Goal: Task Accomplishment & Management: Manage account settings

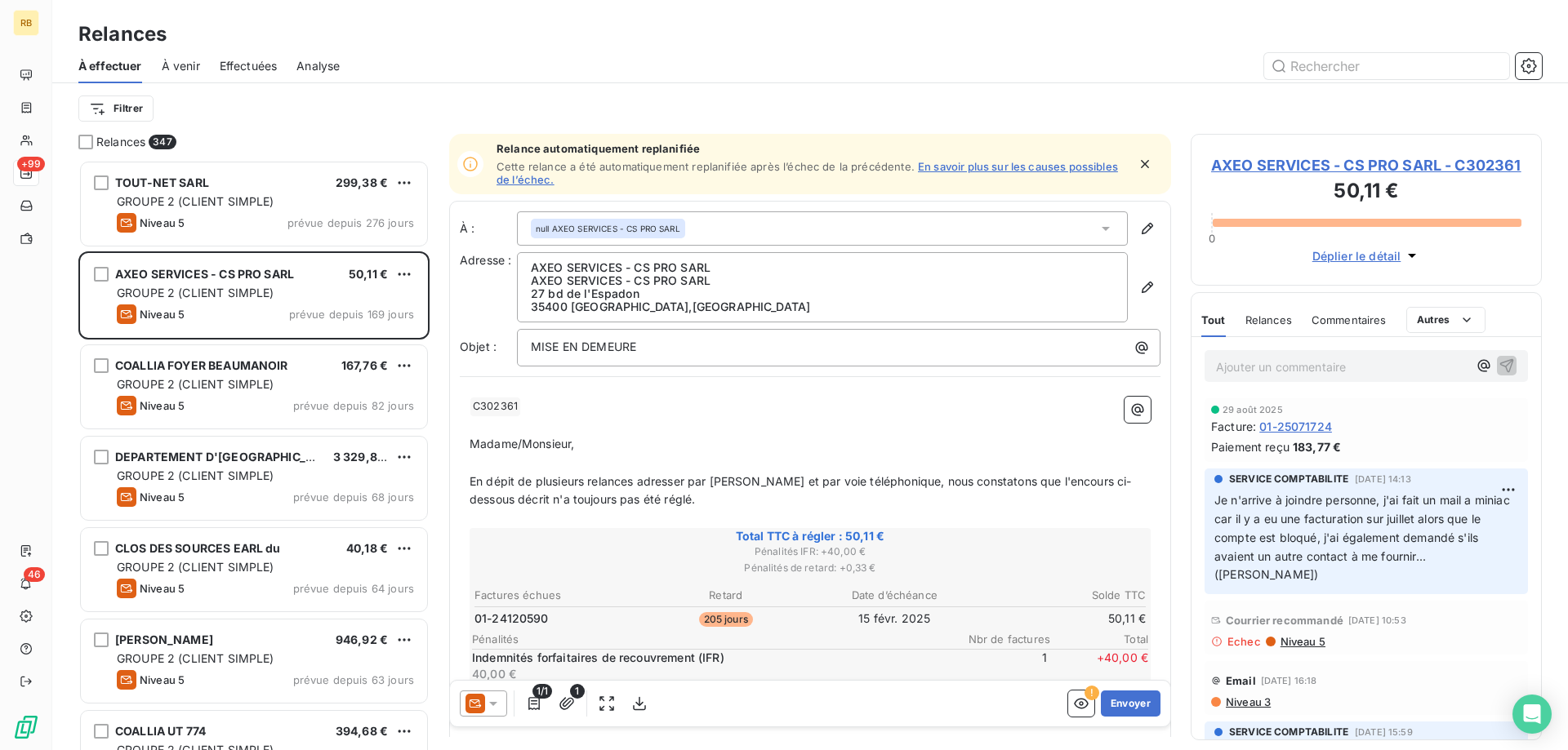
scroll to position [591, 351]
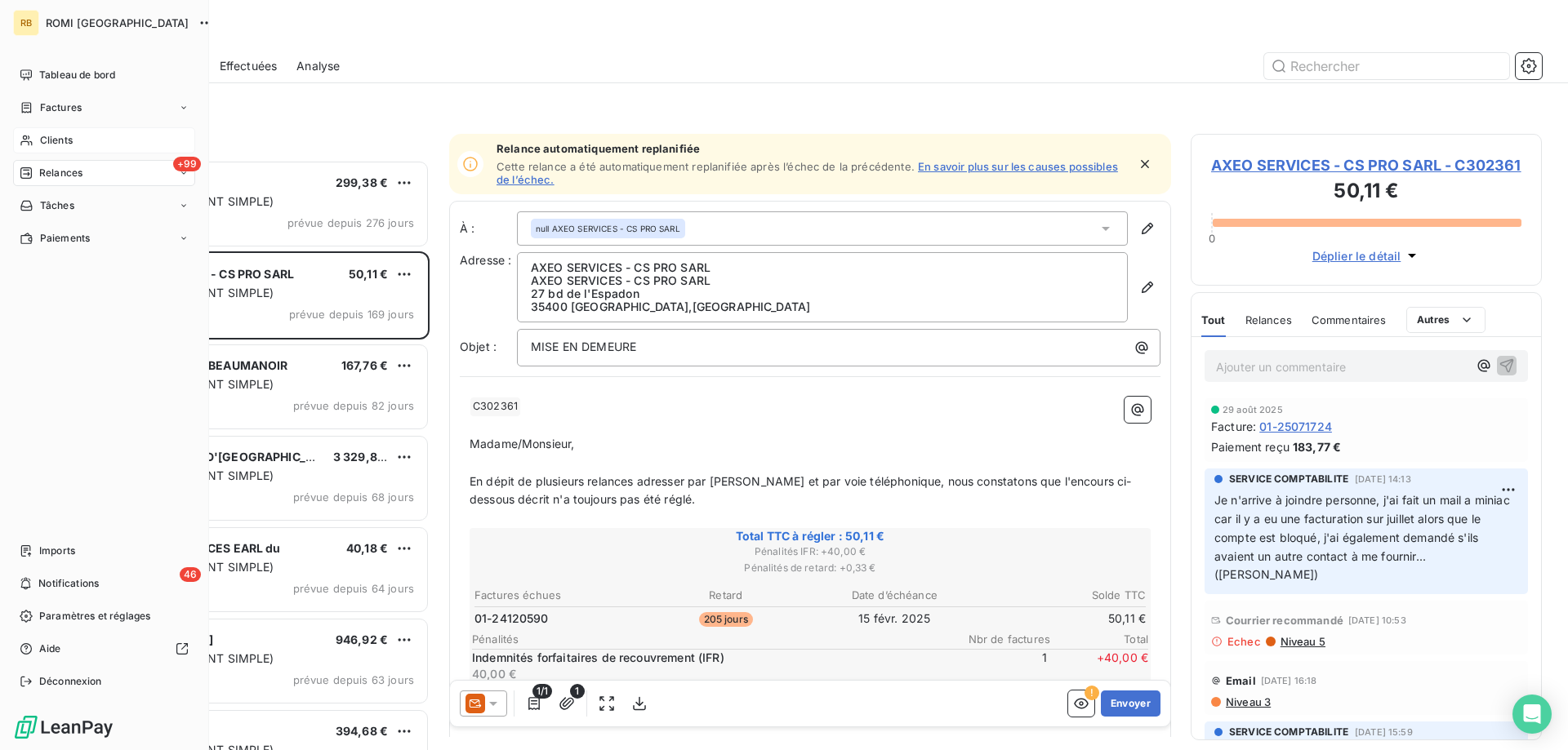
click at [34, 144] on div "Clients" at bounding box center [104, 140] width 182 height 26
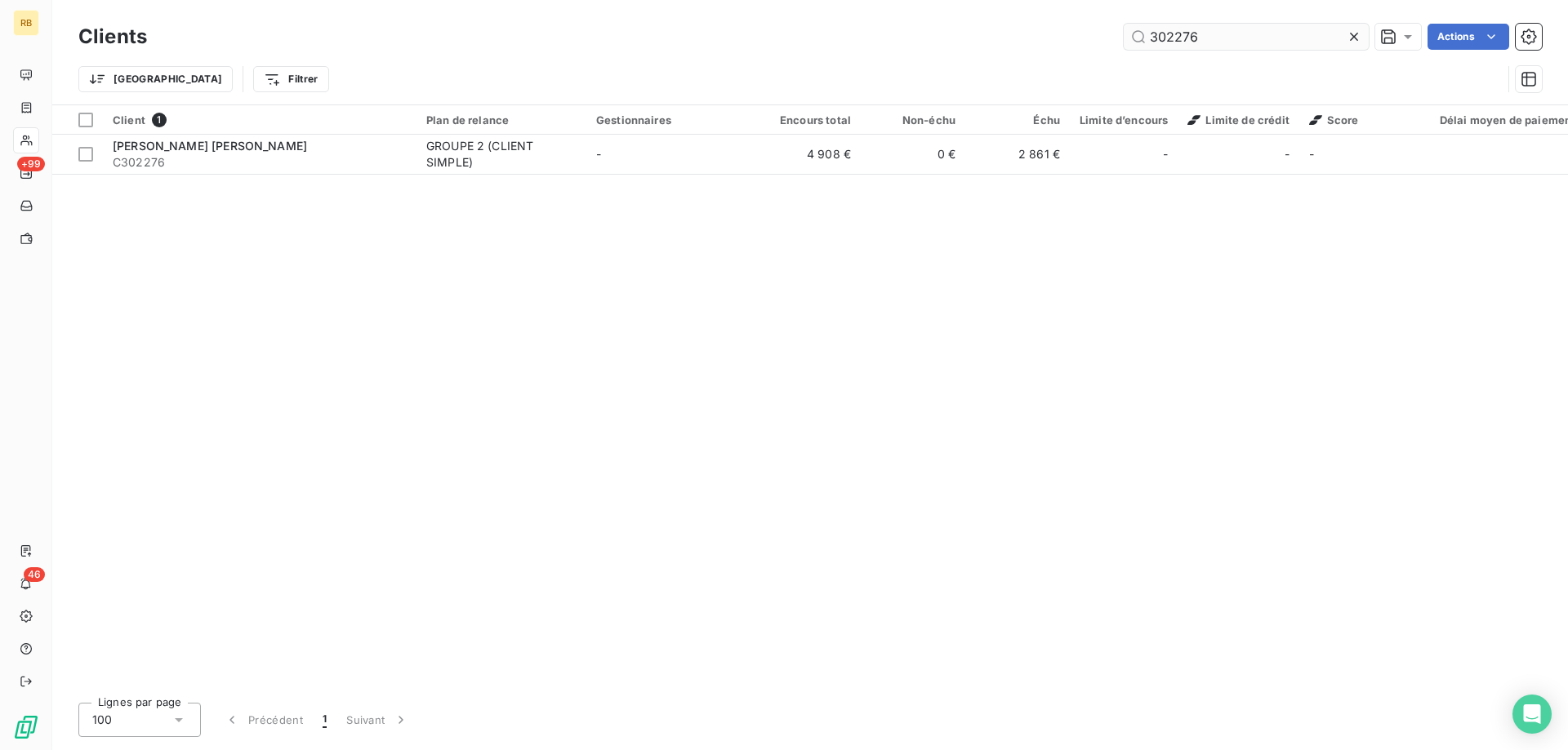
drag, startPoint x: 1215, startPoint y: 26, endPoint x: 1026, endPoint y: 42, distance: 189.7
click at [1124, 42] on input "302276" at bounding box center [1247, 36] width 245 height 26
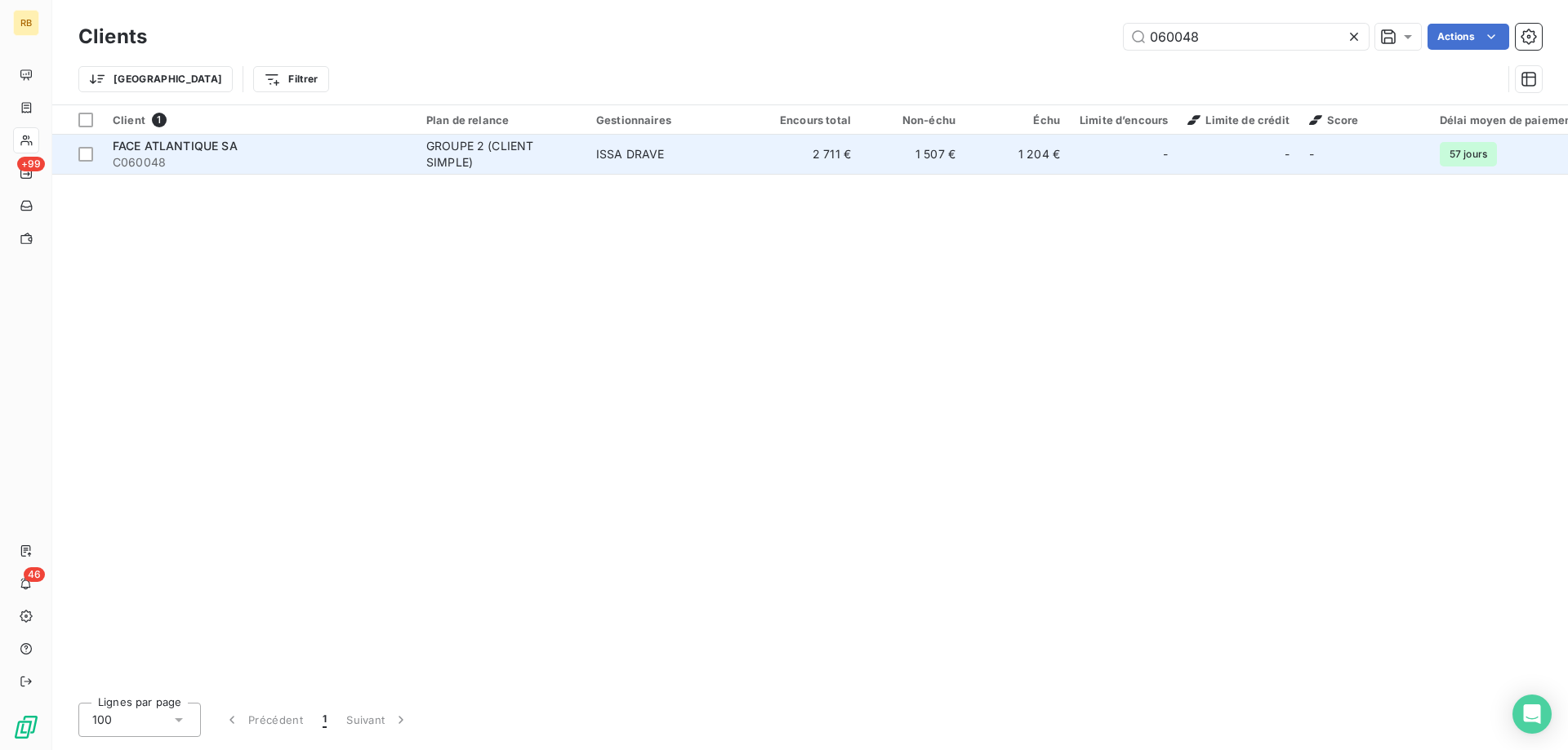
type input "060048"
click at [648, 142] on td "ISSA DRAVE" at bounding box center [672, 155] width 170 height 39
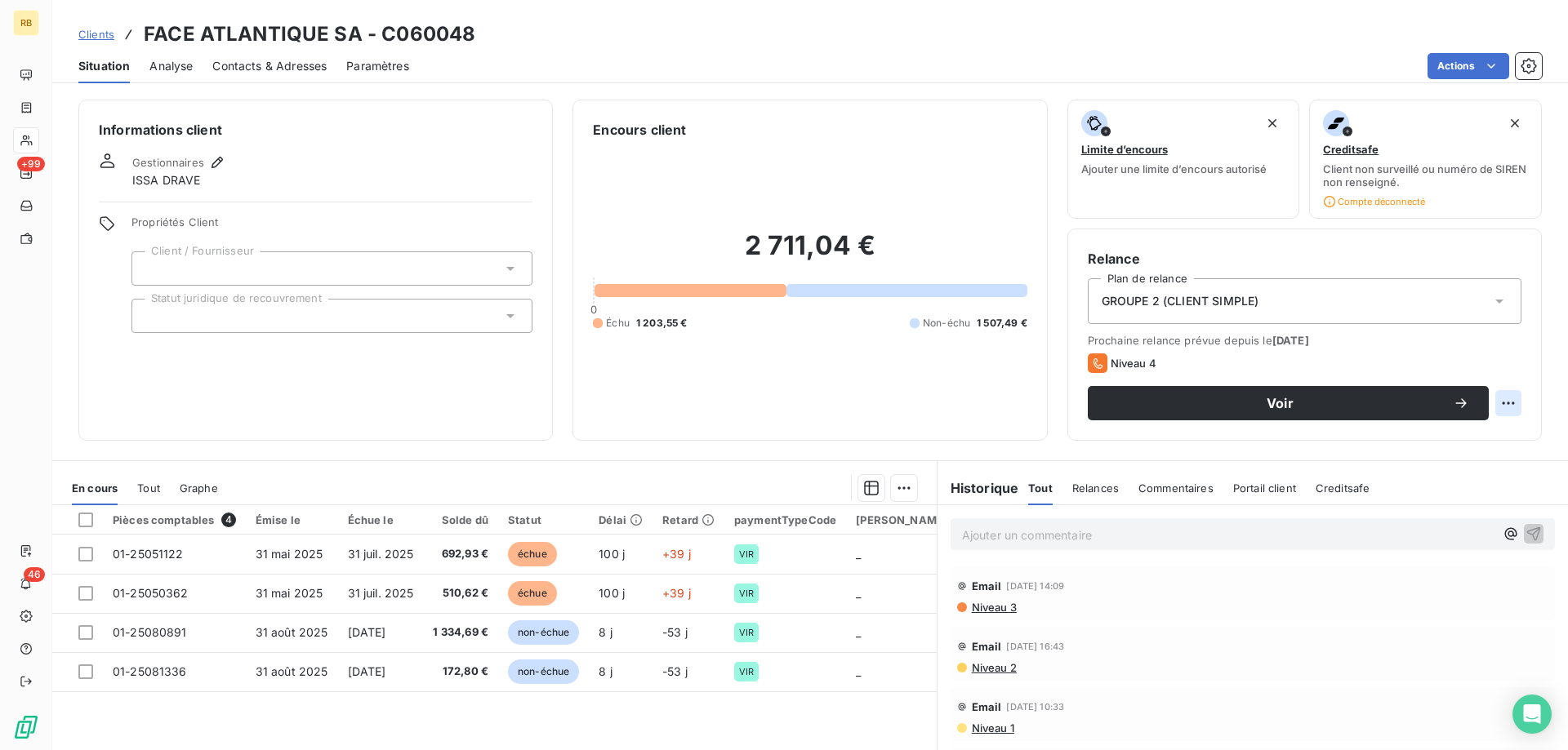
click at [1519, 396] on html "RB +99 46 Clients FACE ATLANTIQUE SA - C060048 Situation Analyse Contacts & Adr…" at bounding box center [784, 375] width 1568 height 750
click at [1445, 442] on div "Replanifier cette action" at bounding box center [1441, 439] width 146 height 26
select select "8"
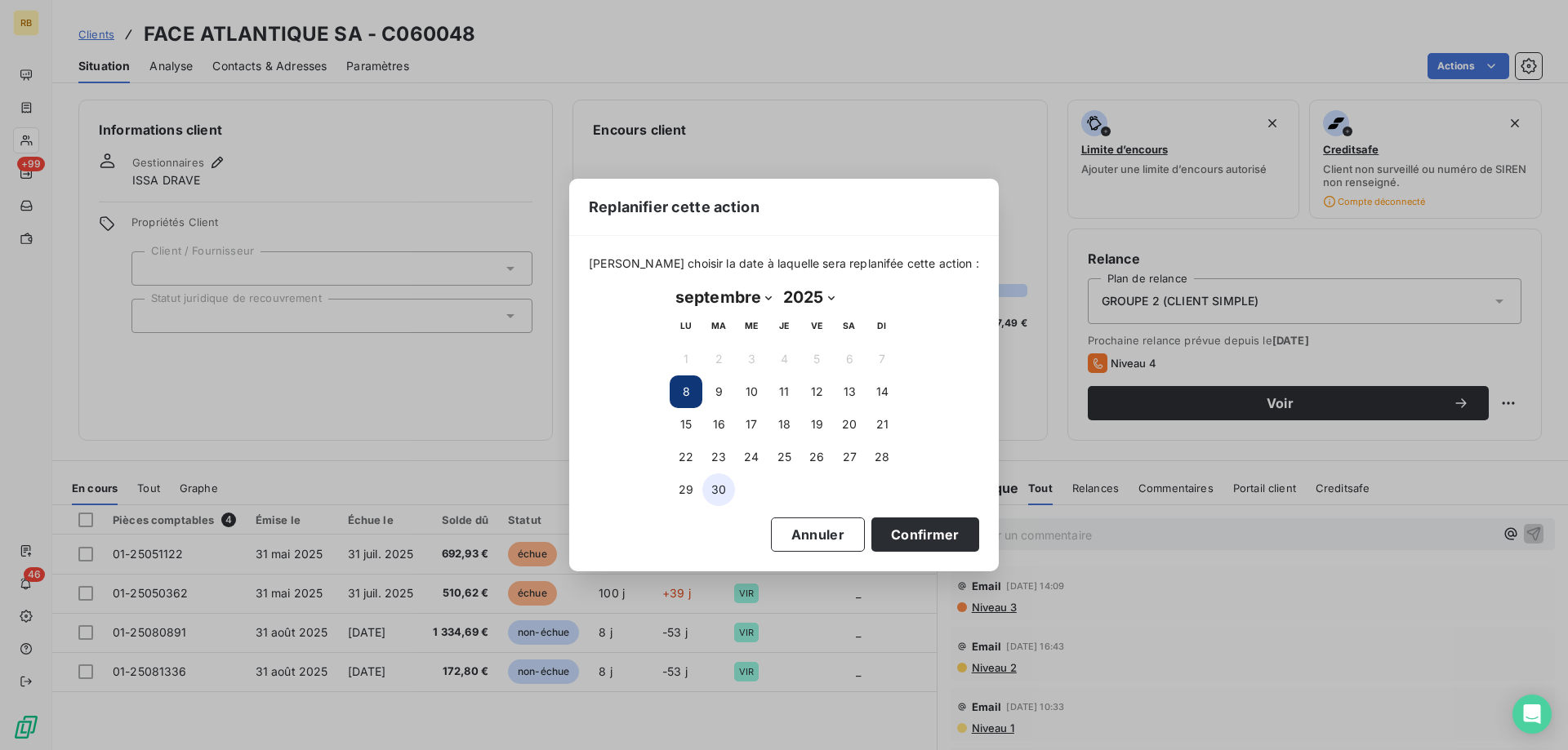
click at [721, 482] on button "30" at bounding box center [719, 490] width 32 height 32
click at [878, 524] on button "Confirmer" at bounding box center [925, 534] width 107 height 34
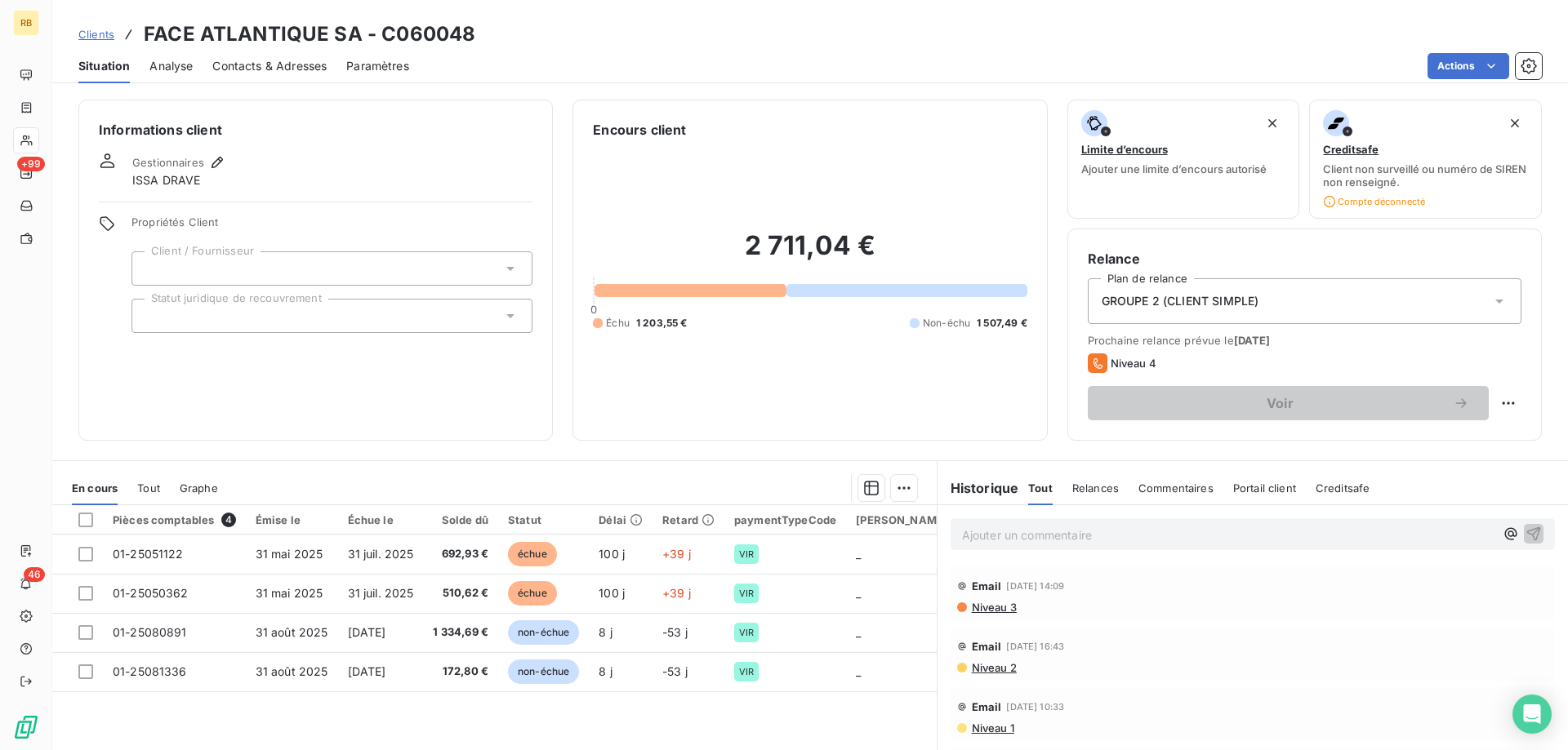
click at [1058, 536] on p "Ajouter un commentaire ﻿" at bounding box center [1229, 535] width 533 height 21
click at [1532, 530] on icon "button" at bounding box center [1535, 533] width 14 height 14
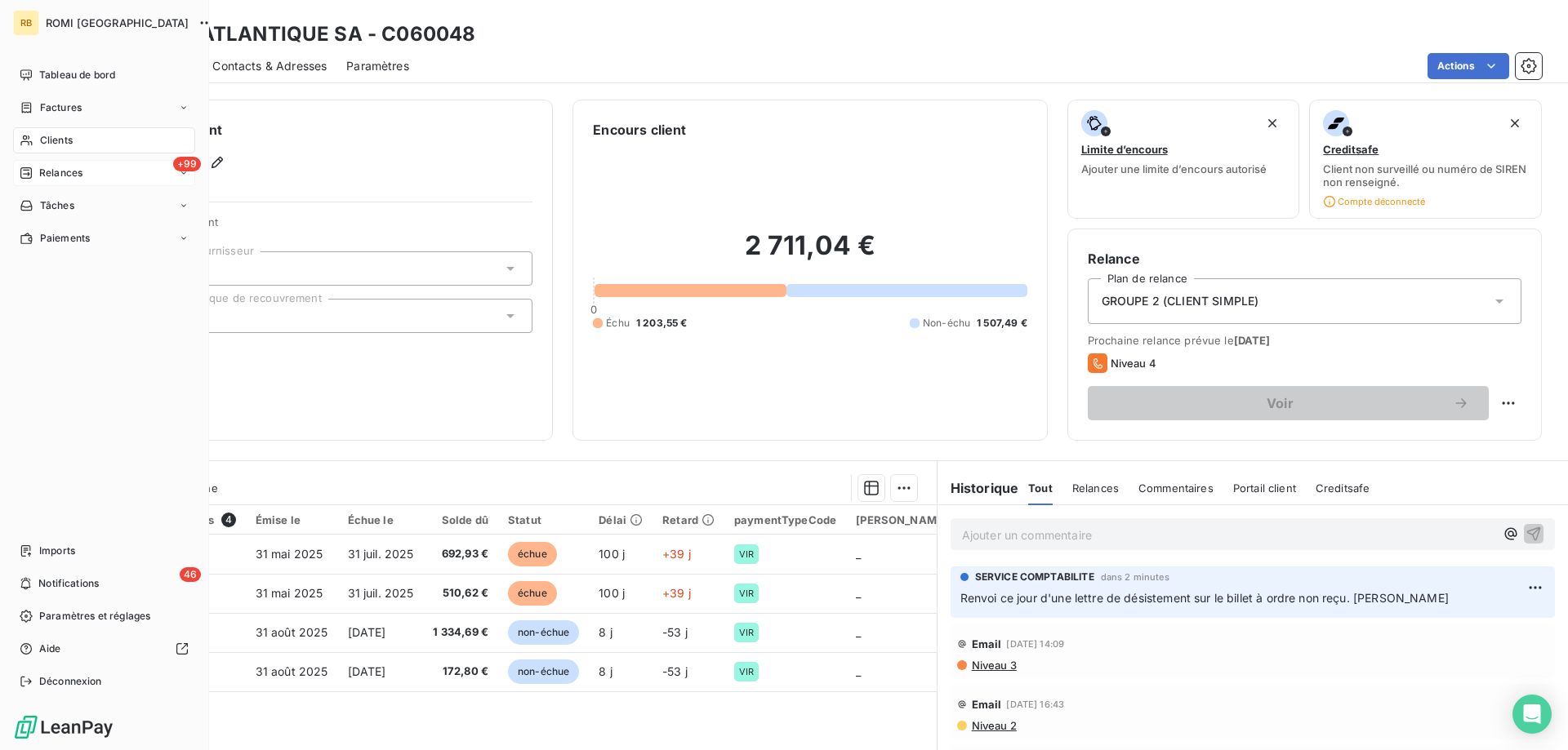
click at [51, 179] on span "Relances" at bounding box center [61, 173] width 43 height 14
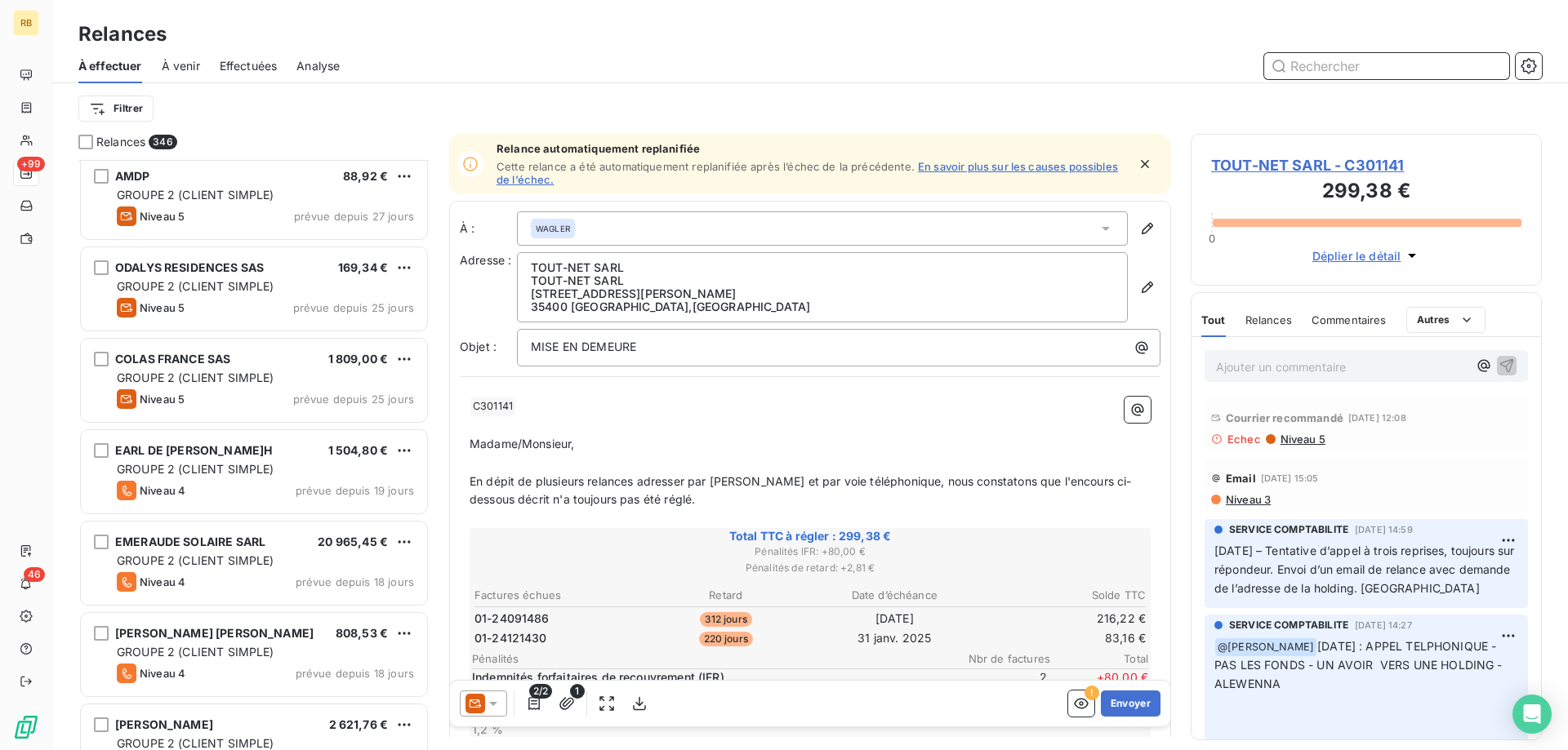
scroll to position [3082, 0]
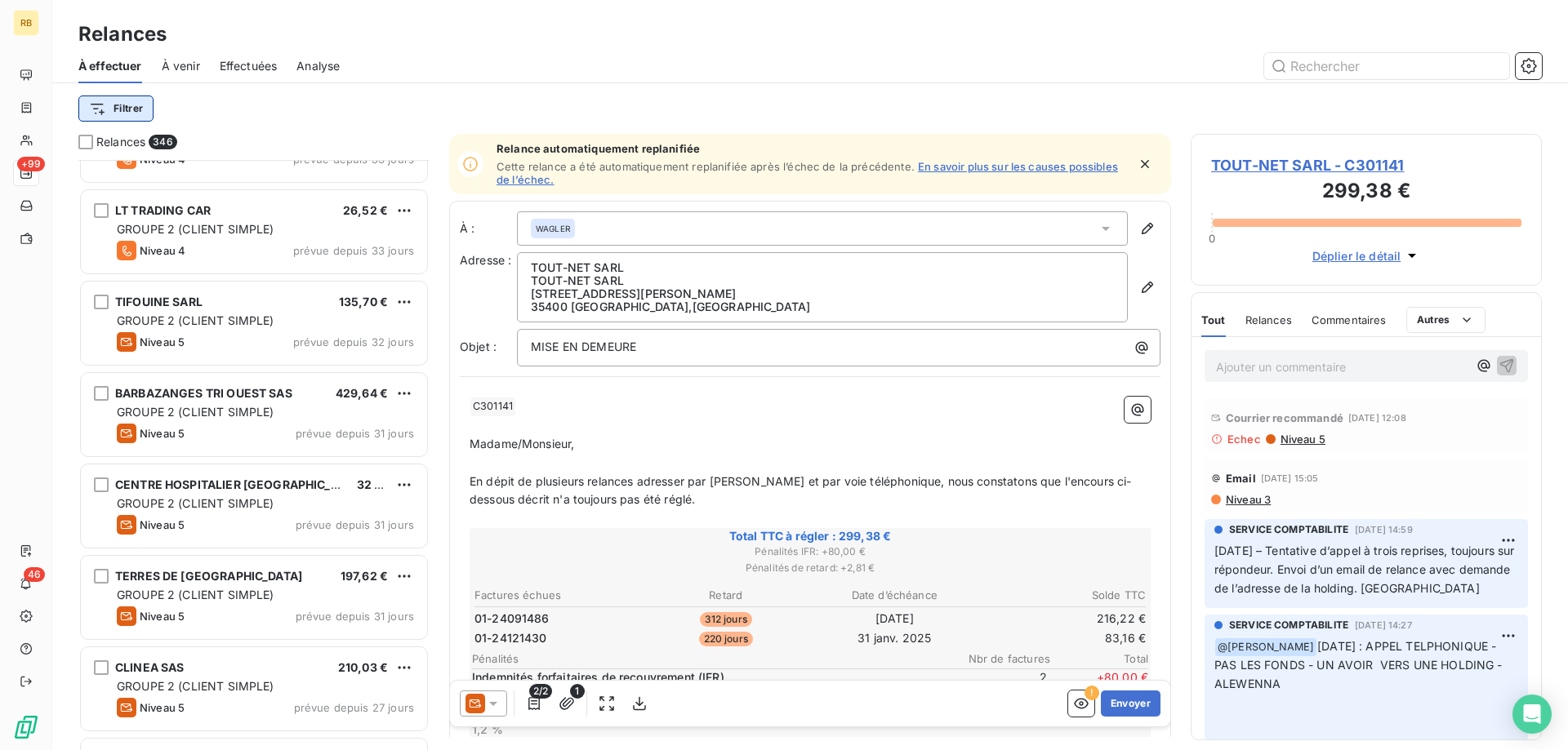
click at [115, 112] on html "RB +99 46 Relances À effectuer À venir Effectuées Analyse Filtrer Relances 346 …" at bounding box center [784, 375] width 1568 height 750
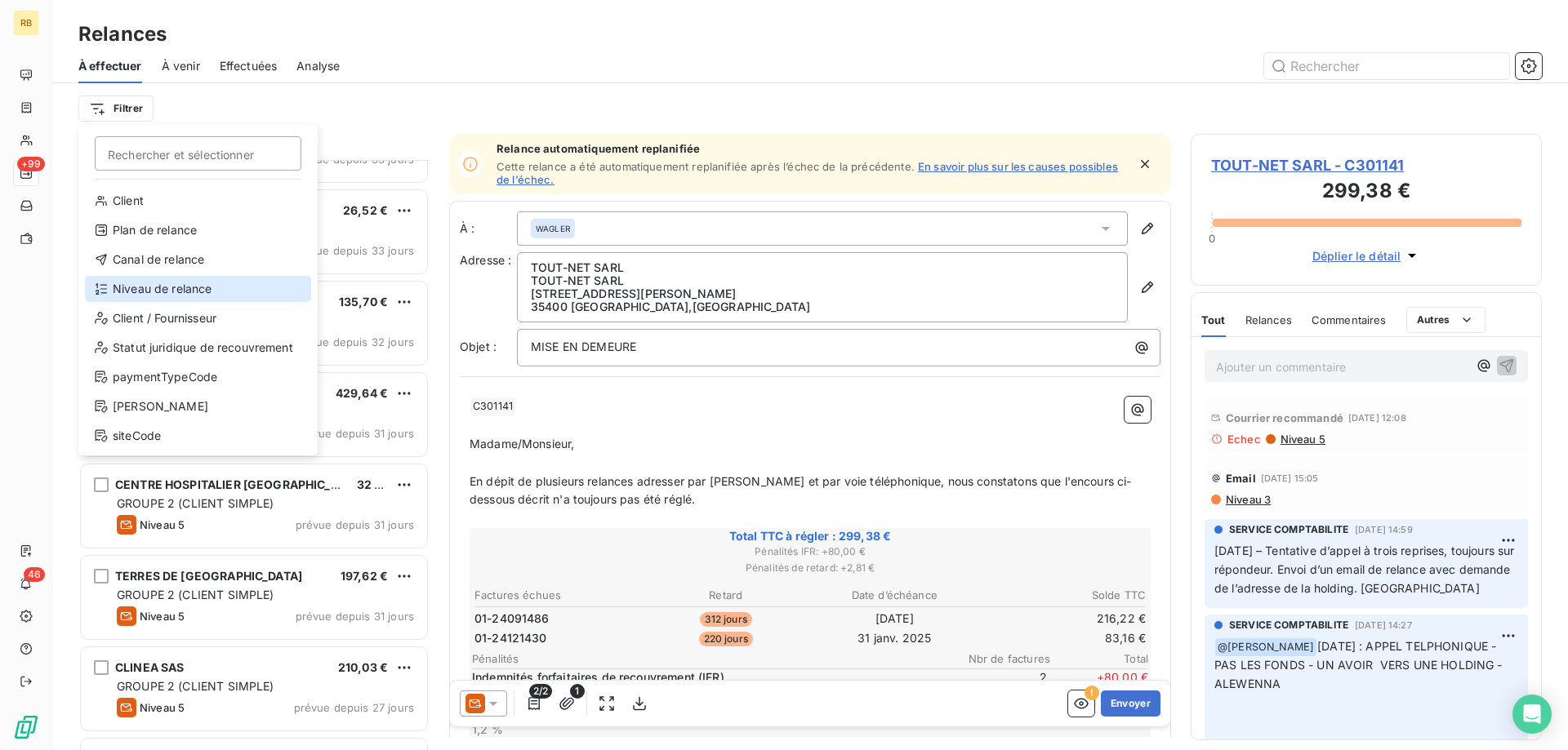
click at [226, 284] on div "Niveau de relance" at bounding box center [198, 288] width 227 height 26
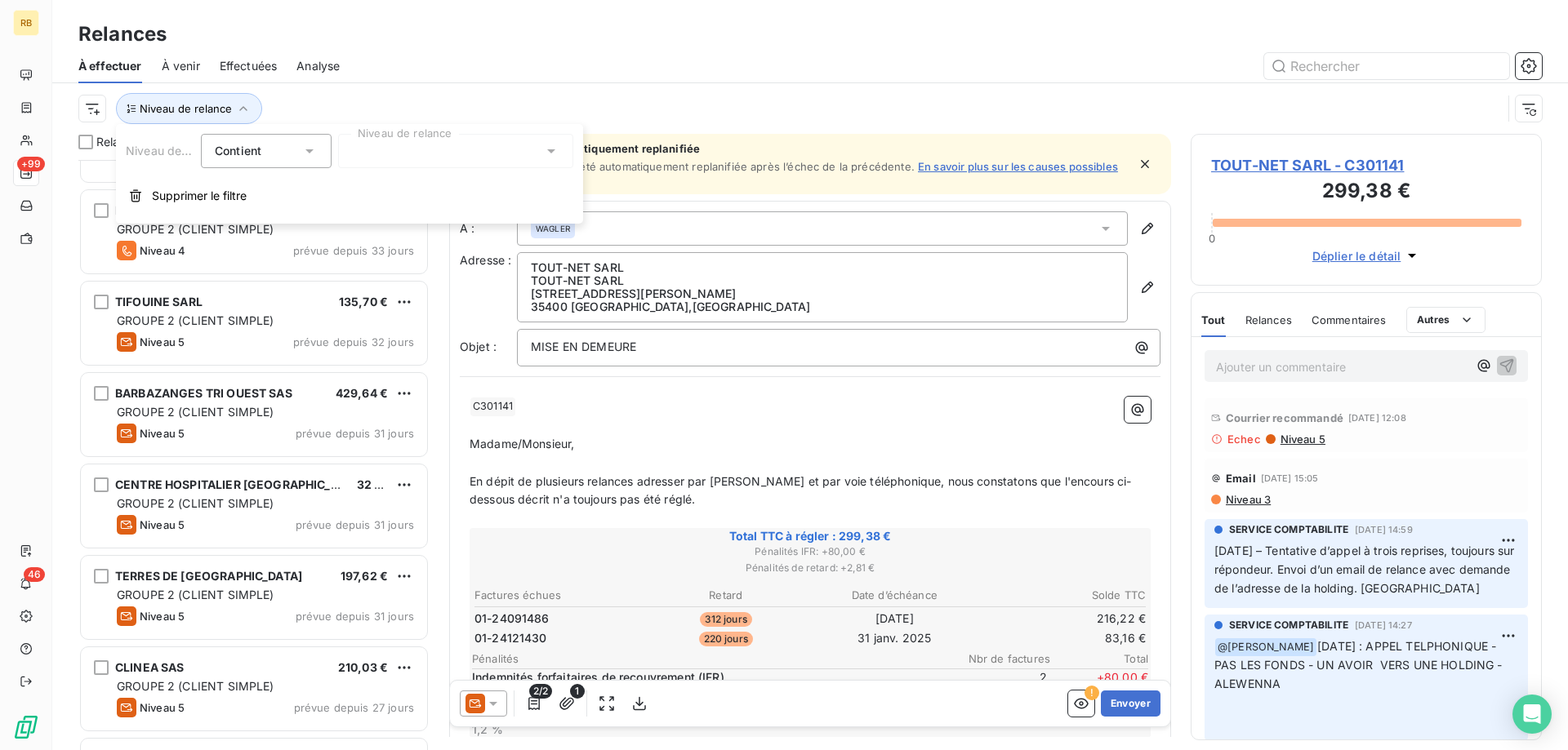
click at [456, 160] on div at bounding box center [456, 151] width 236 height 34
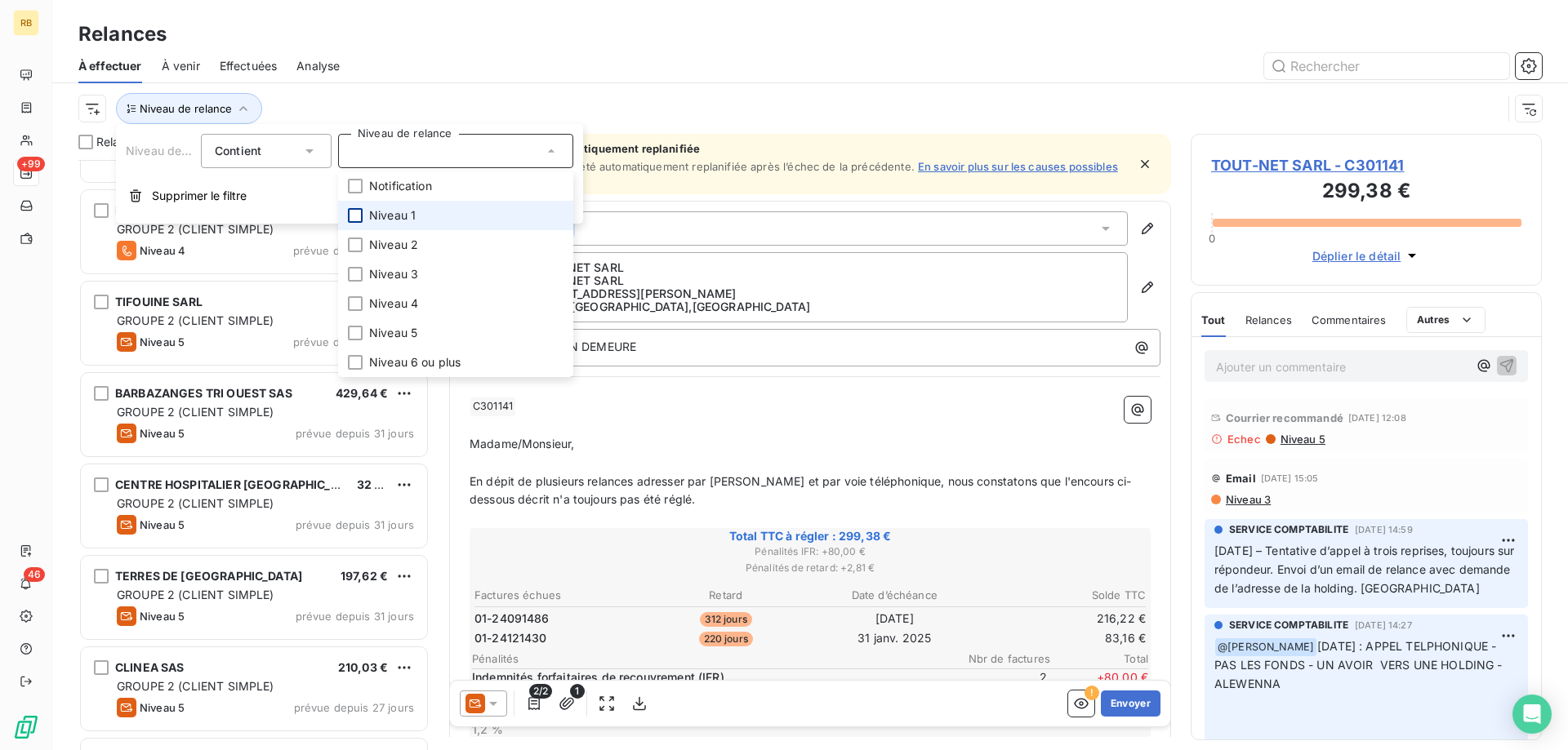
click at [356, 216] on div at bounding box center [356, 216] width 14 height 14
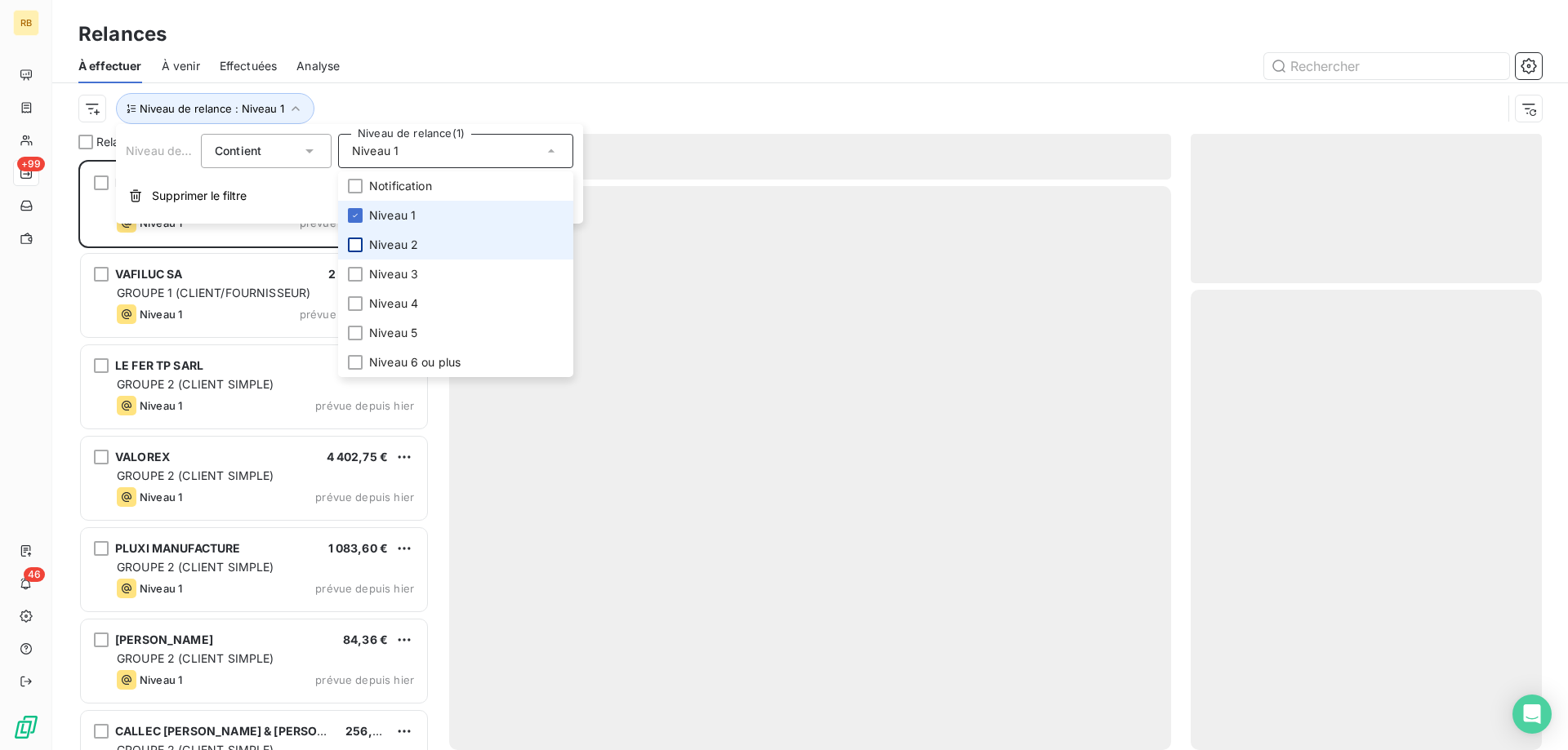
scroll to position [591, 351]
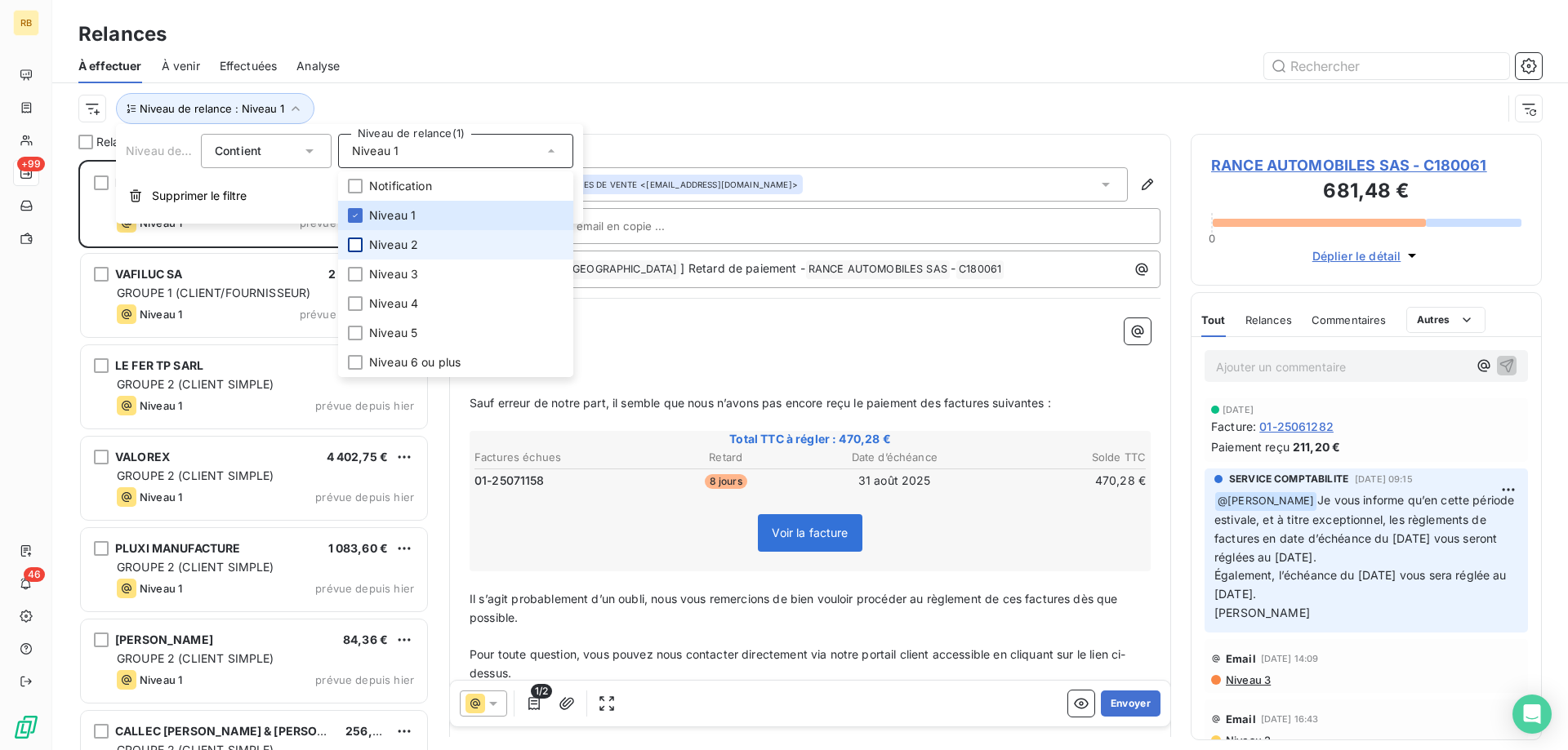
click at [354, 245] on div at bounding box center [356, 244] width 14 height 14
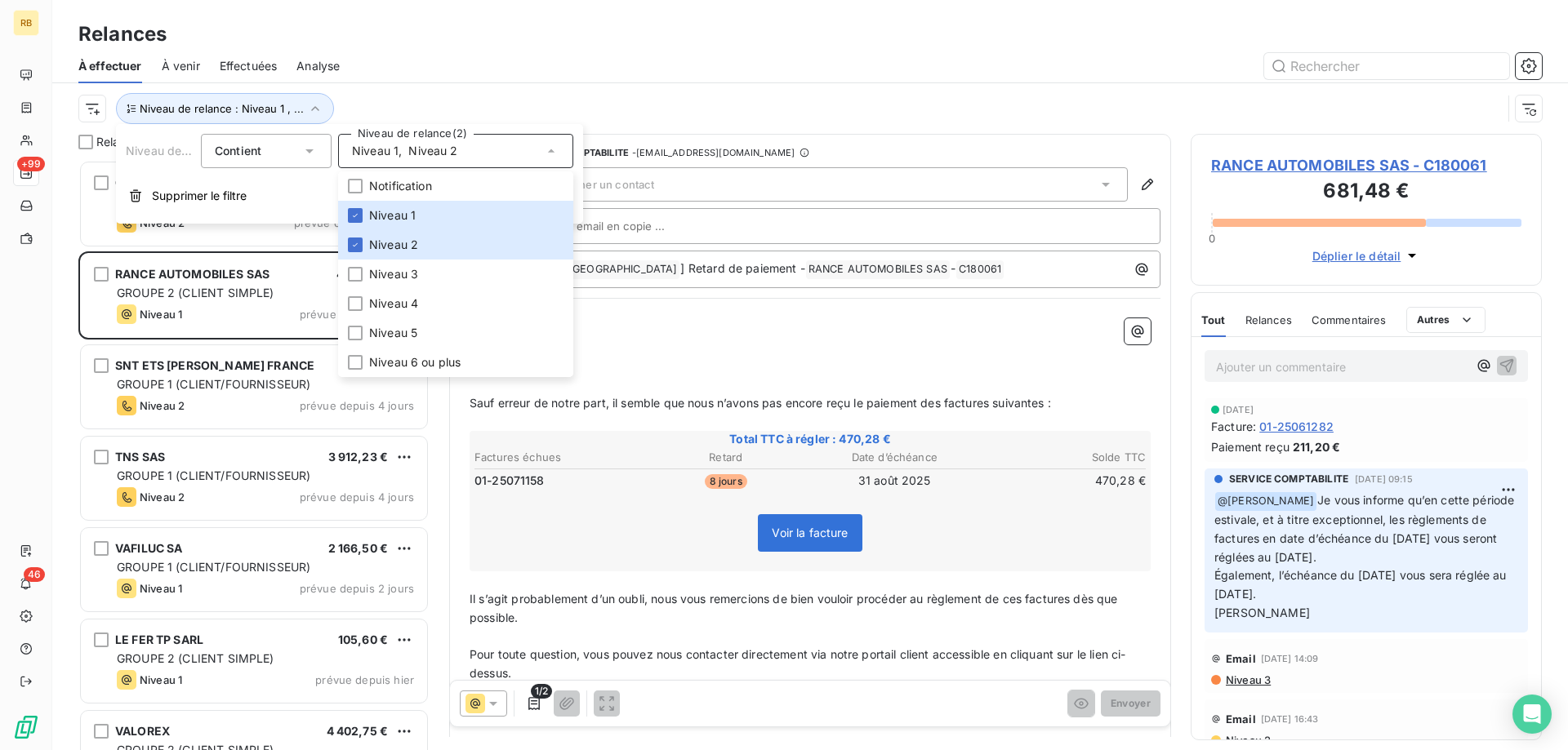
click at [544, 89] on div "Niveau de relance : Niveau 1 , ..." at bounding box center [810, 108] width 1464 height 51
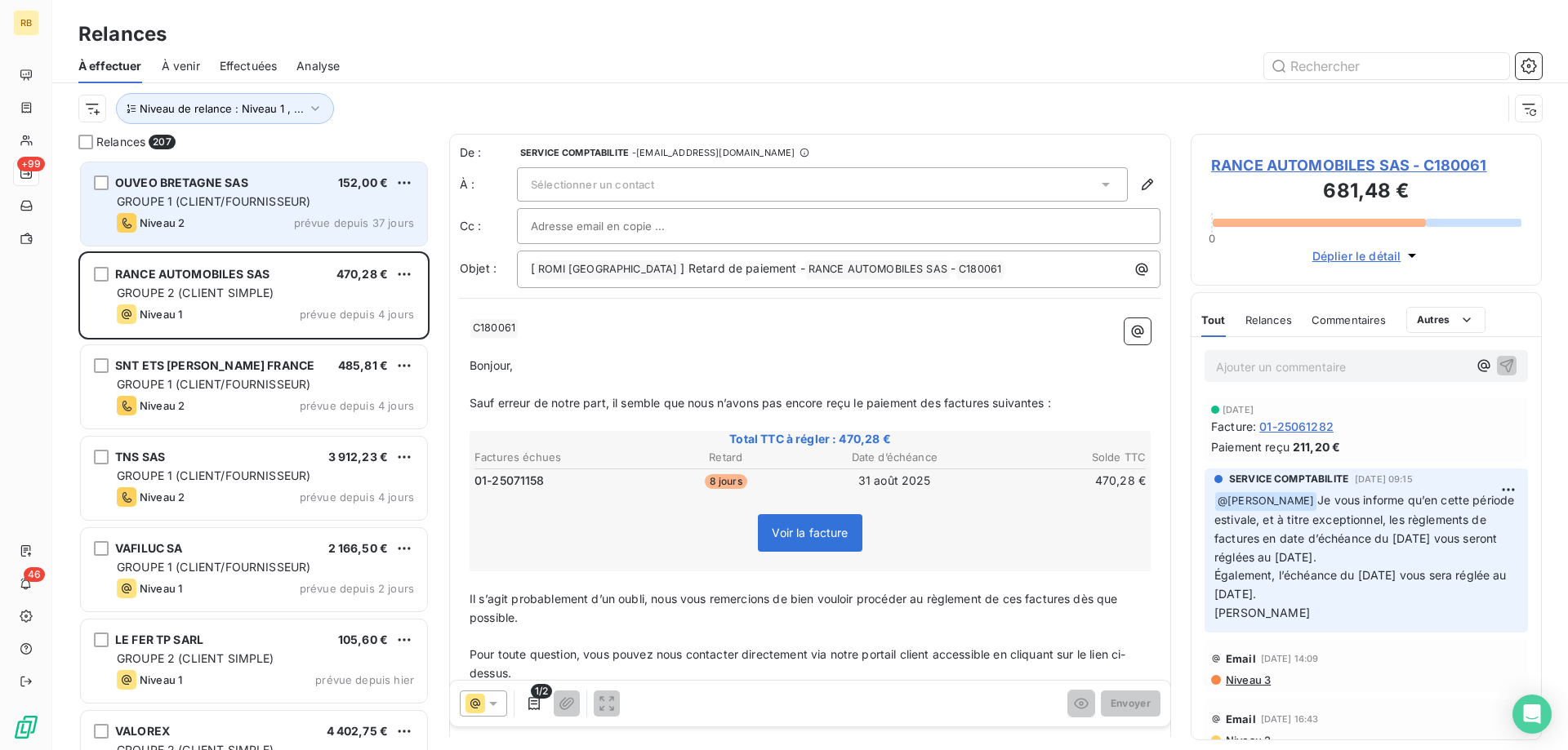
click at [287, 222] on div "Niveau 2 prévue depuis 37 jours" at bounding box center [265, 223] width 297 height 20
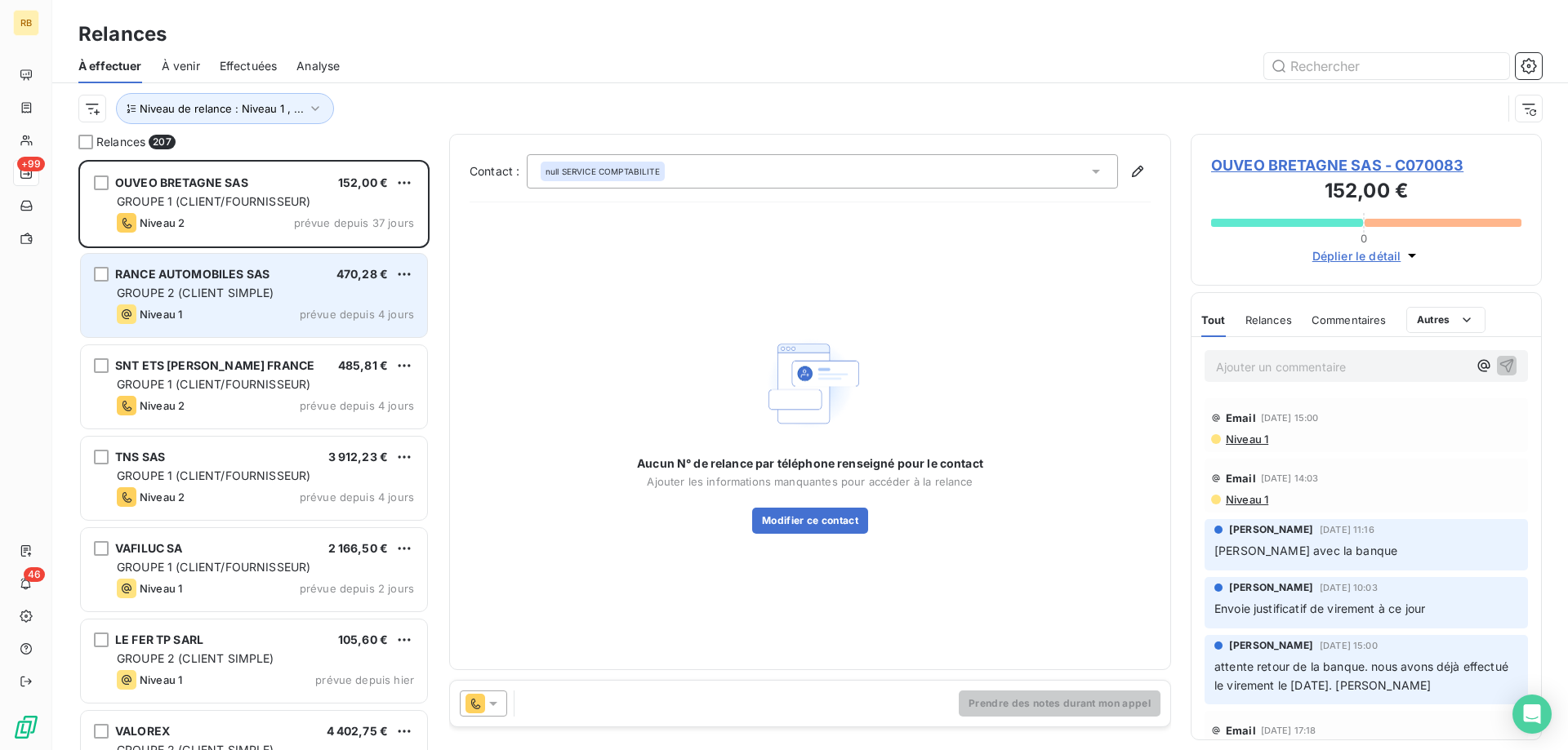
click at [229, 277] on span "RANCE AUTOMOBILES SAS" at bounding box center [193, 274] width 154 height 14
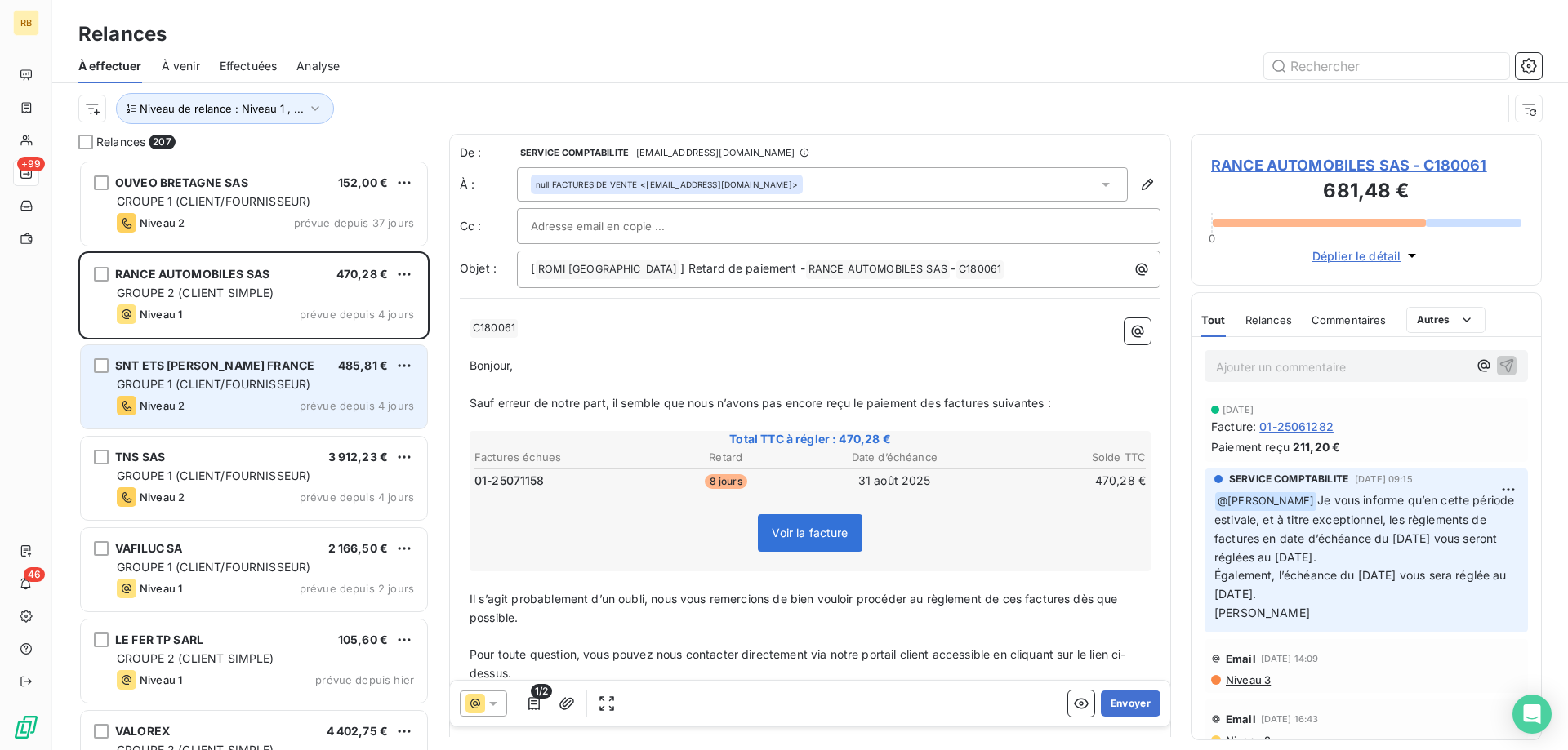
click at [273, 404] on div "Niveau 2 prévue depuis 4 jours" at bounding box center [265, 405] width 297 height 20
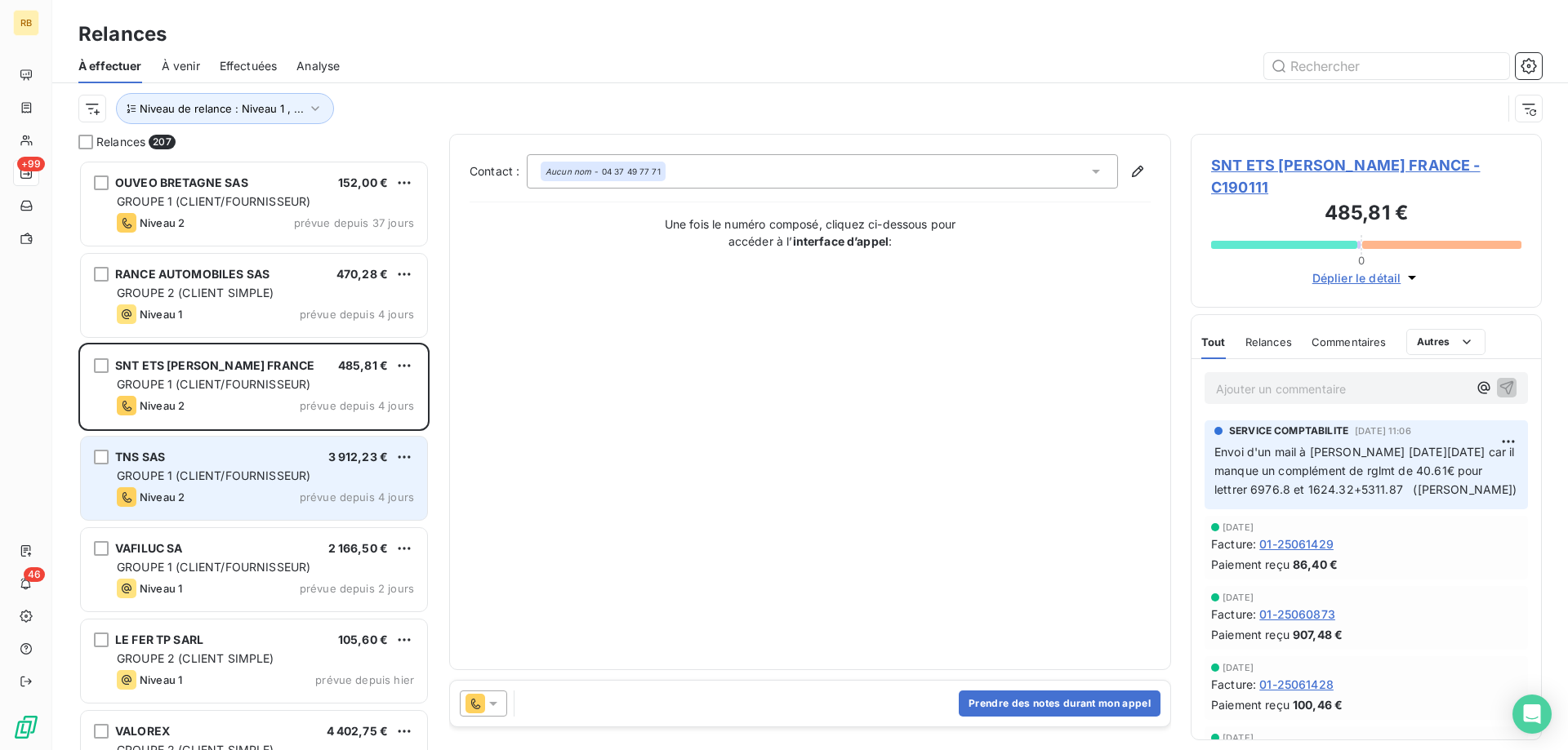
click at [238, 480] on span "GROUPE 1 (CLIENT/FOURNISSEUR)" at bounding box center [213, 476] width 193 height 14
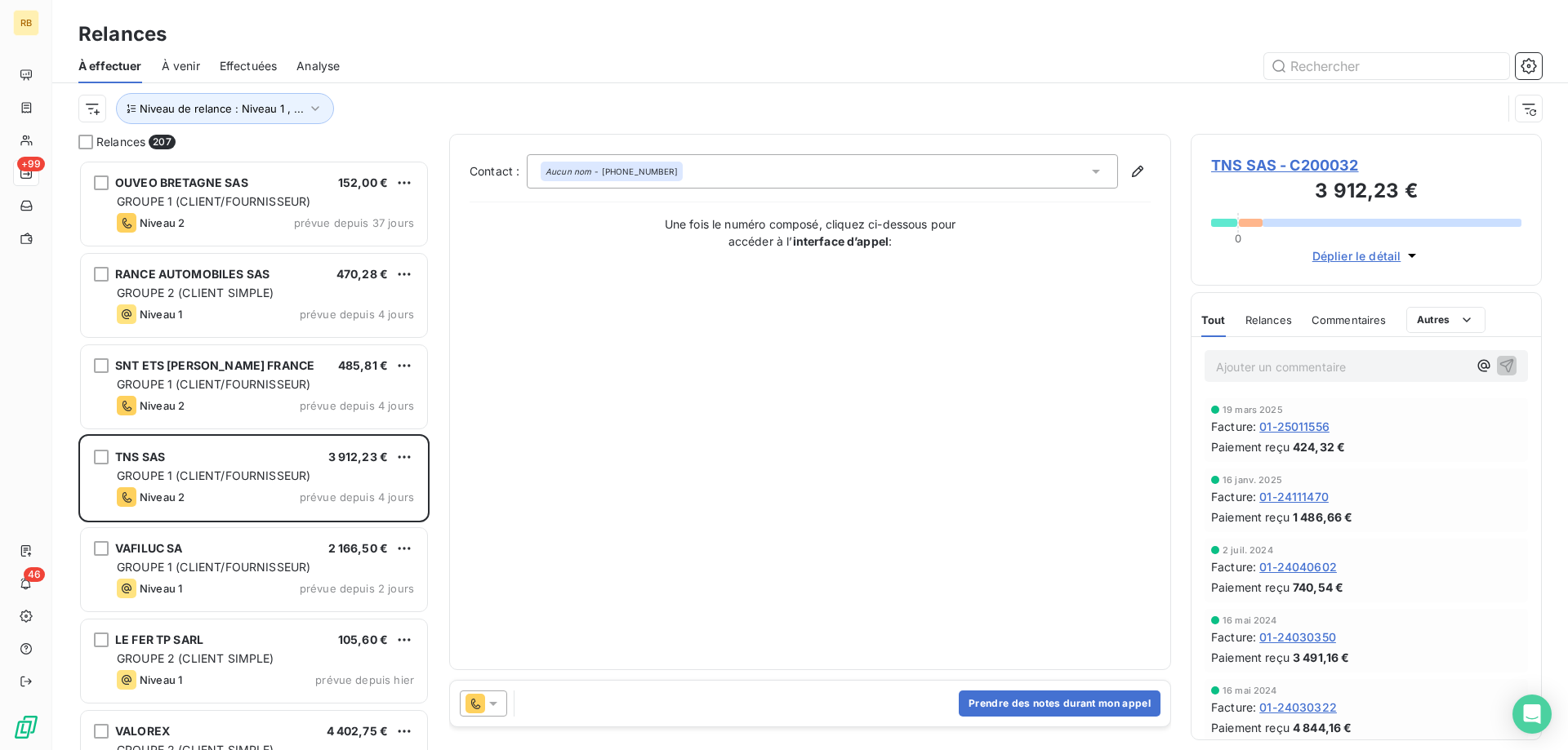
click at [1292, 359] on p "Ajouter un commentaire ﻿" at bounding box center [1341, 367] width 252 height 21
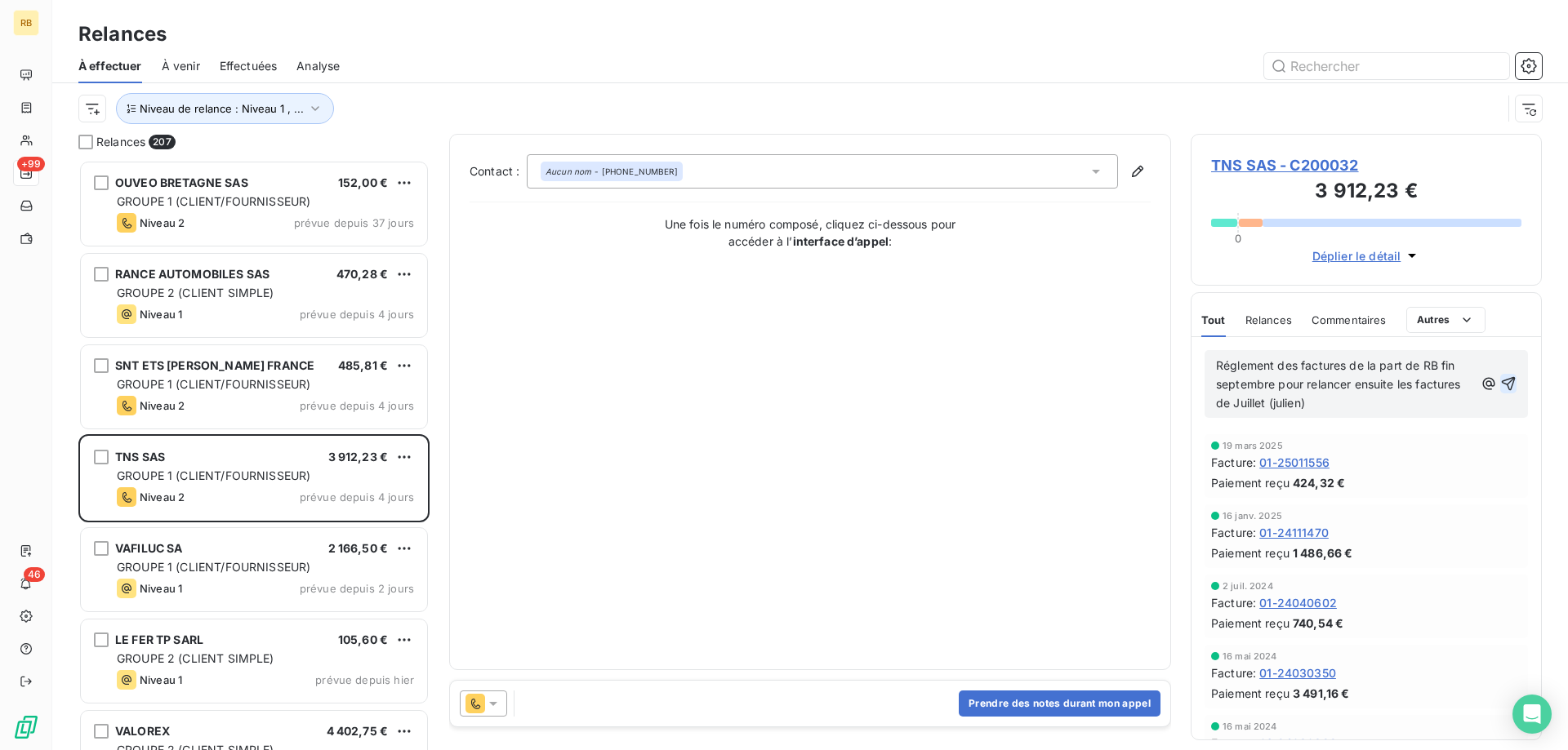
click at [1514, 379] on icon "button" at bounding box center [1510, 384] width 14 height 14
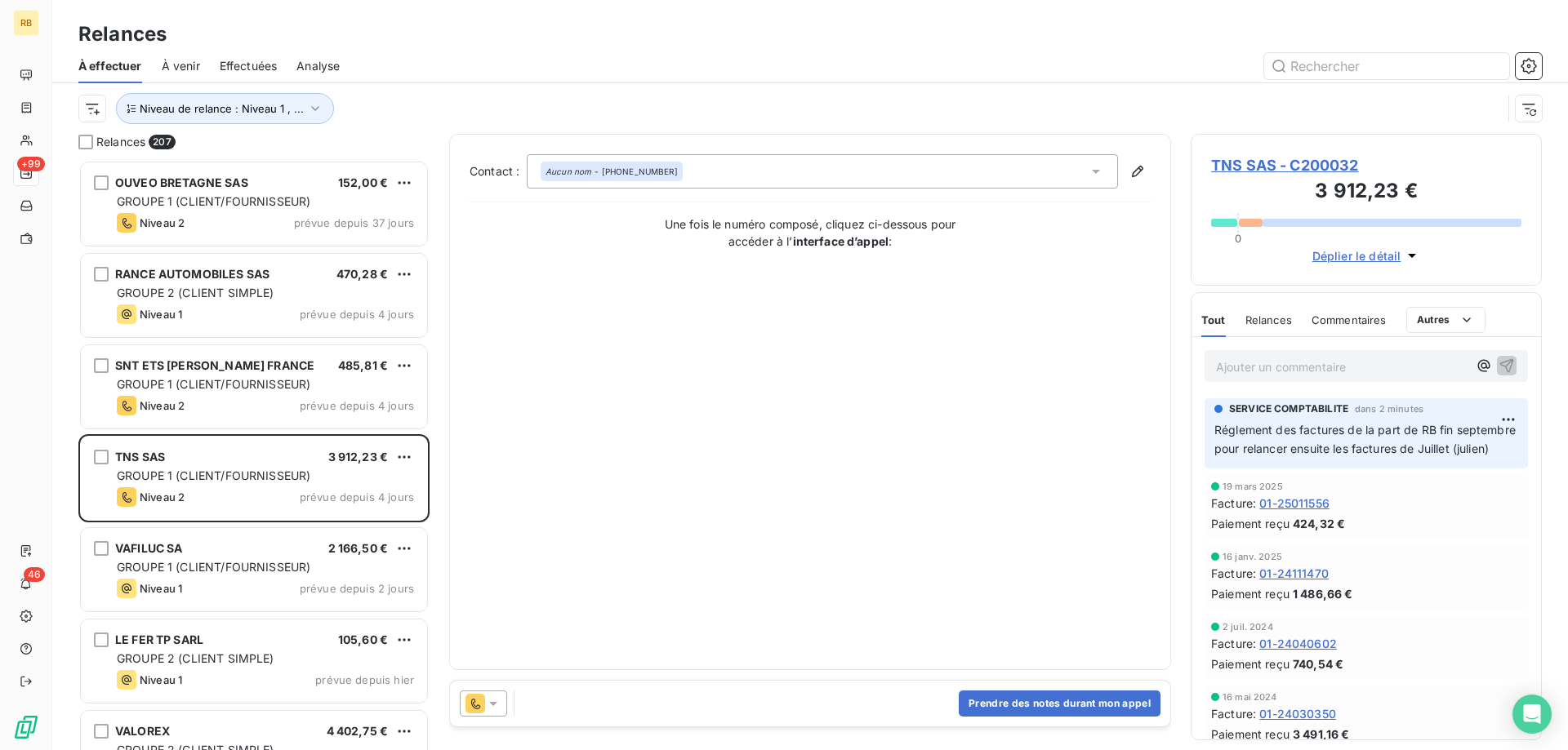
click at [1298, 162] on span "TNS SAS - C200032" at bounding box center [1367, 165] width 311 height 22
click at [1273, 198] on h3 "3 912,23 €" at bounding box center [1367, 192] width 311 height 32
click at [1318, 163] on span "TNS SAS - C200032" at bounding box center [1367, 165] width 311 height 22
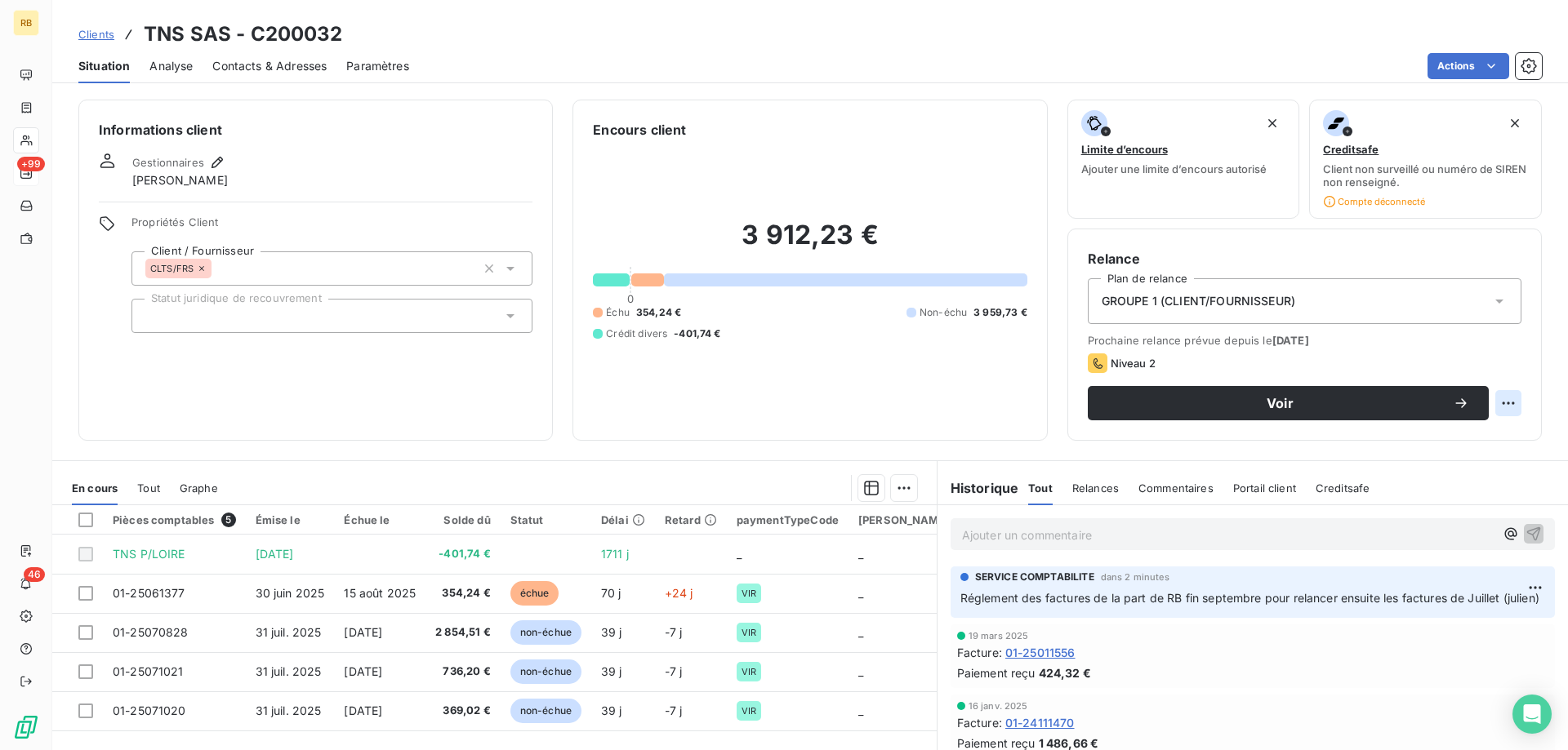
click at [1505, 399] on html "RB +99 46 Clients TNS SAS - C200032 Situation Analyse Contacts & Adresses Param…" at bounding box center [784, 375] width 1568 height 750
click at [1470, 433] on div "Replanifier cette action" at bounding box center [1441, 439] width 146 height 26
select select "8"
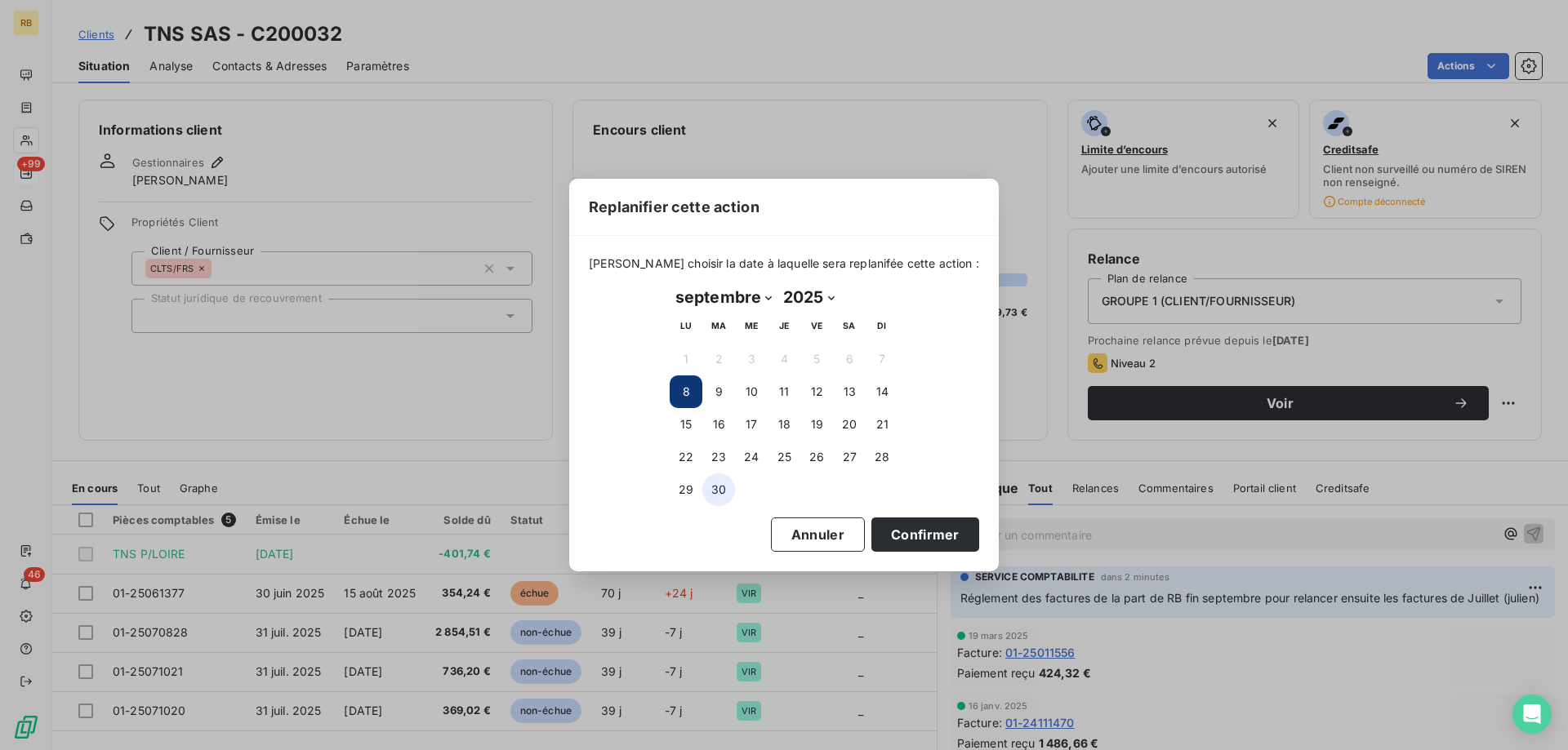
click at [723, 486] on button "30" at bounding box center [719, 490] width 32 height 32
click at [935, 533] on button "Confirmer" at bounding box center [925, 534] width 107 height 34
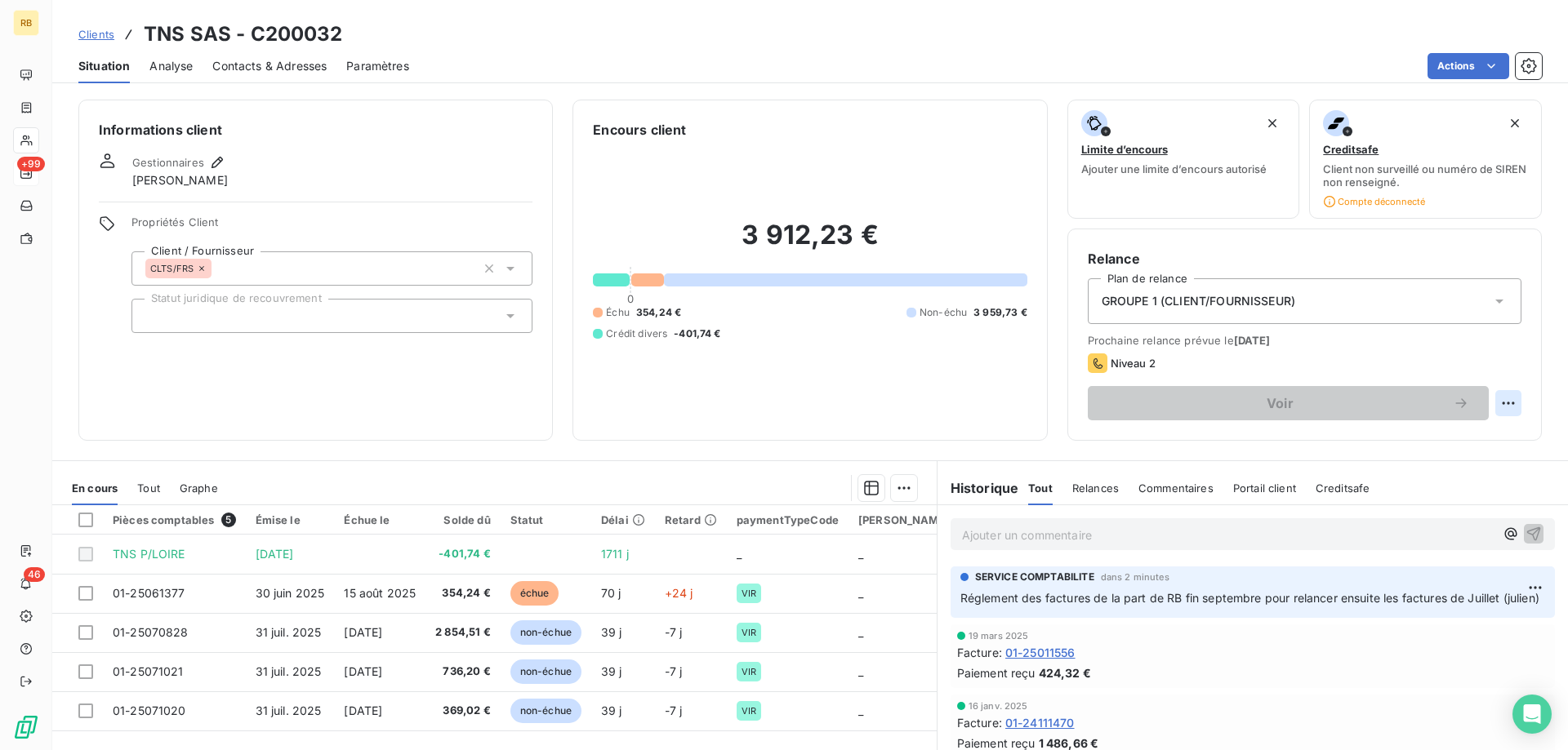
click at [1498, 401] on html "RB +99 46 Clients TNS SAS - C200032 Situation Analyse Contacts & Adresses Param…" at bounding box center [784, 375] width 1568 height 750
click at [1445, 430] on div "Replanifier cette action" at bounding box center [1441, 439] width 146 height 26
select select "8"
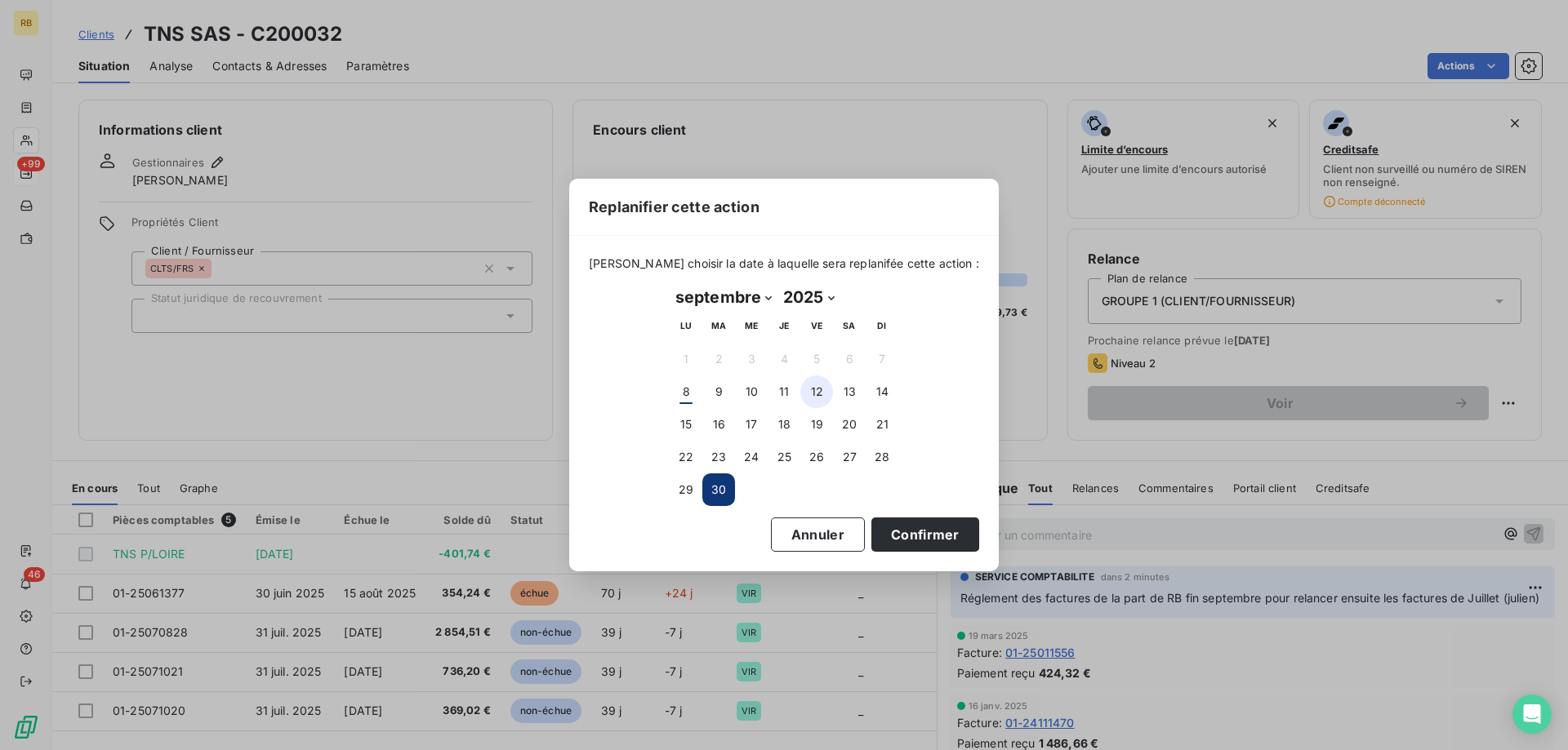
click at [814, 387] on button "12" at bounding box center [817, 392] width 32 height 32
click at [907, 532] on button "Confirmer" at bounding box center [925, 534] width 107 height 34
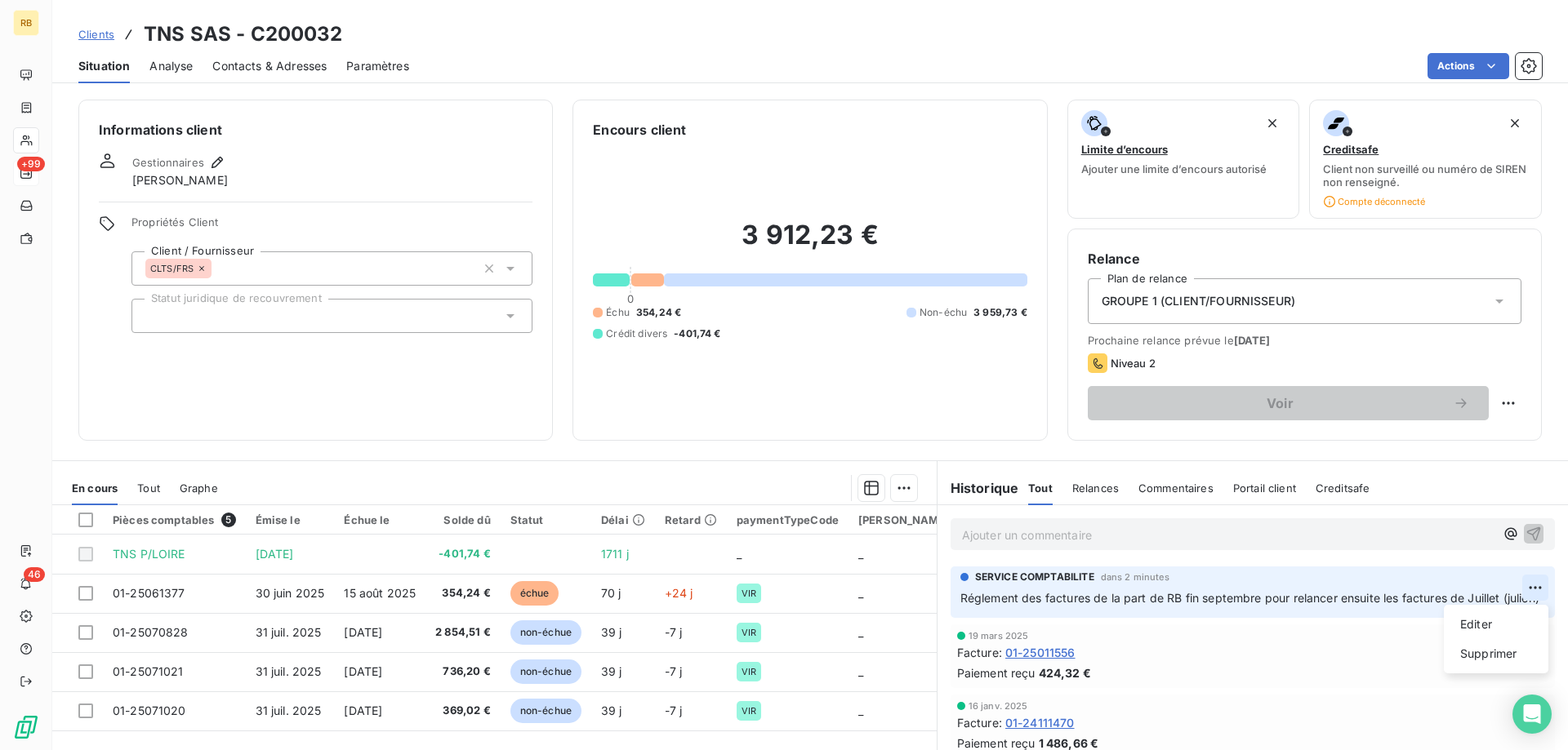
click at [1531, 587] on html "RB +99 46 Clients TNS SAS - C200032 Situation Analyse Contacts & Adresses Param…" at bounding box center [784, 375] width 1568 height 750
click at [1512, 616] on div "Editer" at bounding box center [1496, 624] width 91 height 26
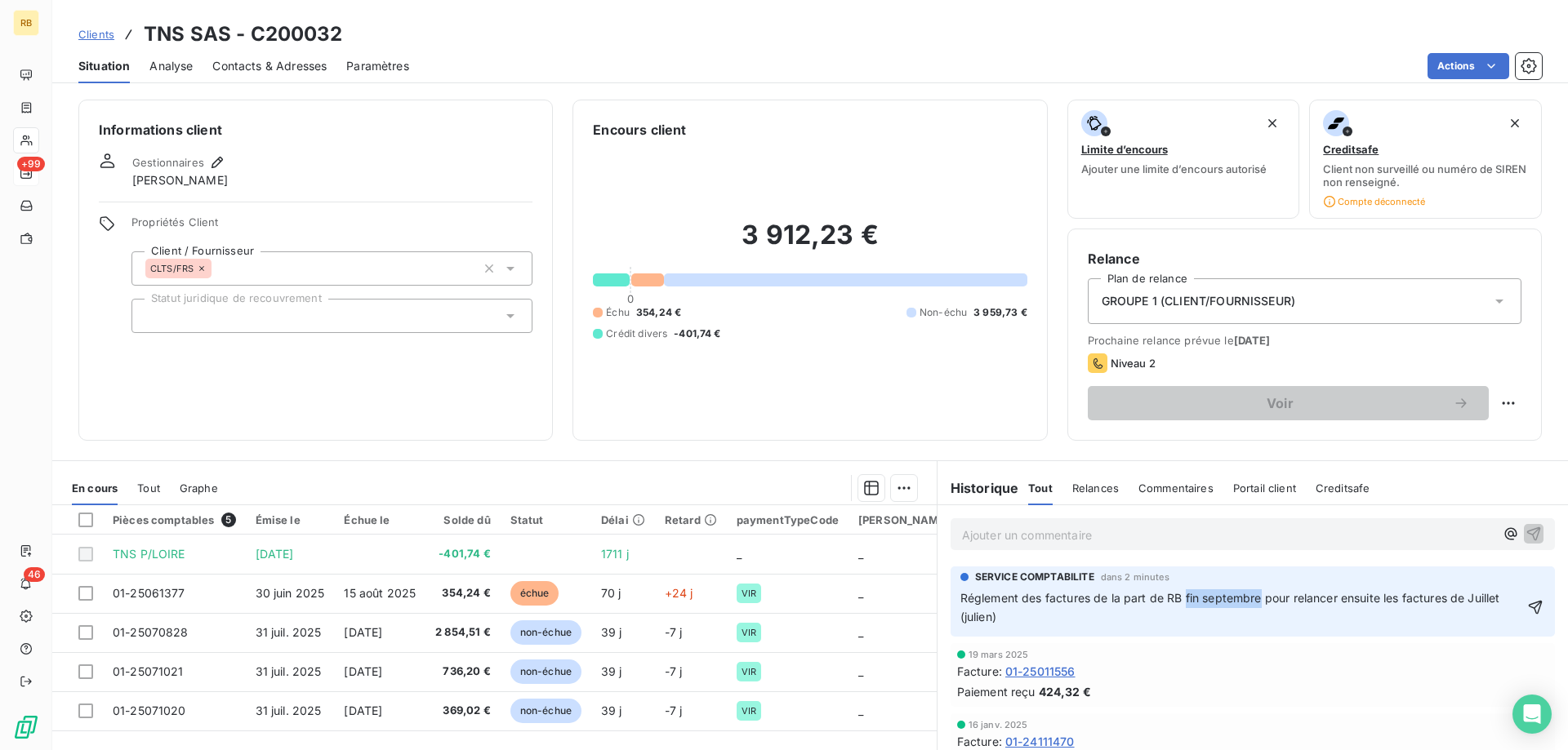
drag, startPoint x: 1261, startPoint y: 600, endPoint x: 1186, endPoint y: 598, distance: 75.0
click at [1186, 598] on span "Réglement des factures de la part de RB fin septembre pour relancer ensuite les…" at bounding box center [1232, 607] width 544 height 32
click at [1538, 610] on icon "button" at bounding box center [1538, 608] width 16 height 16
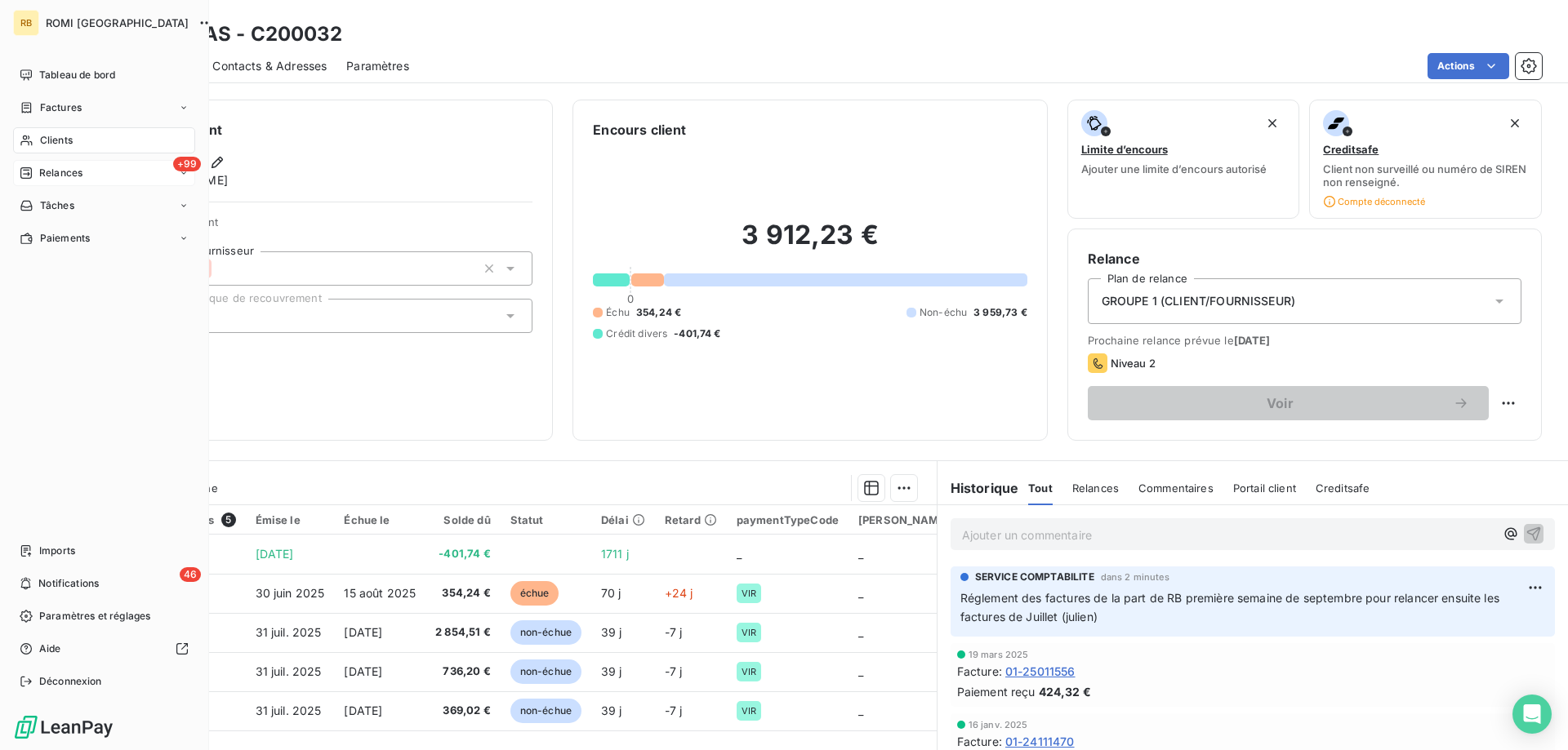
click at [42, 144] on span "Clients" at bounding box center [56, 141] width 32 height 14
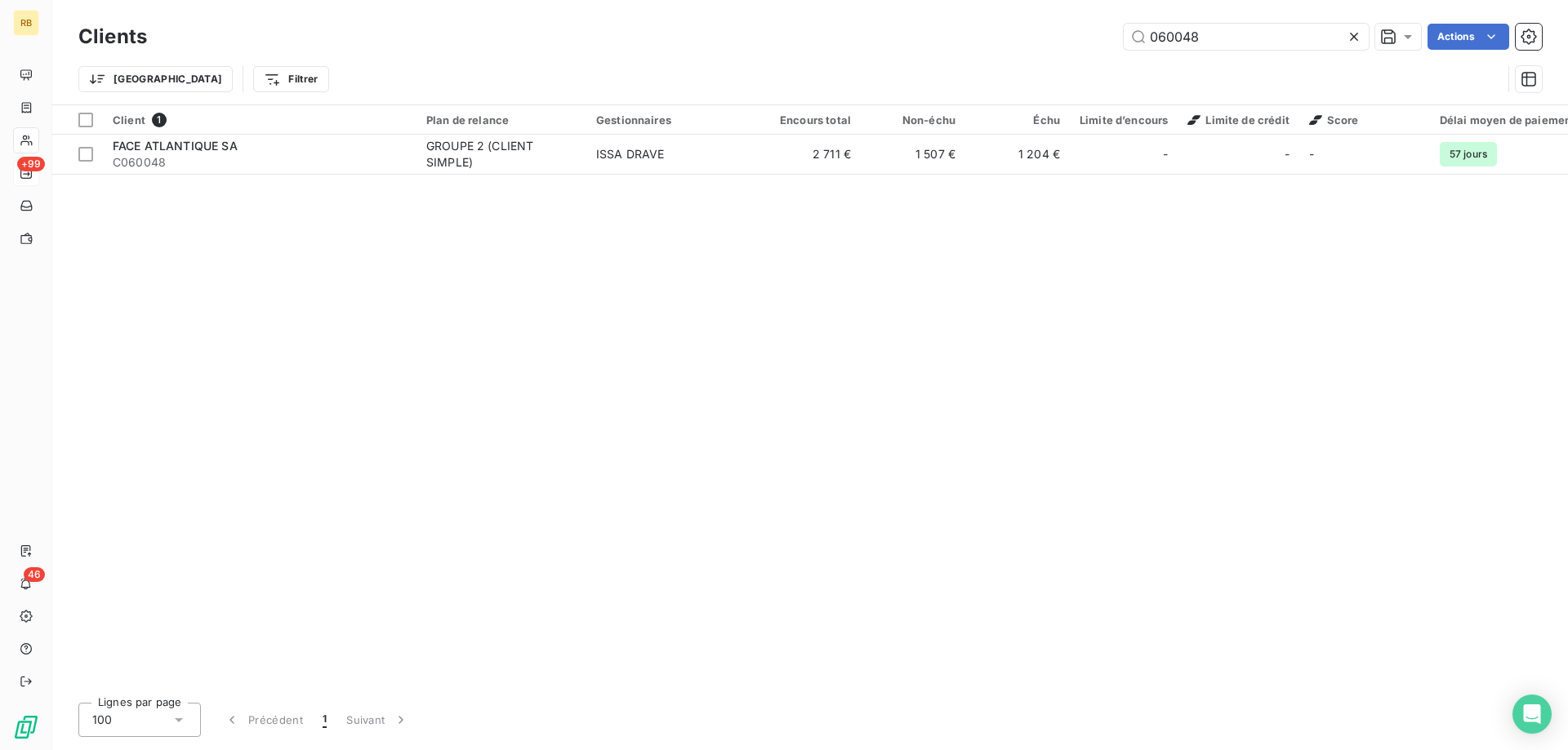
click at [275, 347] on div "Client 1 Plan de relance Gestionnaires Encours total Non-échu Échu Limite d’enc…" at bounding box center [810, 397] width 1516 height 584
click at [1352, 34] on icon at bounding box center [1354, 36] width 8 height 8
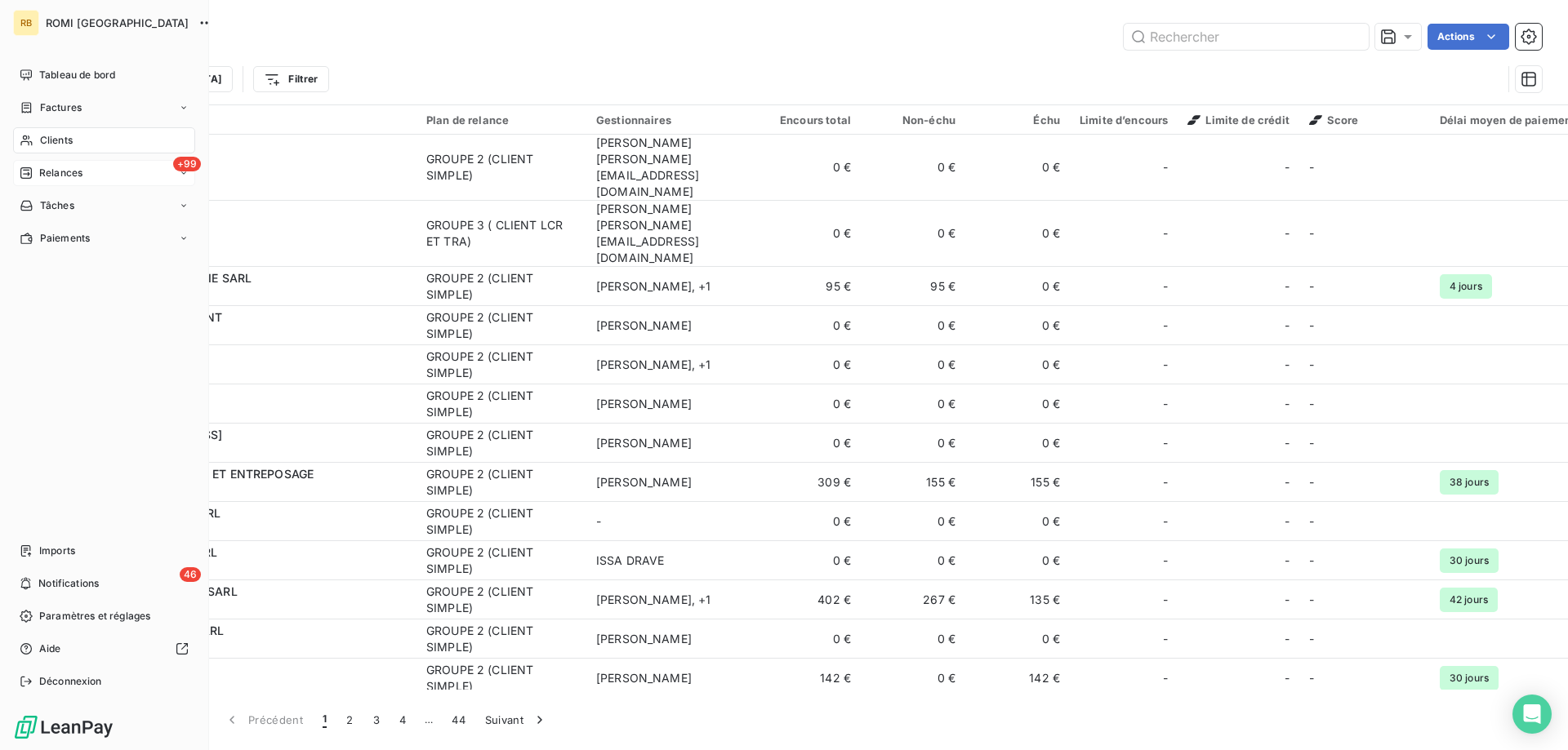
click at [36, 174] on div "Relances" at bounding box center [51, 173] width 63 height 14
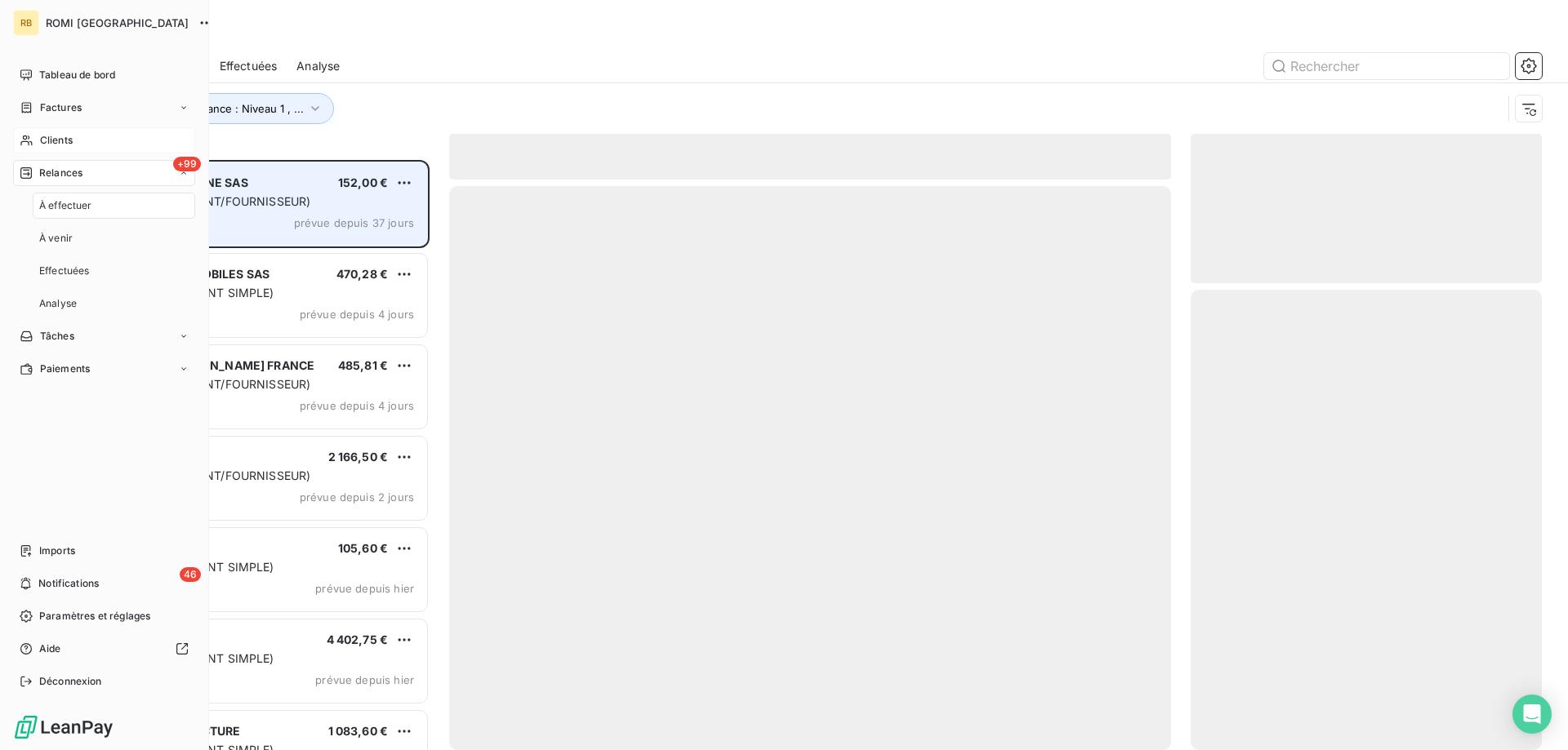
scroll to position [591, 351]
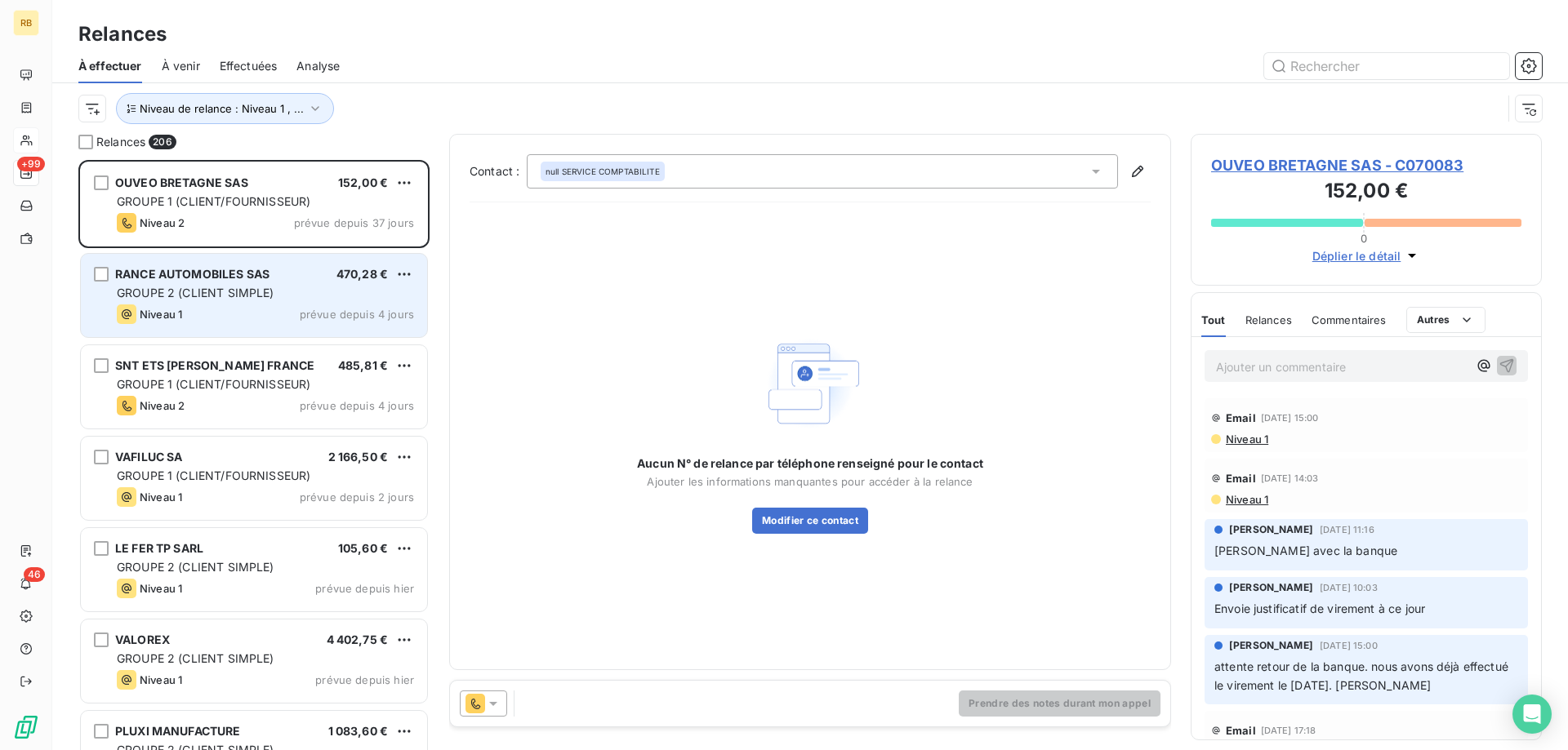
click at [271, 275] on div "RANCE AUTOMOBILES SAS 470,28 €" at bounding box center [265, 274] width 297 height 14
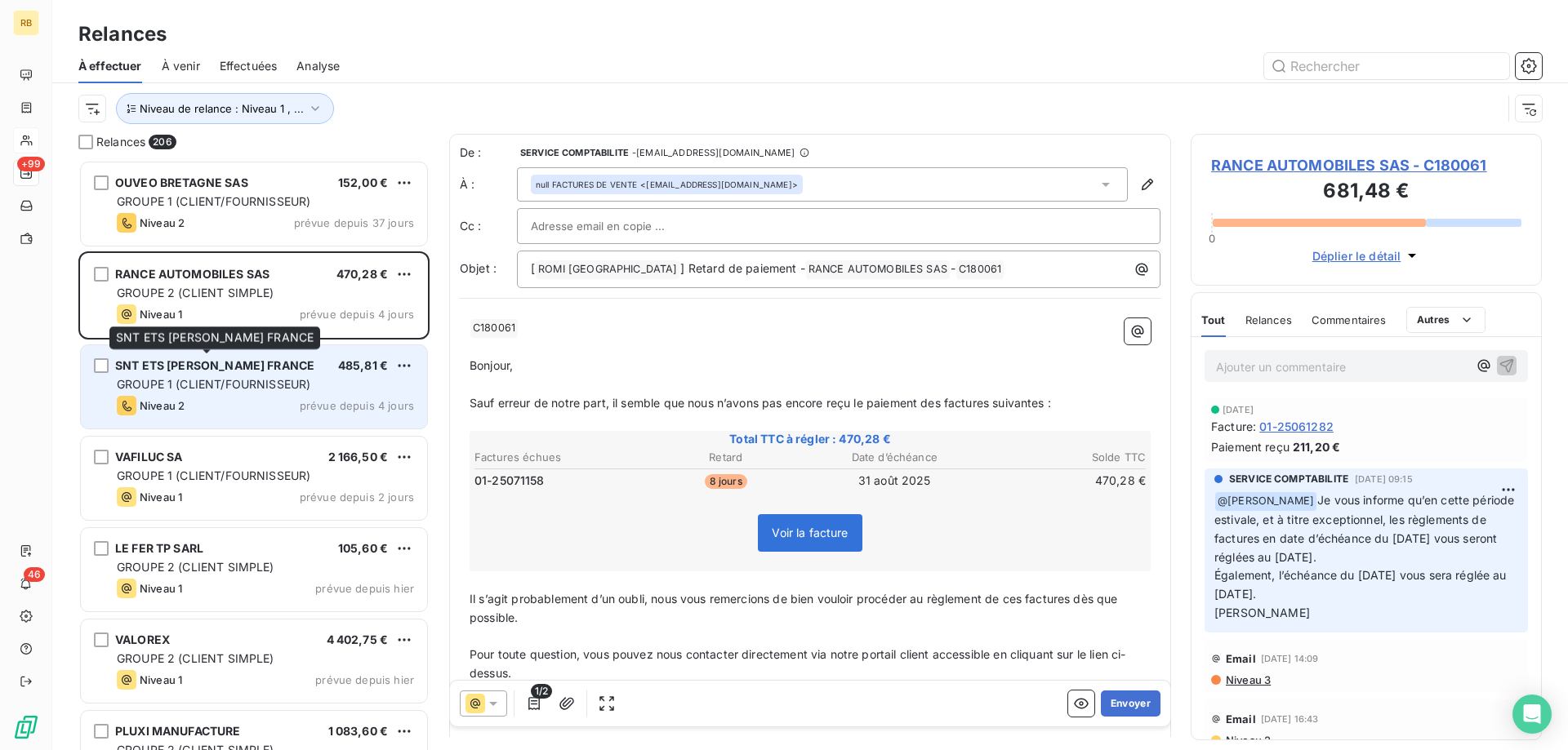
click at [265, 369] on span "SNT ETS [PERSON_NAME] FRANCE" at bounding box center [215, 365] width 200 height 14
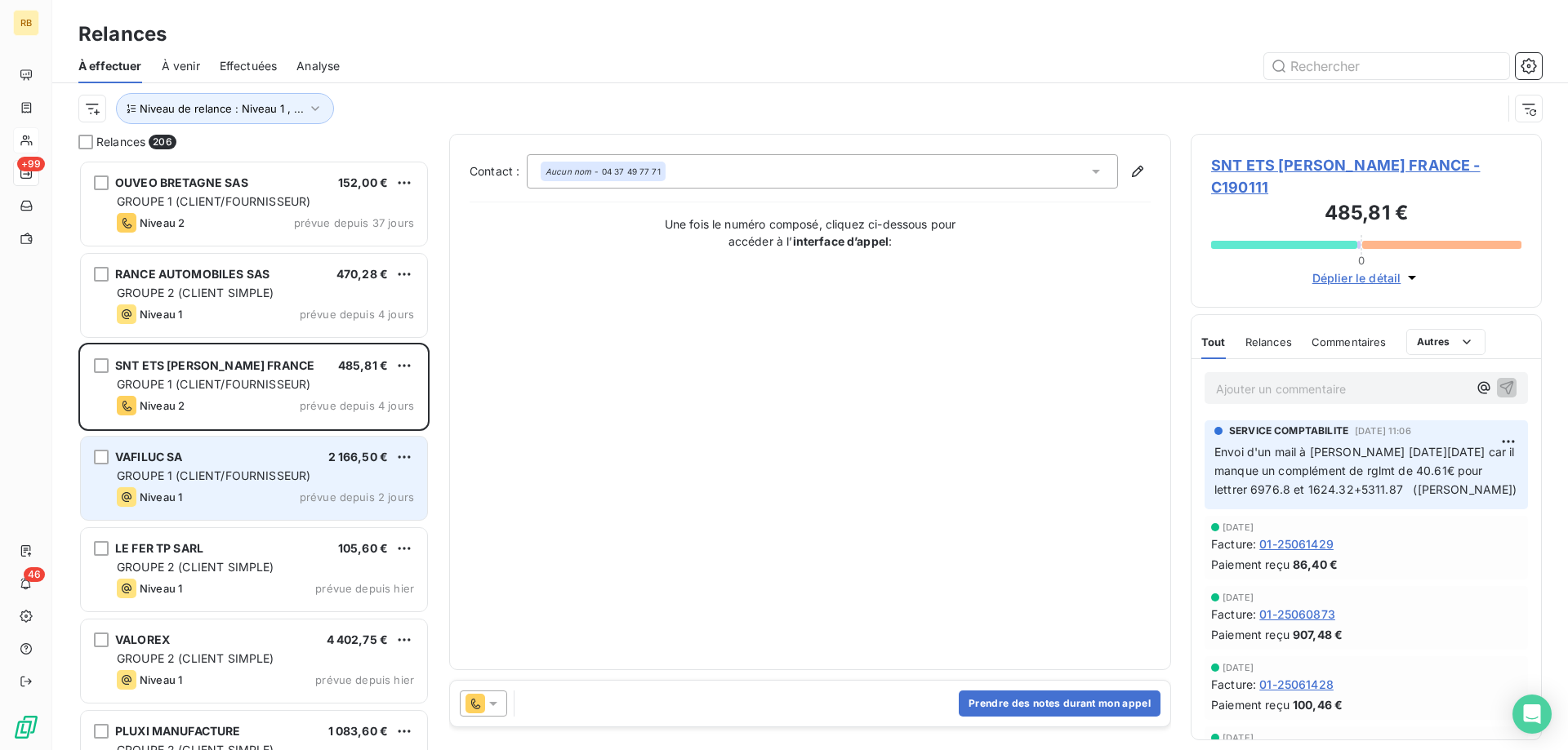
click at [239, 459] on div "VAFILUC SA 2 166,50 €" at bounding box center [265, 457] width 297 height 14
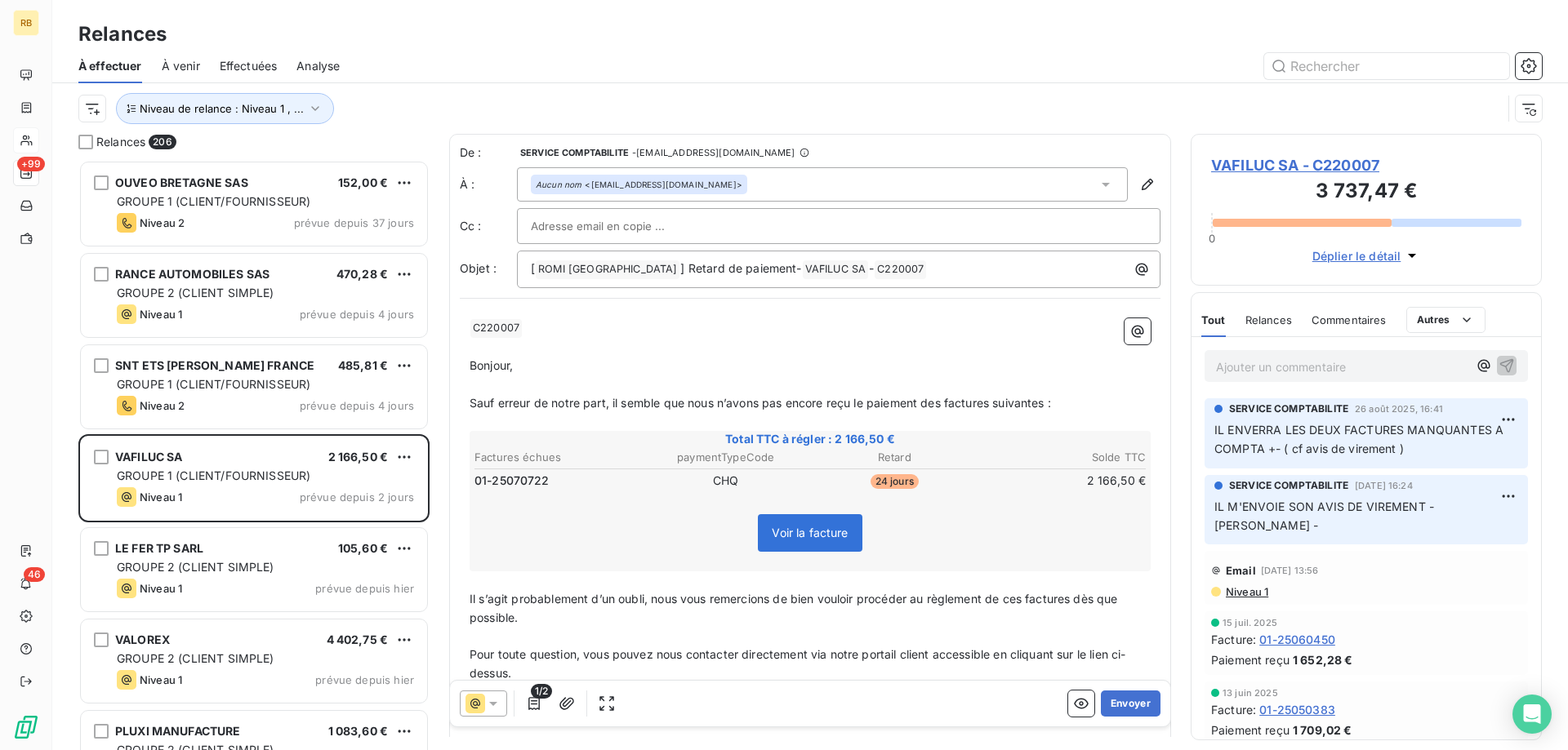
click at [1256, 585] on span "Niveau 1" at bounding box center [1246, 592] width 44 height 13
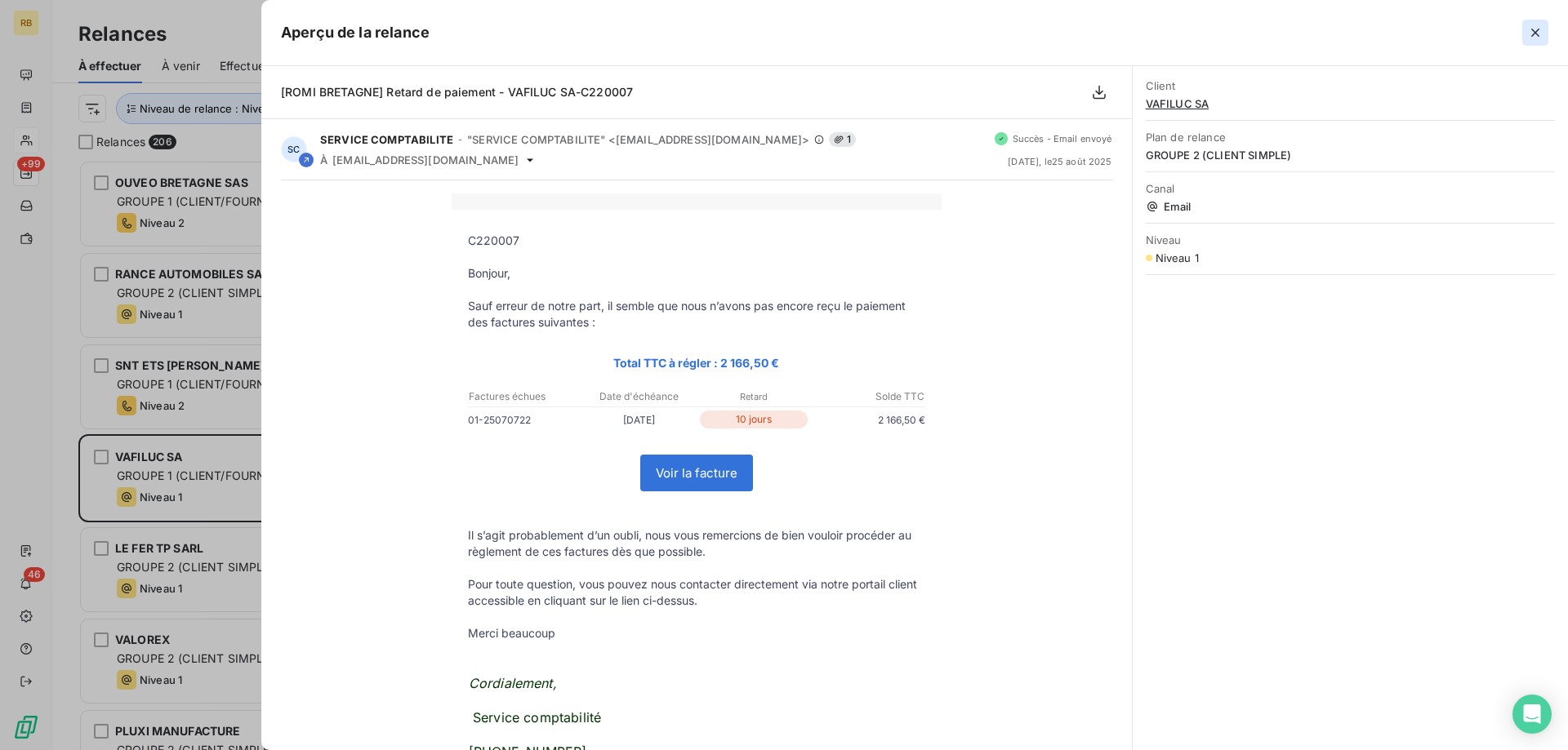
click at [1536, 27] on icon "button" at bounding box center [1536, 32] width 16 height 16
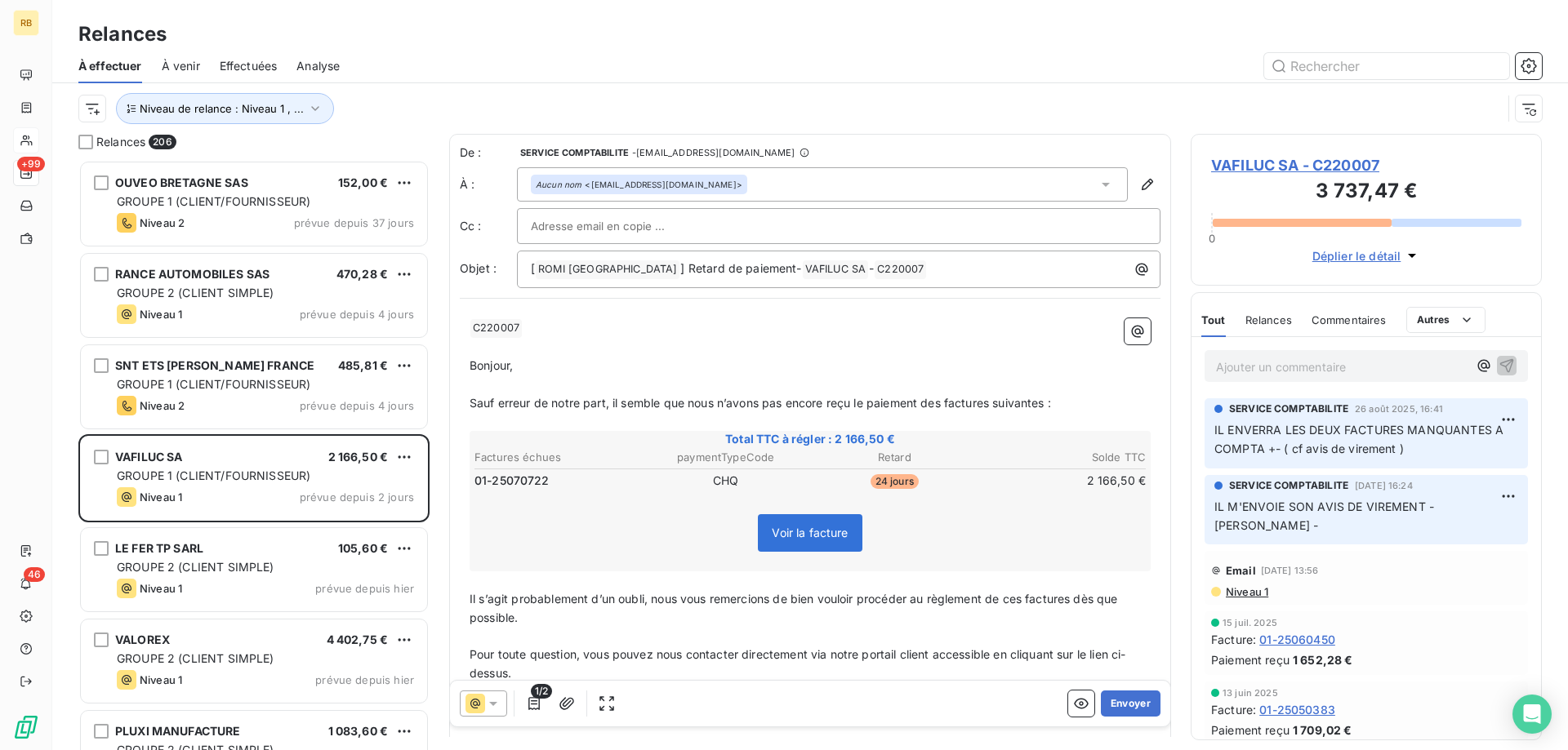
click at [1293, 371] on p "Ajouter un commentaire ﻿" at bounding box center [1341, 367] width 252 height 21
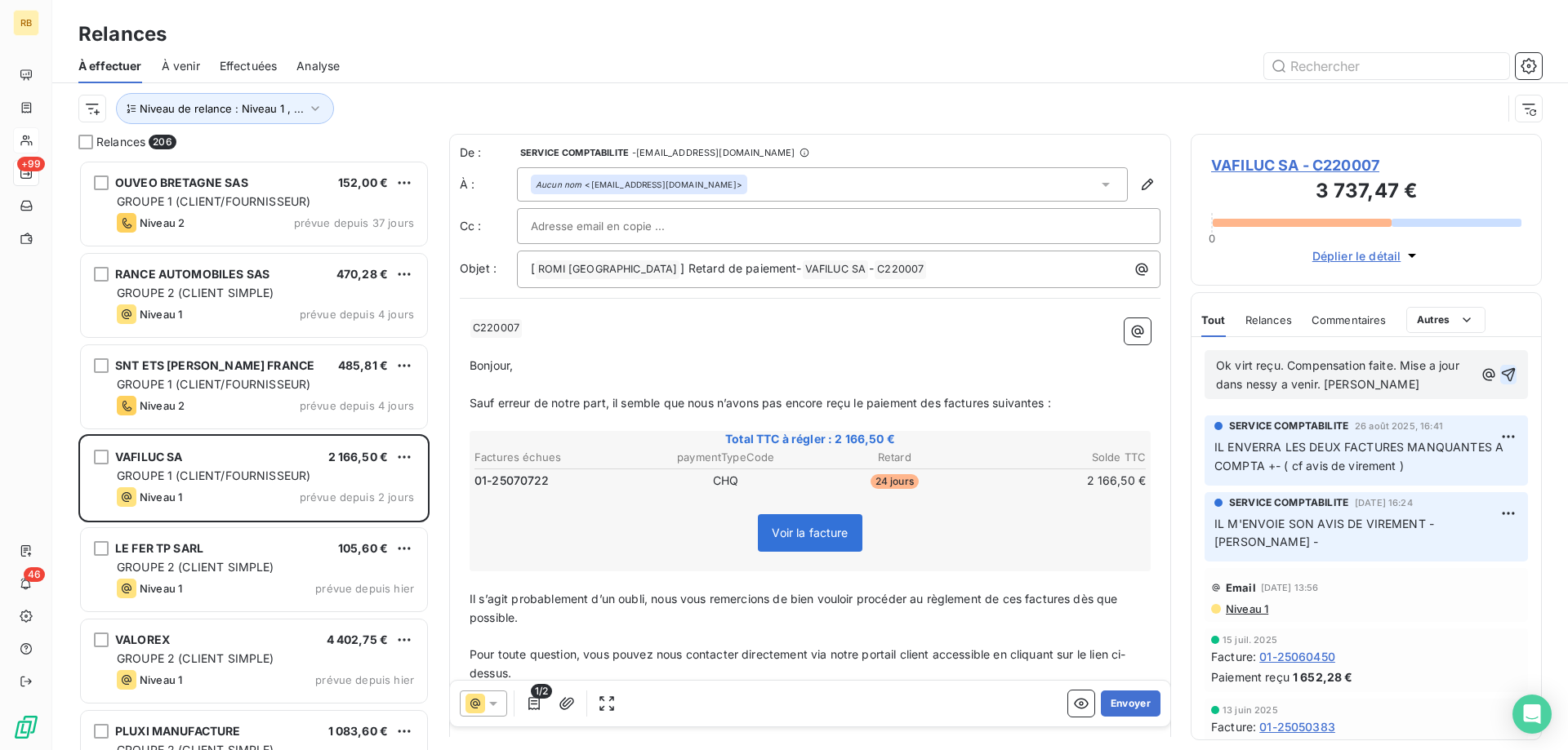
click at [1503, 375] on icon "button" at bounding box center [1509, 375] width 16 height 16
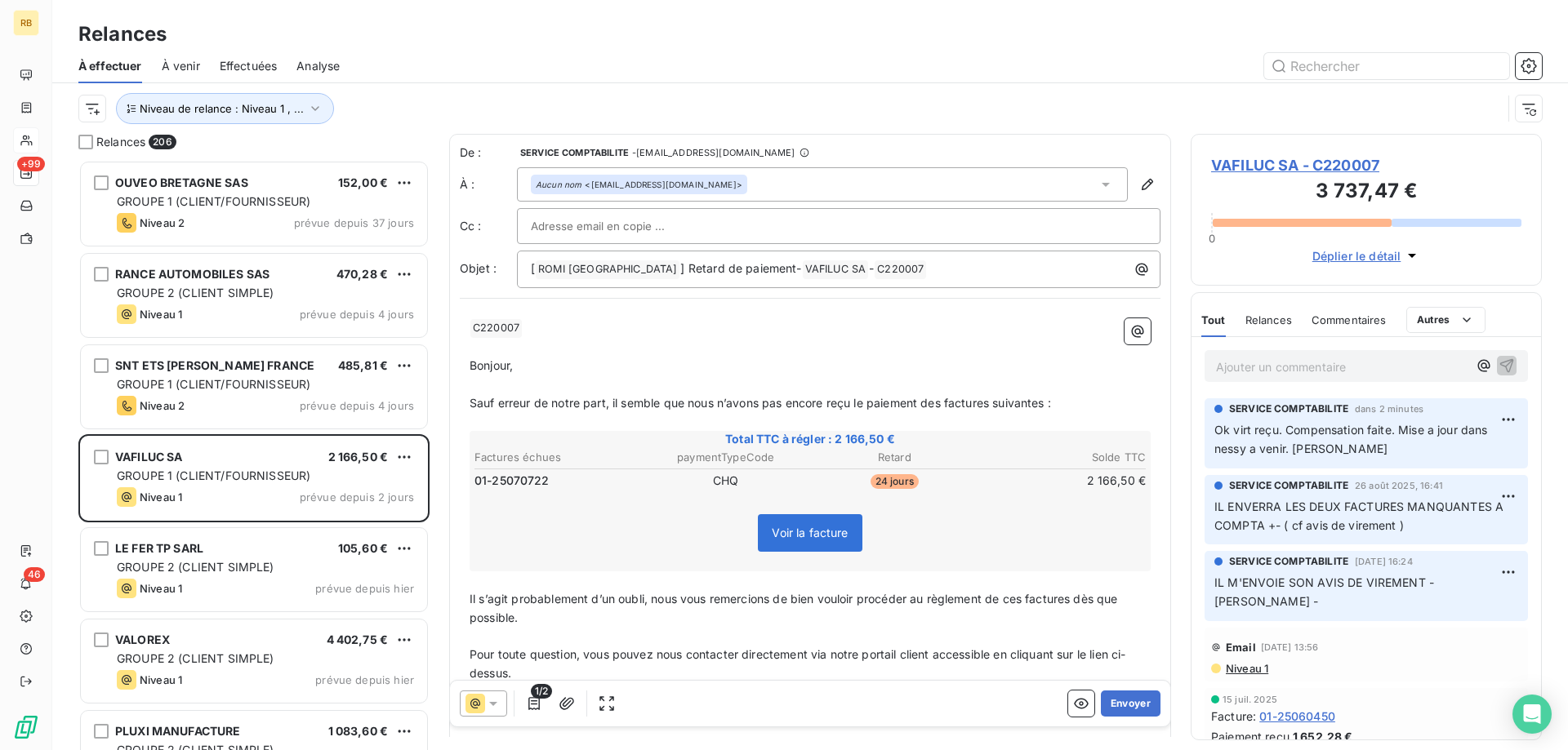
click at [1318, 163] on span "VAFILUC SA - C220007" at bounding box center [1367, 165] width 311 height 22
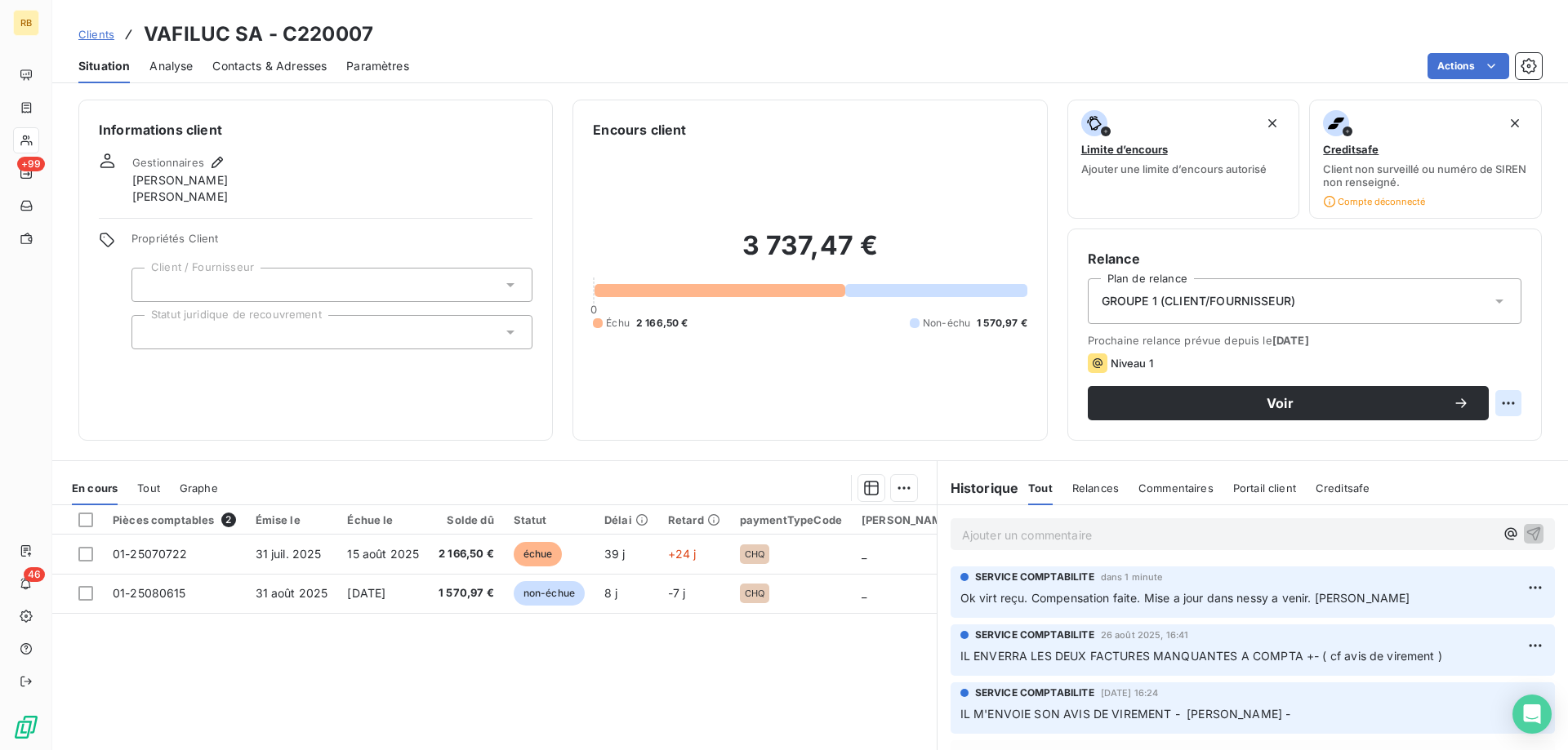
click at [1518, 398] on html "RB +99 46 Clients VAFILUC SA - C220007 Situation Analyse Contacts & Adresses Pa…" at bounding box center [784, 375] width 1568 height 750
click at [1461, 445] on div "Replanifier cette action" at bounding box center [1441, 439] width 146 height 26
select select "8"
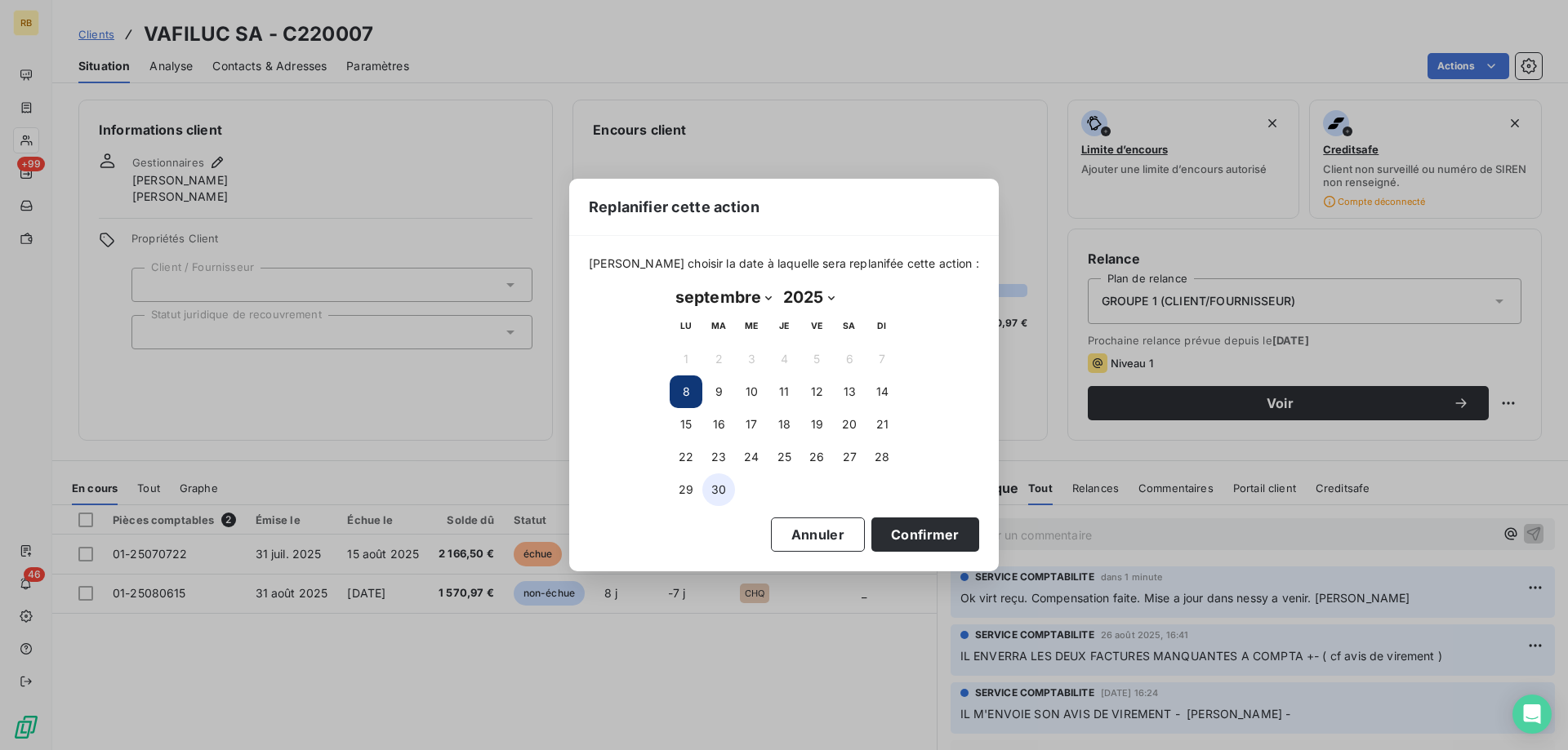
click at [725, 480] on button "30" at bounding box center [719, 490] width 32 height 32
click at [871, 532] on button "Confirmer" at bounding box center [925, 534] width 107 height 34
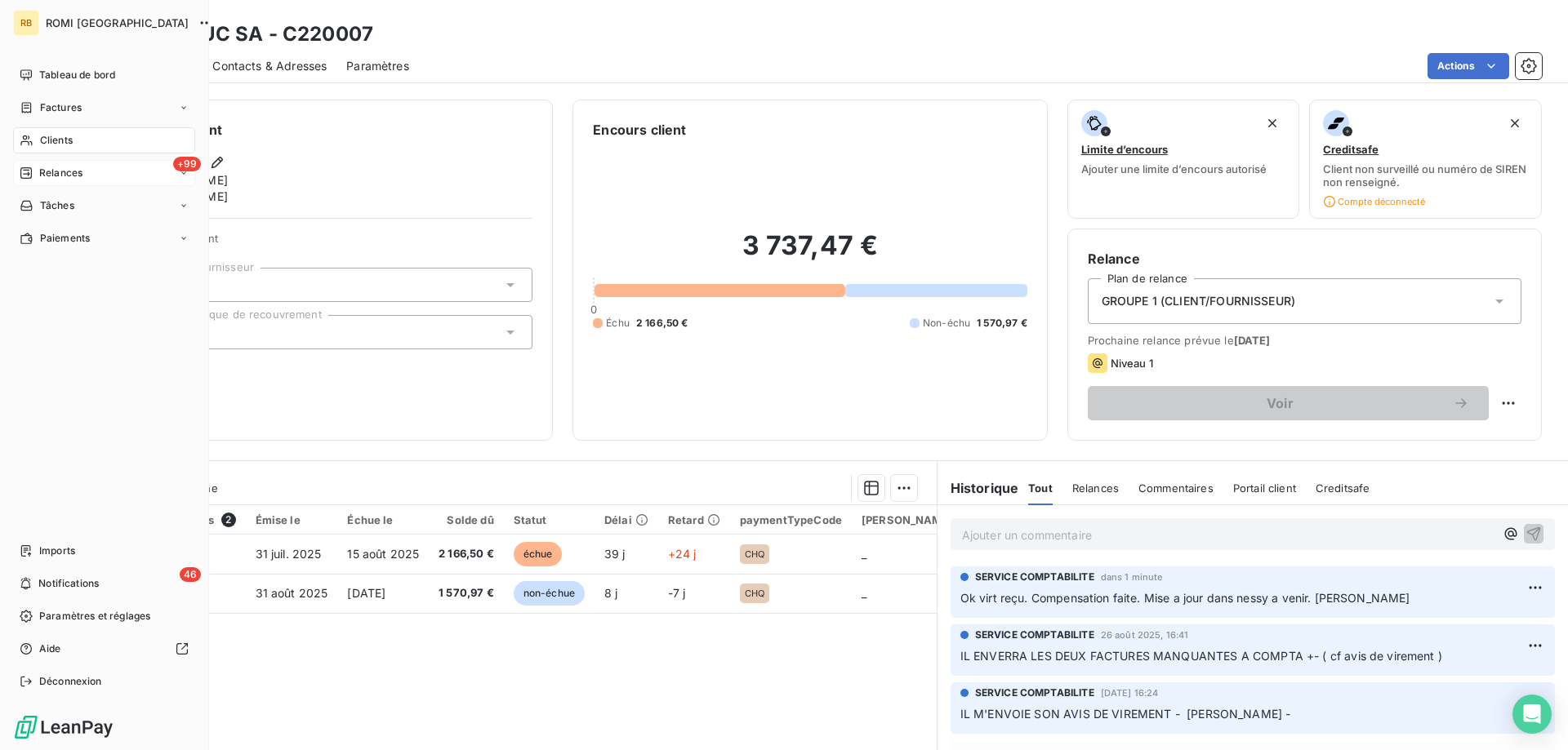
click at [51, 172] on span "Relances" at bounding box center [61, 173] width 43 height 14
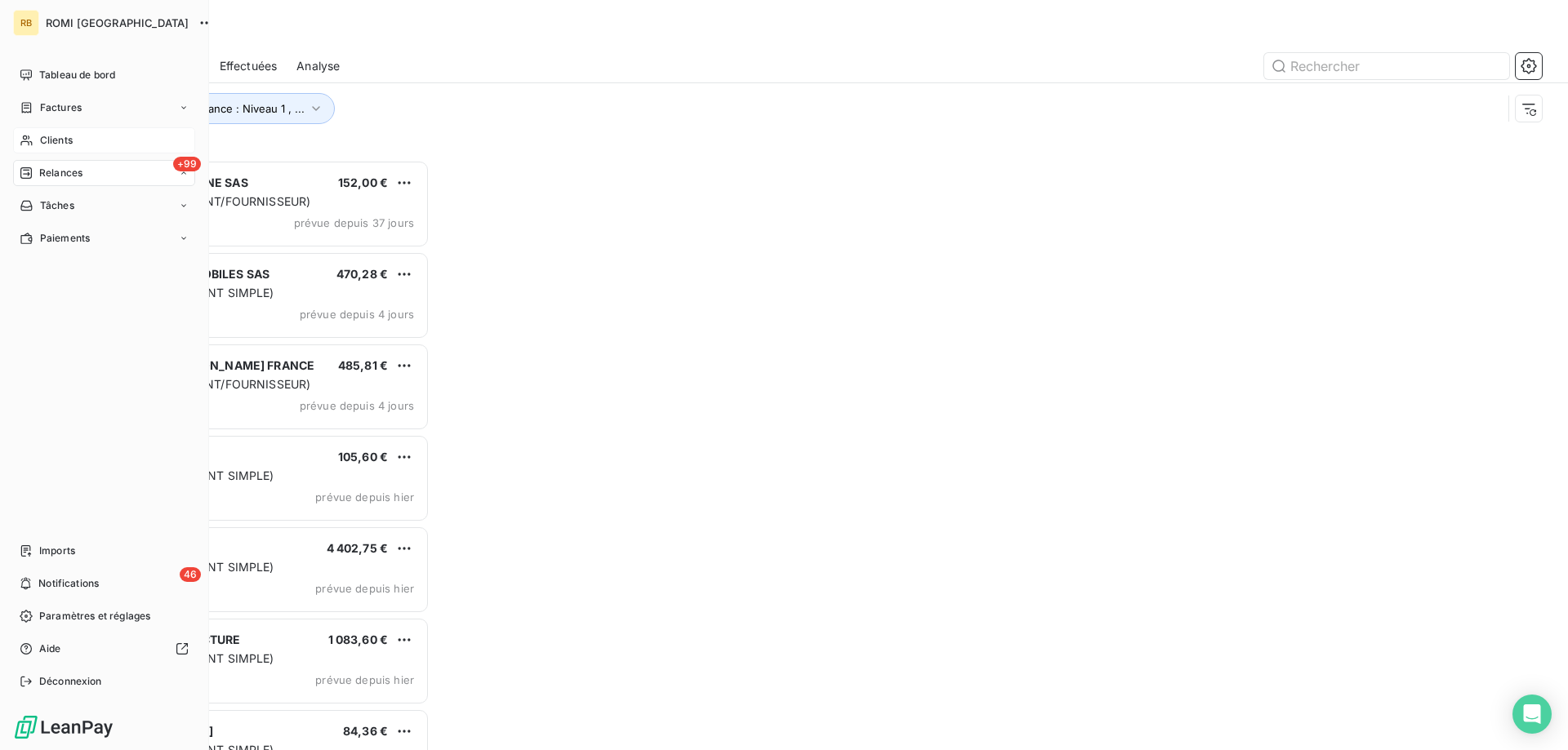
scroll to position [591, 351]
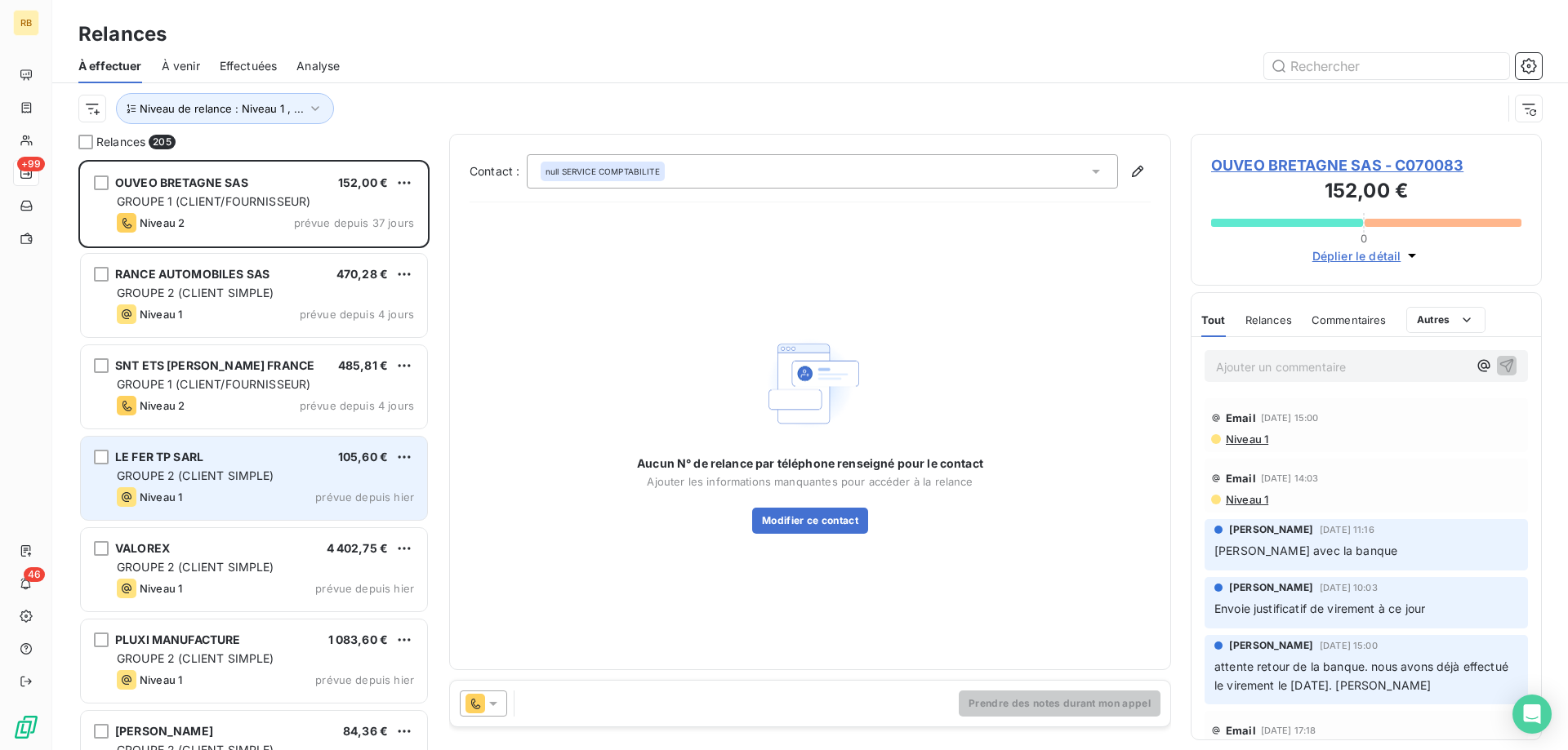
click at [197, 466] on div "LE FER TP SARL 105,60 € GROUPE 2 (CLIENT SIMPLE) Niveau 1 prévue depuis [DATE]" at bounding box center [253, 478] width 347 height 83
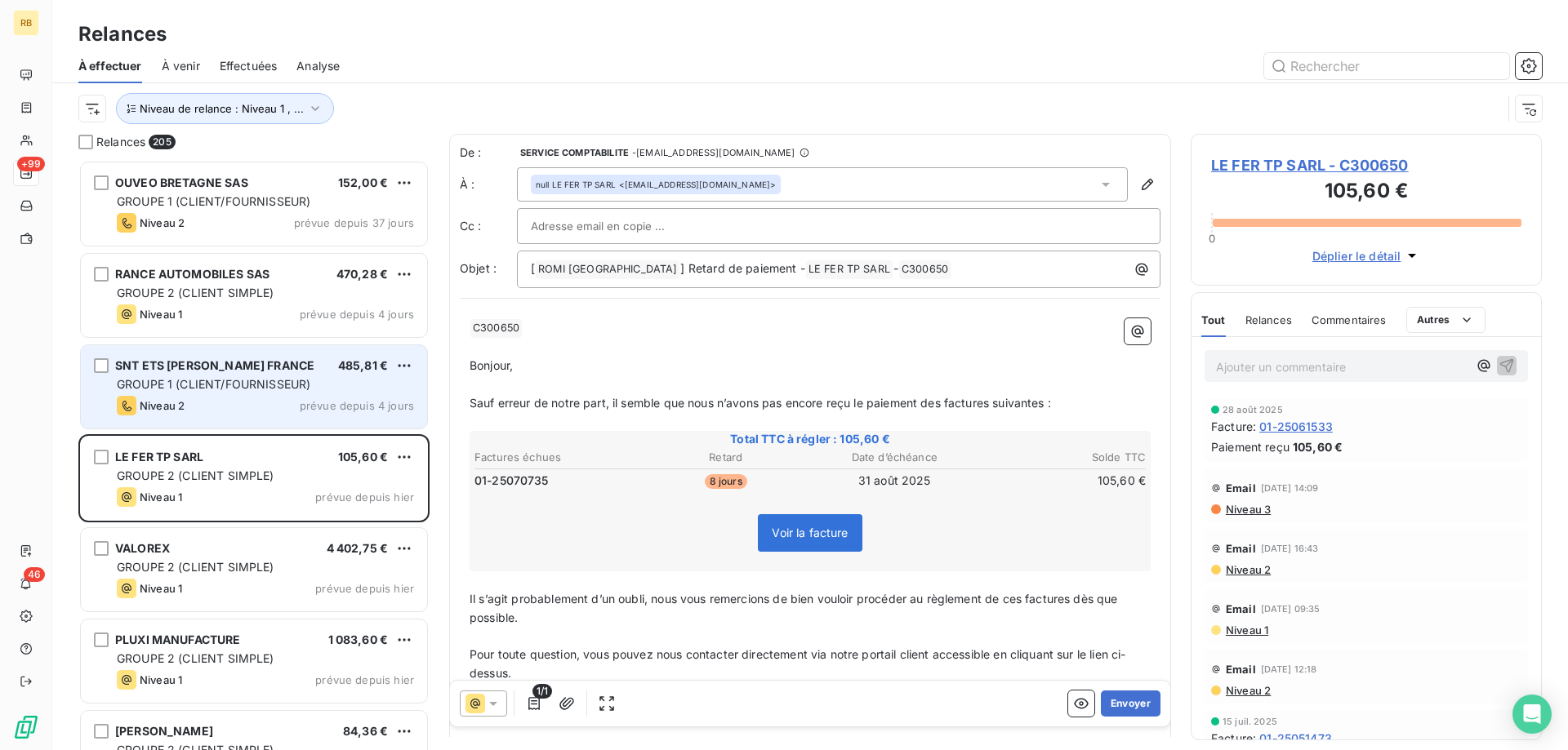
click at [201, 410] on div "Niveau 2 prévue depuis 4 jours" at bounding box center [265, 405] width 297 height 20
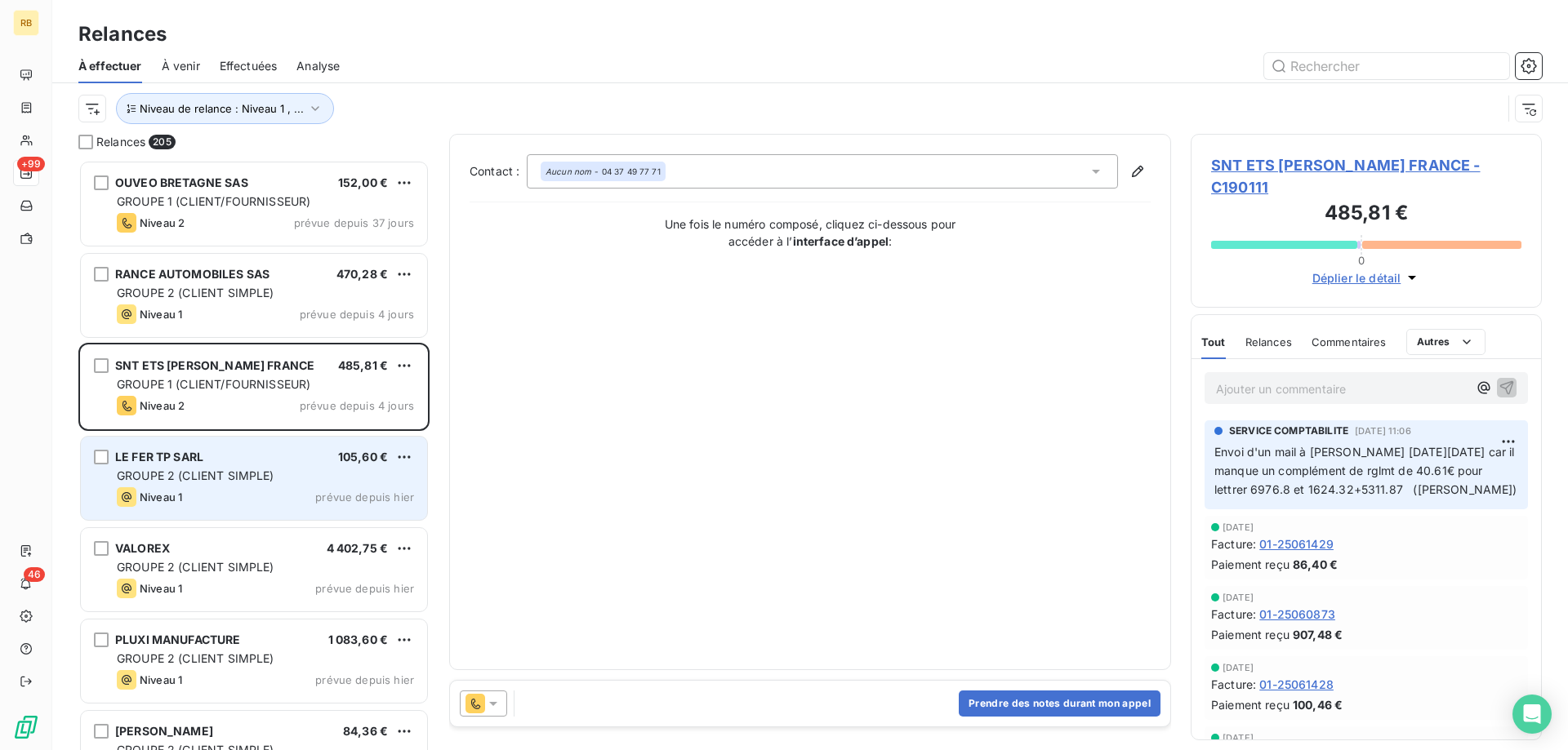
click at [201, 462] on span "LE FER TP SARL" at bounding box center [159, 457] width 89 height 14
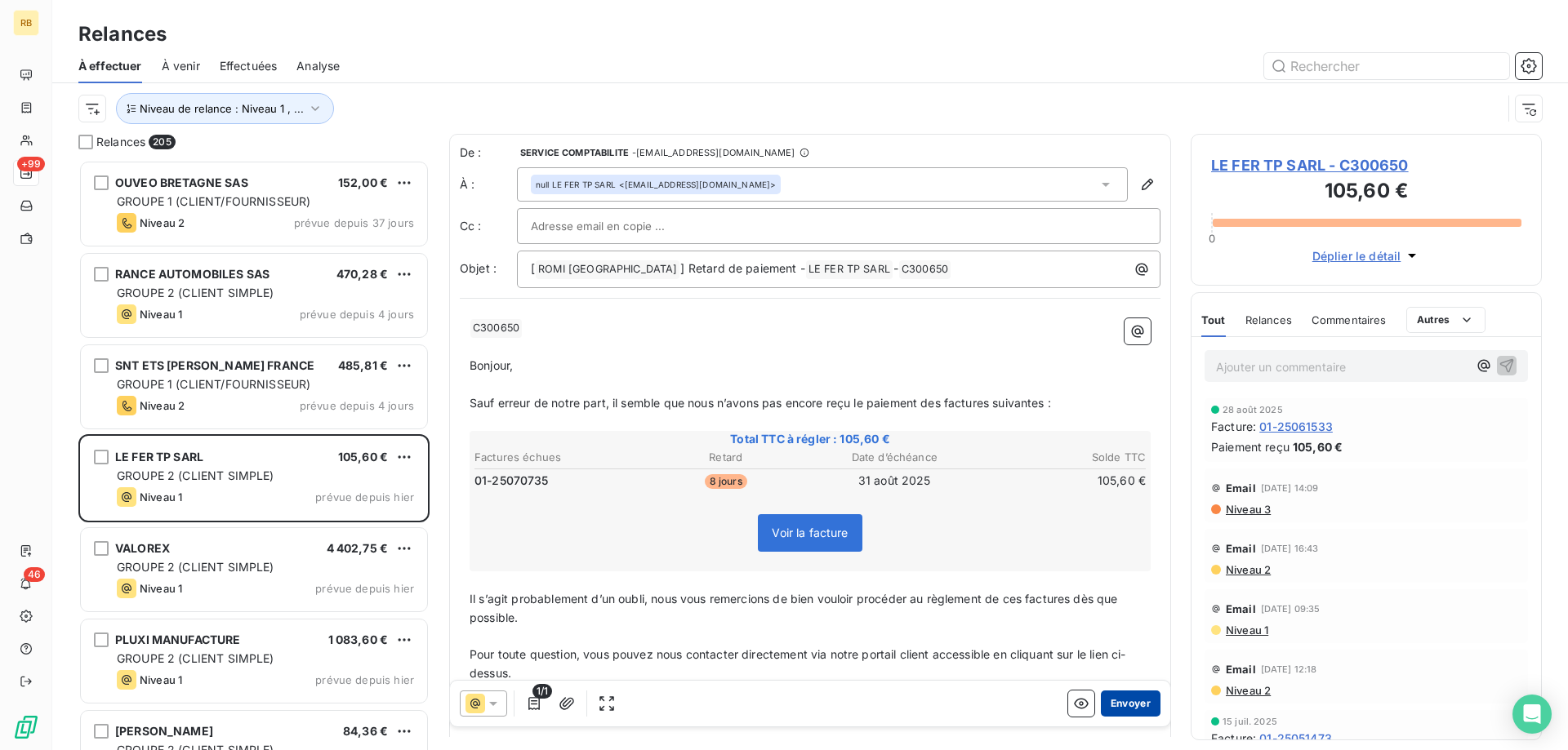
click at [1127, 704] on button "Envoyer" at bounding box center [1131, 703] width 60 height 26
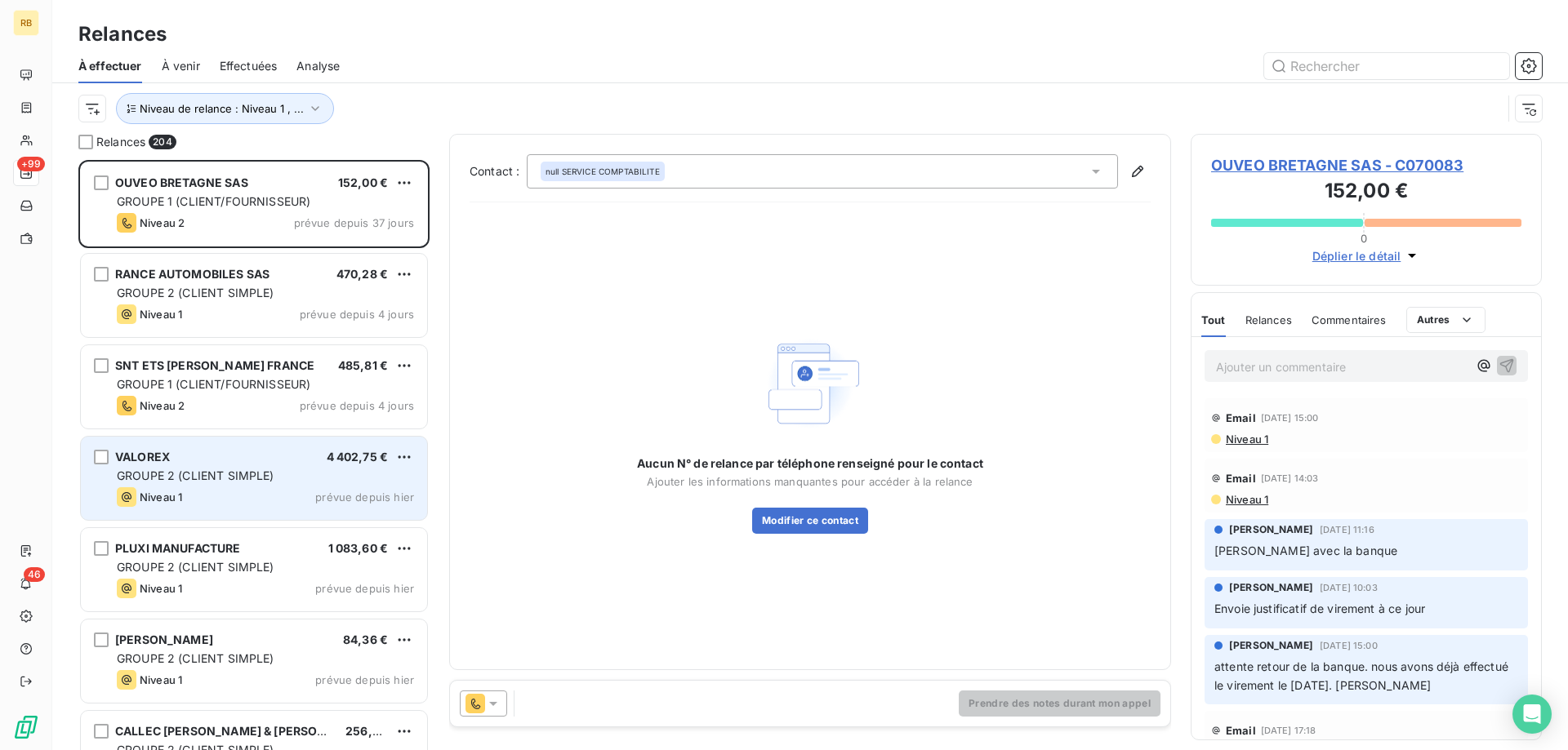
click at [253, 483] on div "GROUPE 2 (CLIENT SIMPLE)" at bounding box center [265, 476] width 297 height 16
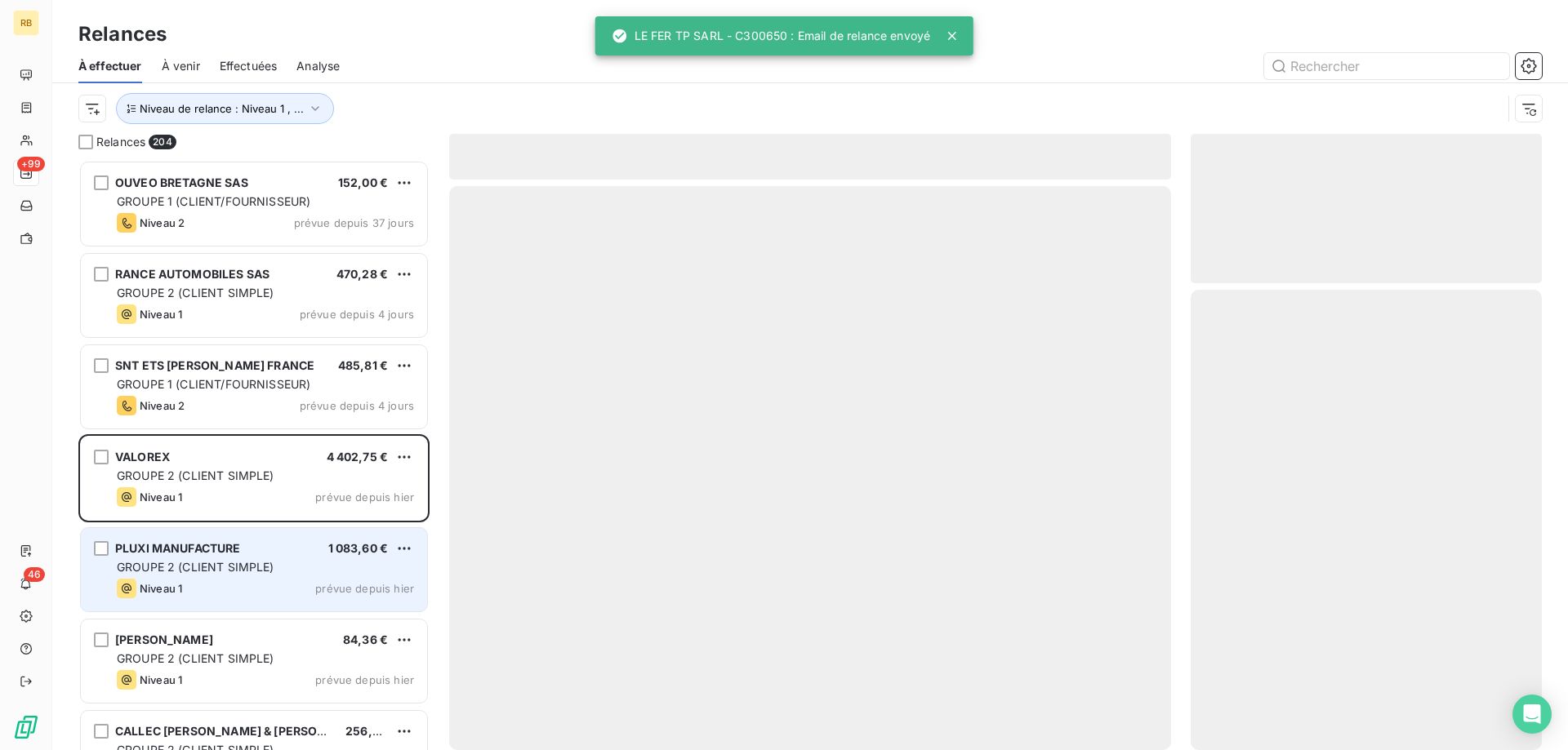
click at [250, 558] on div "PLUXI MANUFACTURE 1 083,60 € GROUPE 2 (CLIENT SIMPLE) Niveau 1 prévue depuis [D…" at bounding box center [253, 569] width 347 height 83
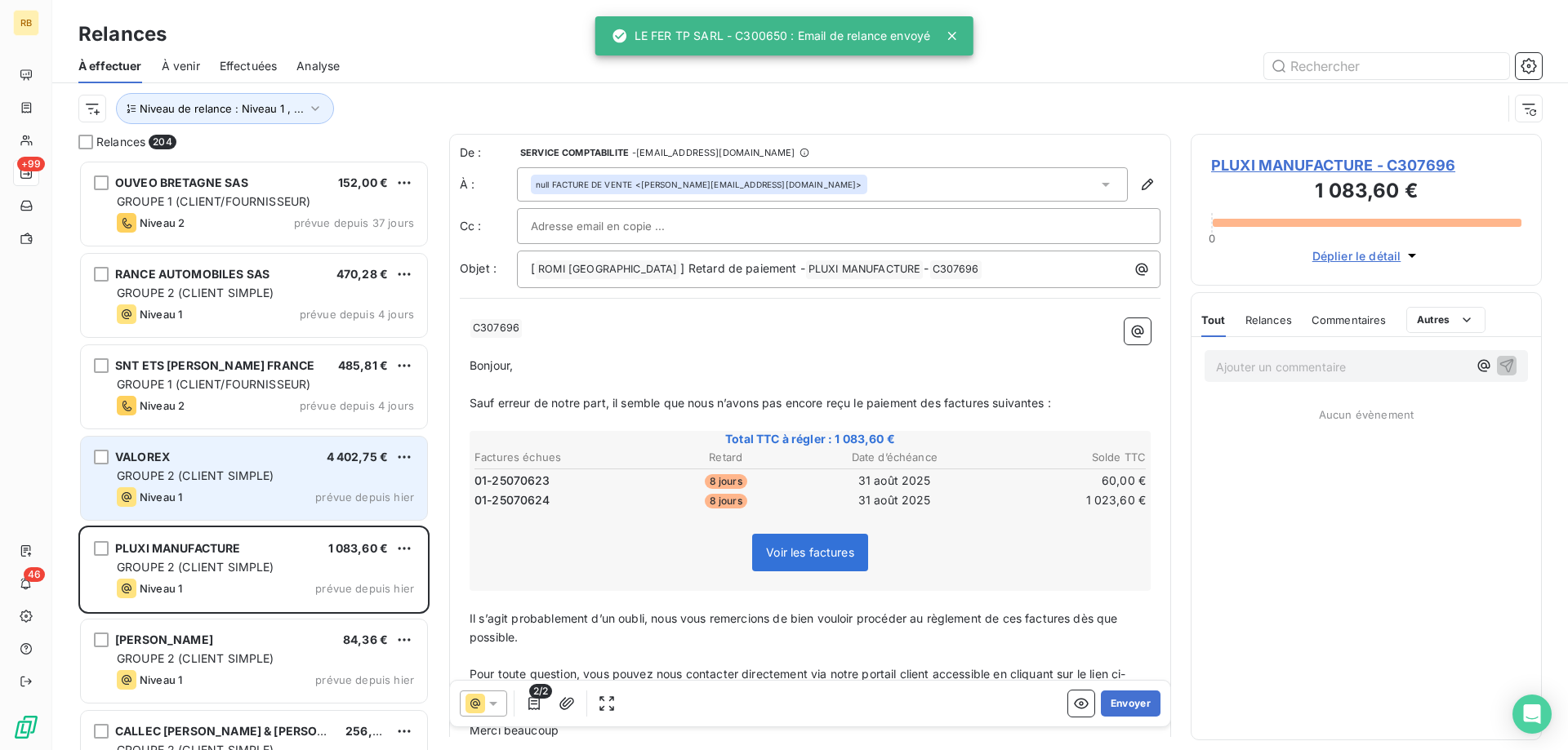
click at [253, 483] on div "GROUPE 2 (CLIENT SIMPLE)" at bounding box center [265, 476] width 297 height 16
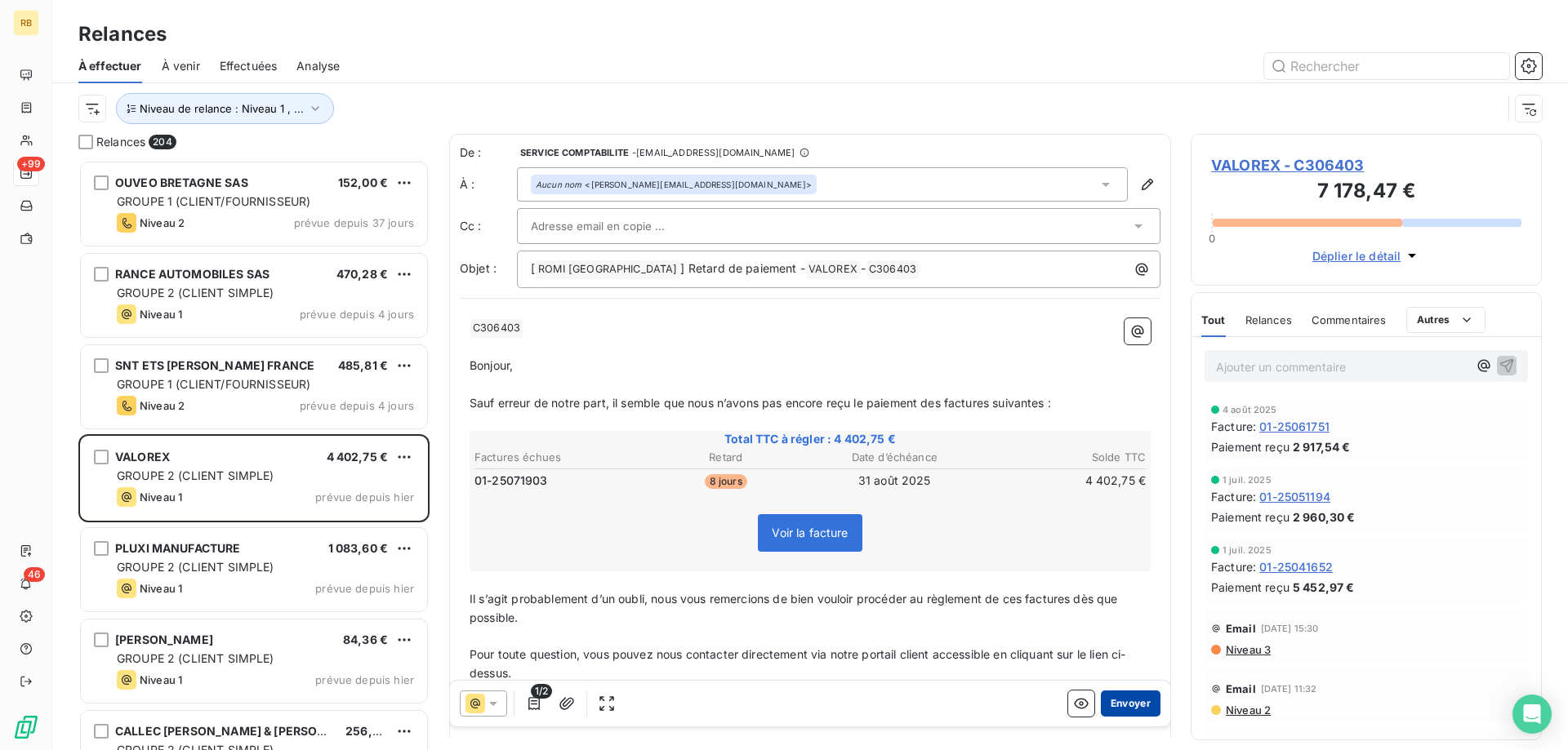
click at [1131, 706] on button "Envoyer" at bounding box center [1131, 703] width 60 height 26
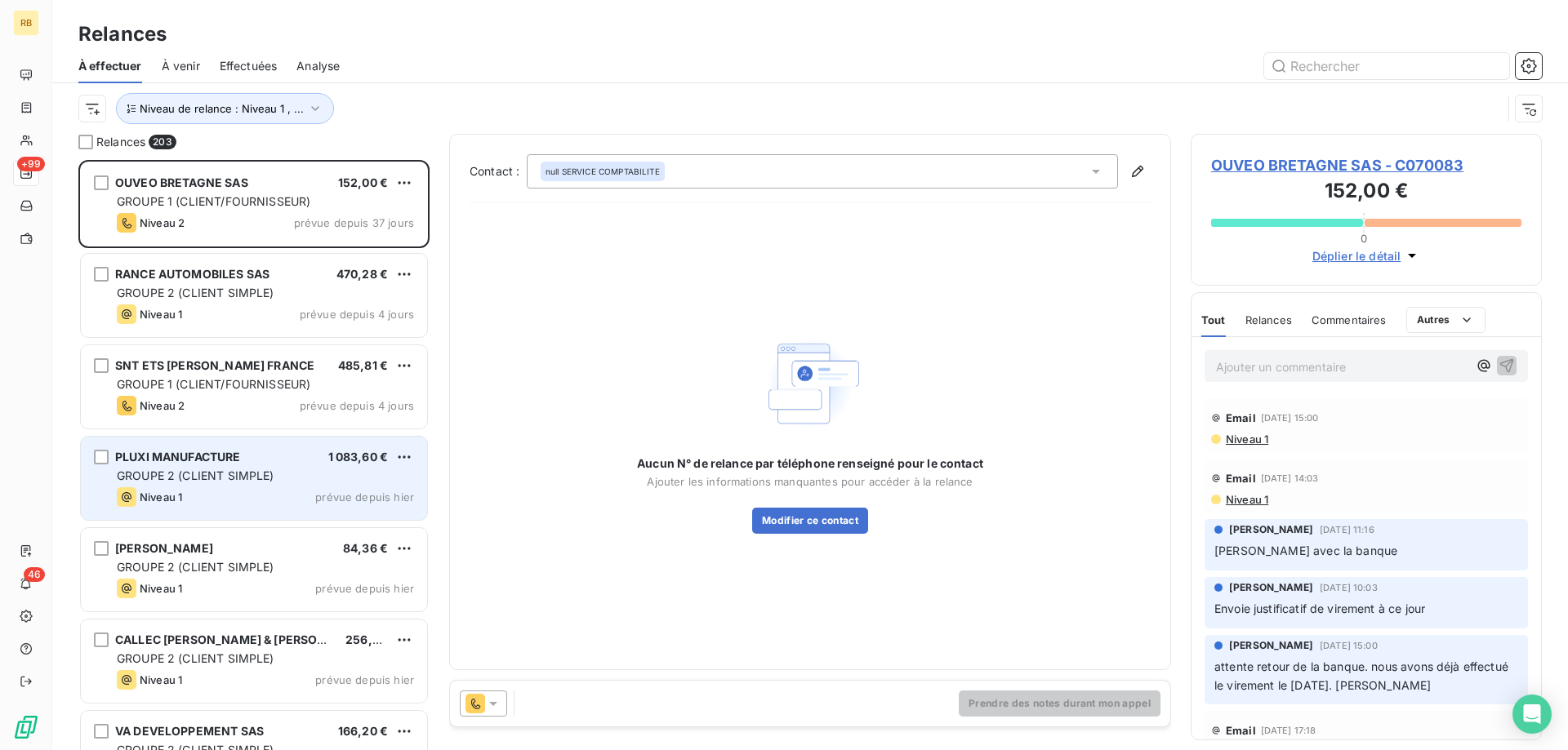
click at [192, 493] on div "Niveau 1 prévue depuis [DATE]" at bounding box center [265, 498] width 297 height 20
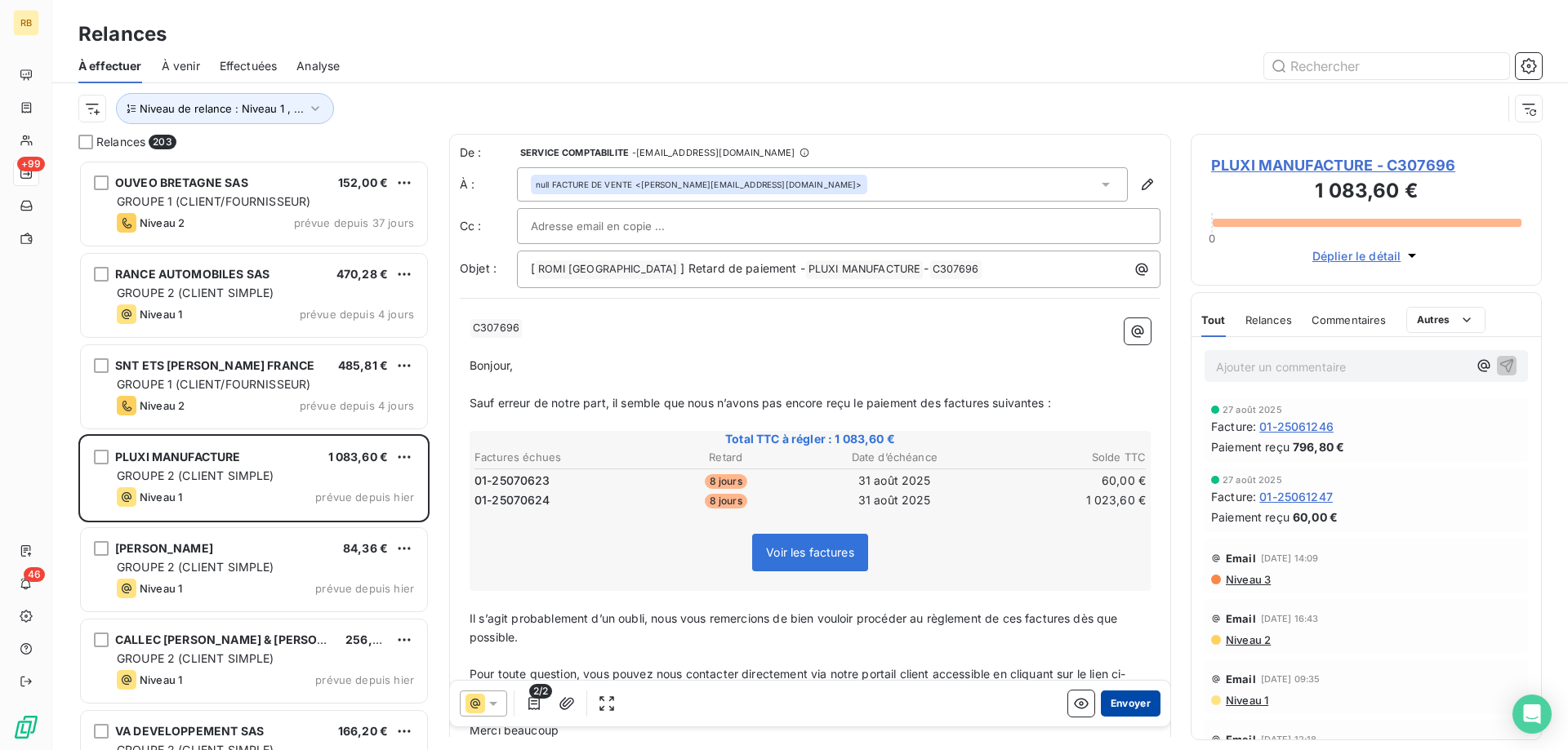
click at [1144, 700] on button "Envoyer" at bounding box center [1131, 703] width 60 height 26
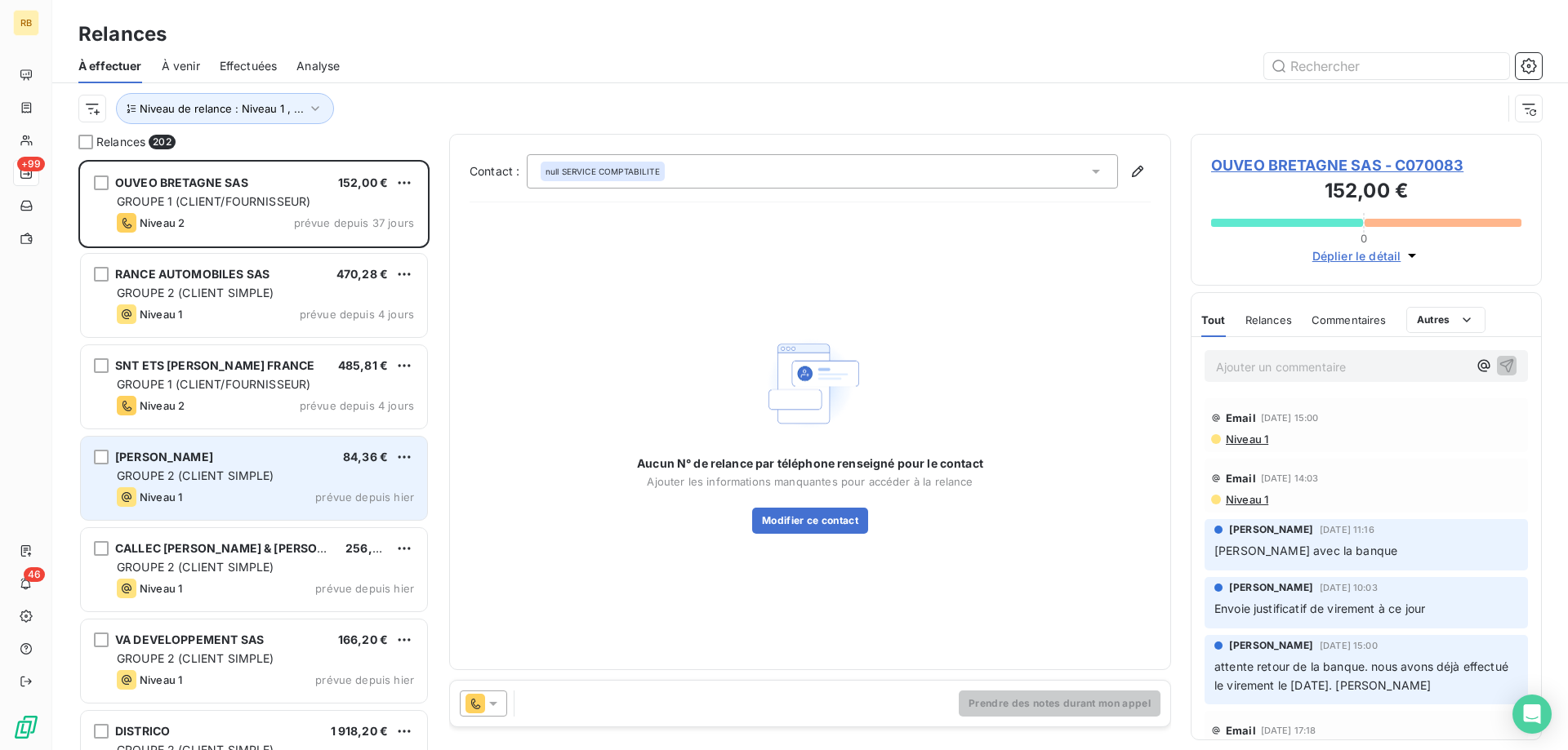
click at [268, 492] on div "Niveau 1 prévue depuis [DATE]" at bounding box center [265, 498] width 297 height 20
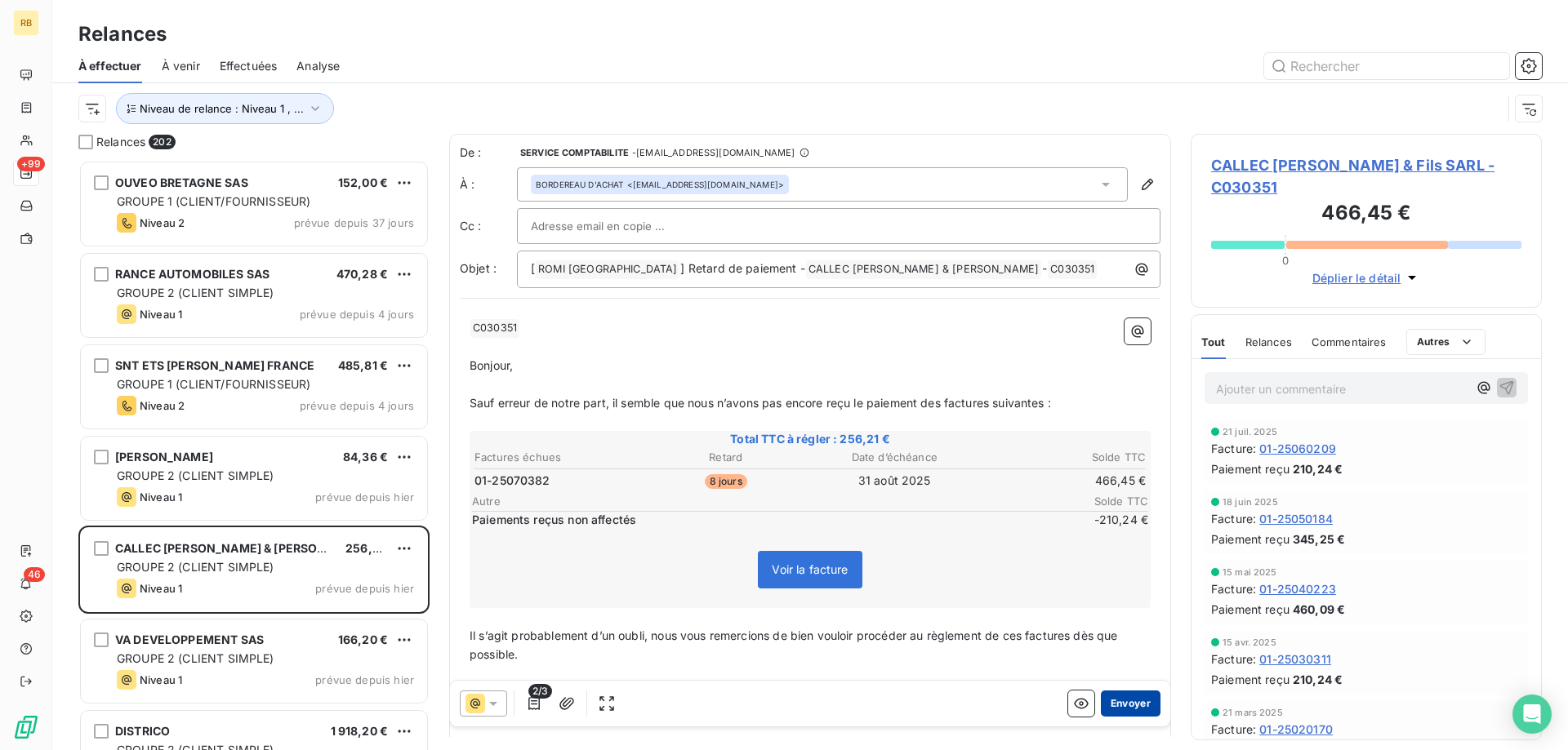
click at [1131, 702] on button "Envoyer" at bounding box center [1131, 703] width 60 height 26
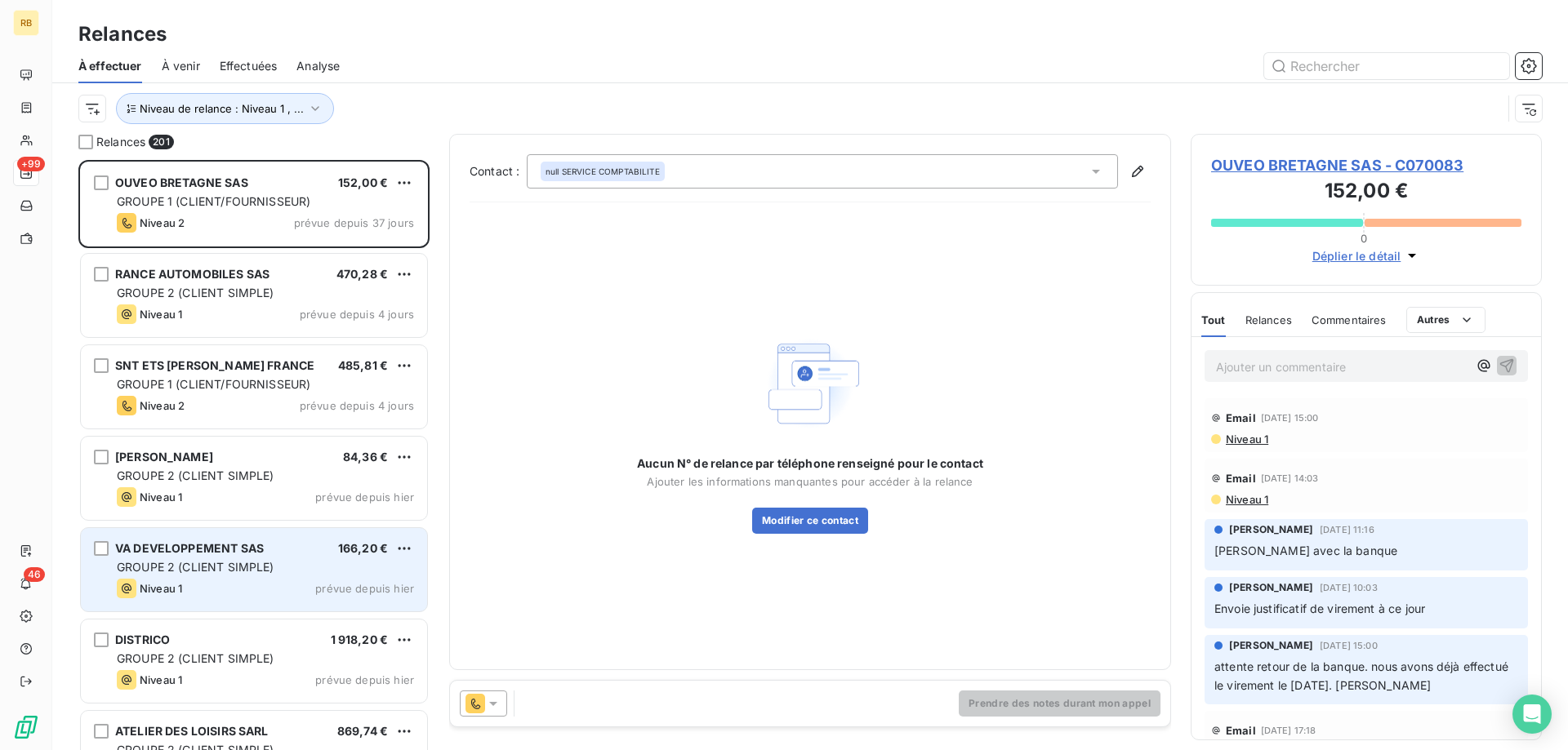
click at [210, 561] on span "GROUPE 2 (CLIENT SIMPLE)" at bounding box center [195, 567] width 158 height 14
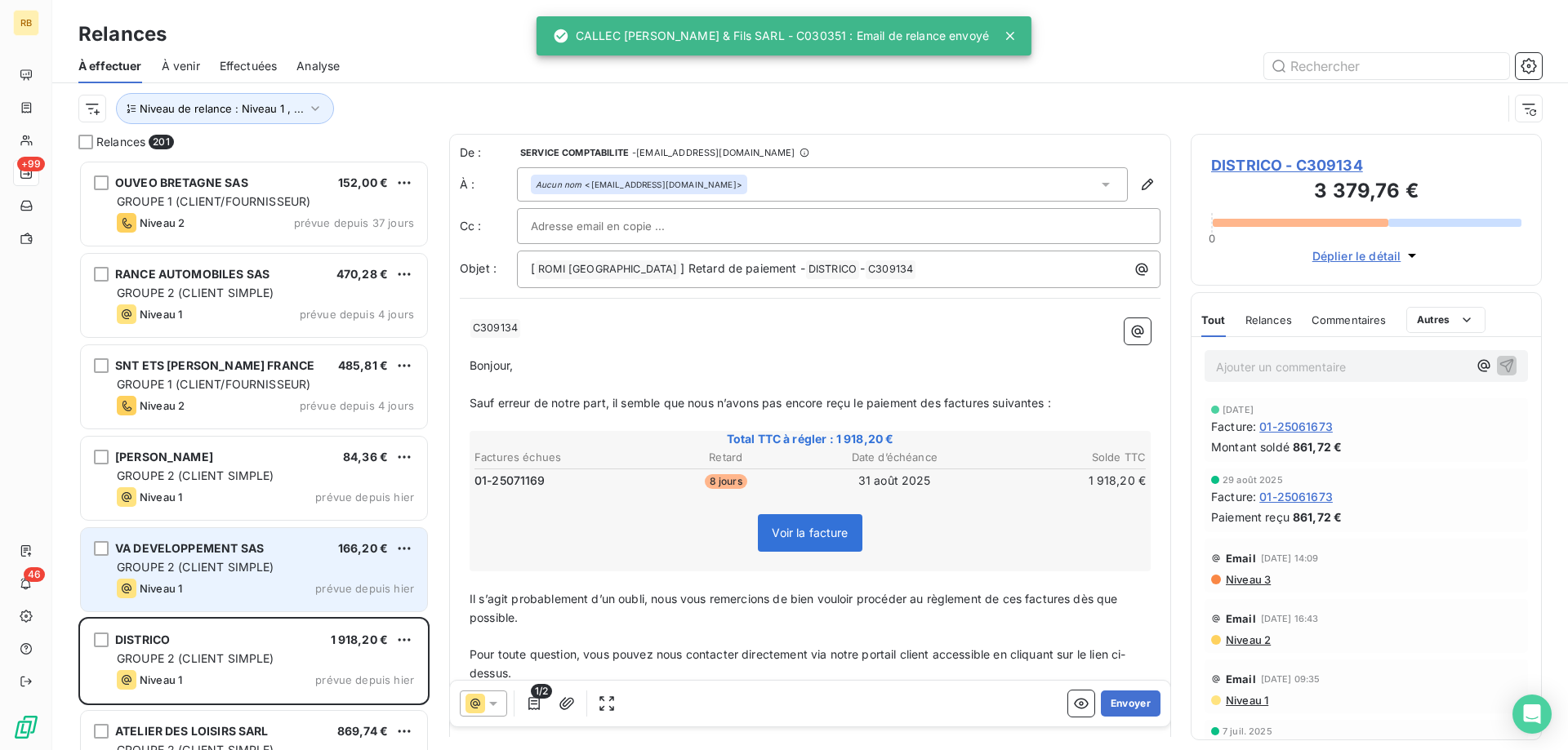
click at [219, 576] on div "VA DEVELOPPEMENT SAS 166,20 € GROUPE 2 (CLIENT SIMPLE) Niveau 1 prévue depuis […" at bounding box center [253, 569] width 347 height 83
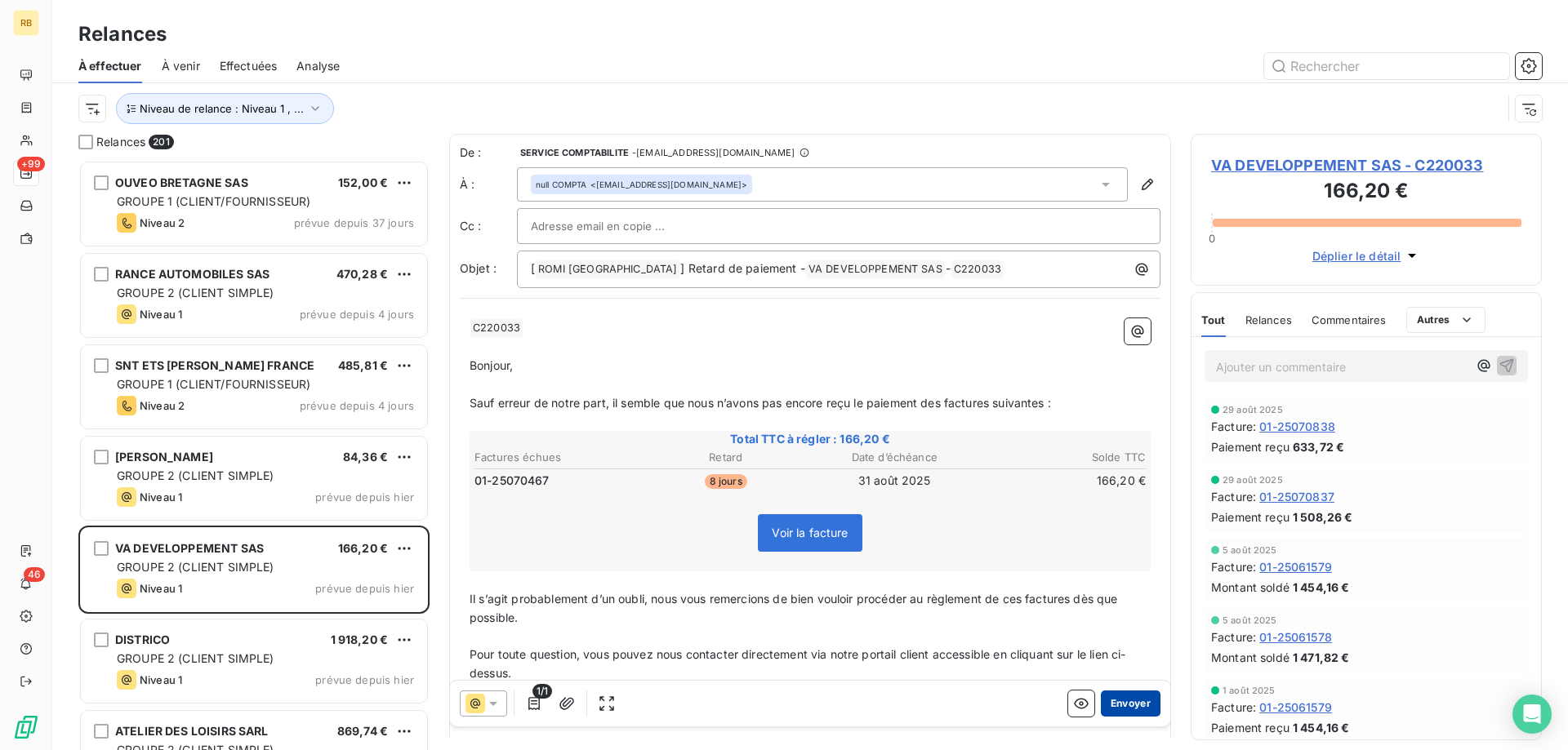
click at [1153, 711] on button "Envoyer" at bounding box center [1131, 703] width 60 height 26
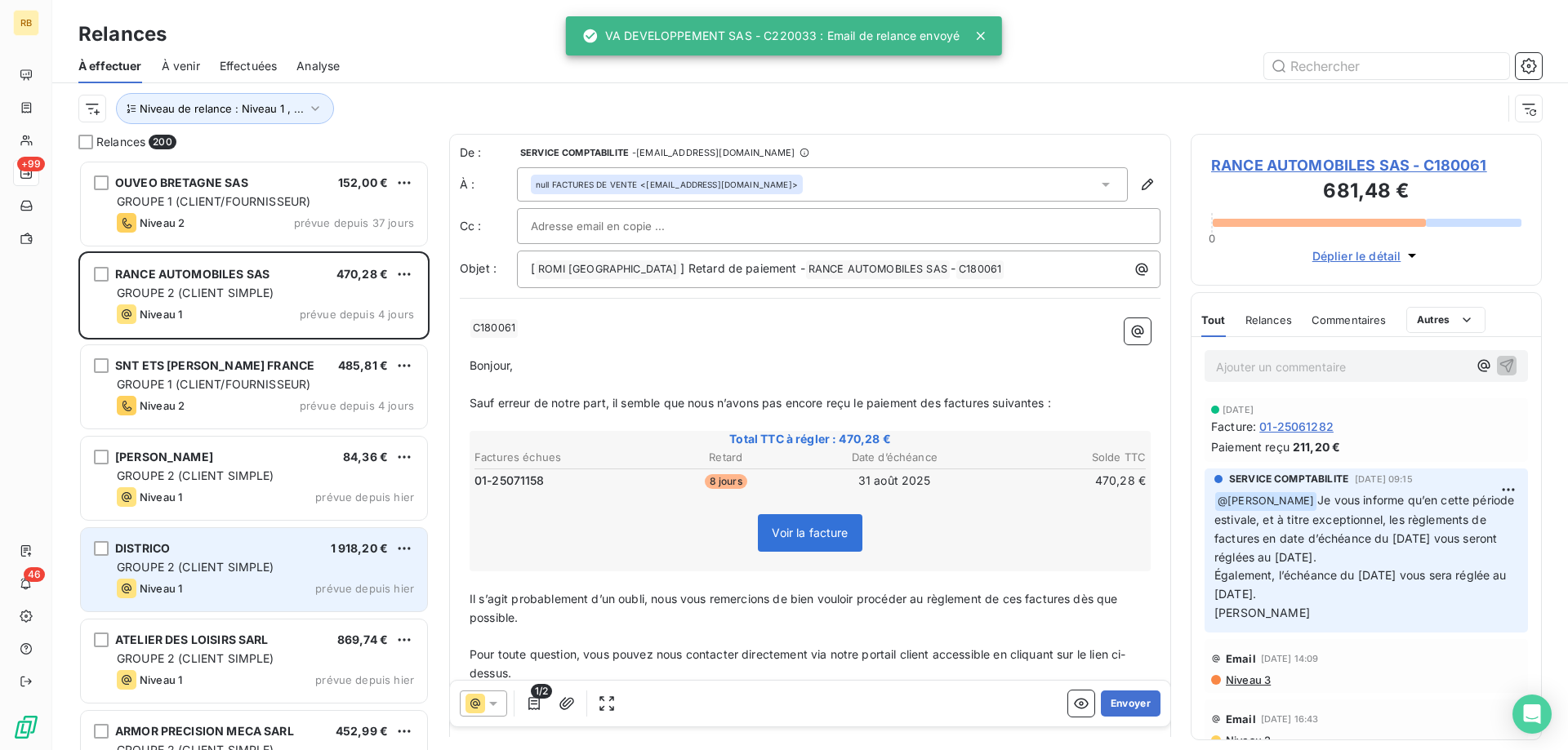
click at [237, 609] on div "DISTRICO 1 918,20 € GROUPE 2 (CLIENT SIMPLE) Niveau 1 prévue depuis [DATE]" at bounding box center [253, 569] width 347 height 83
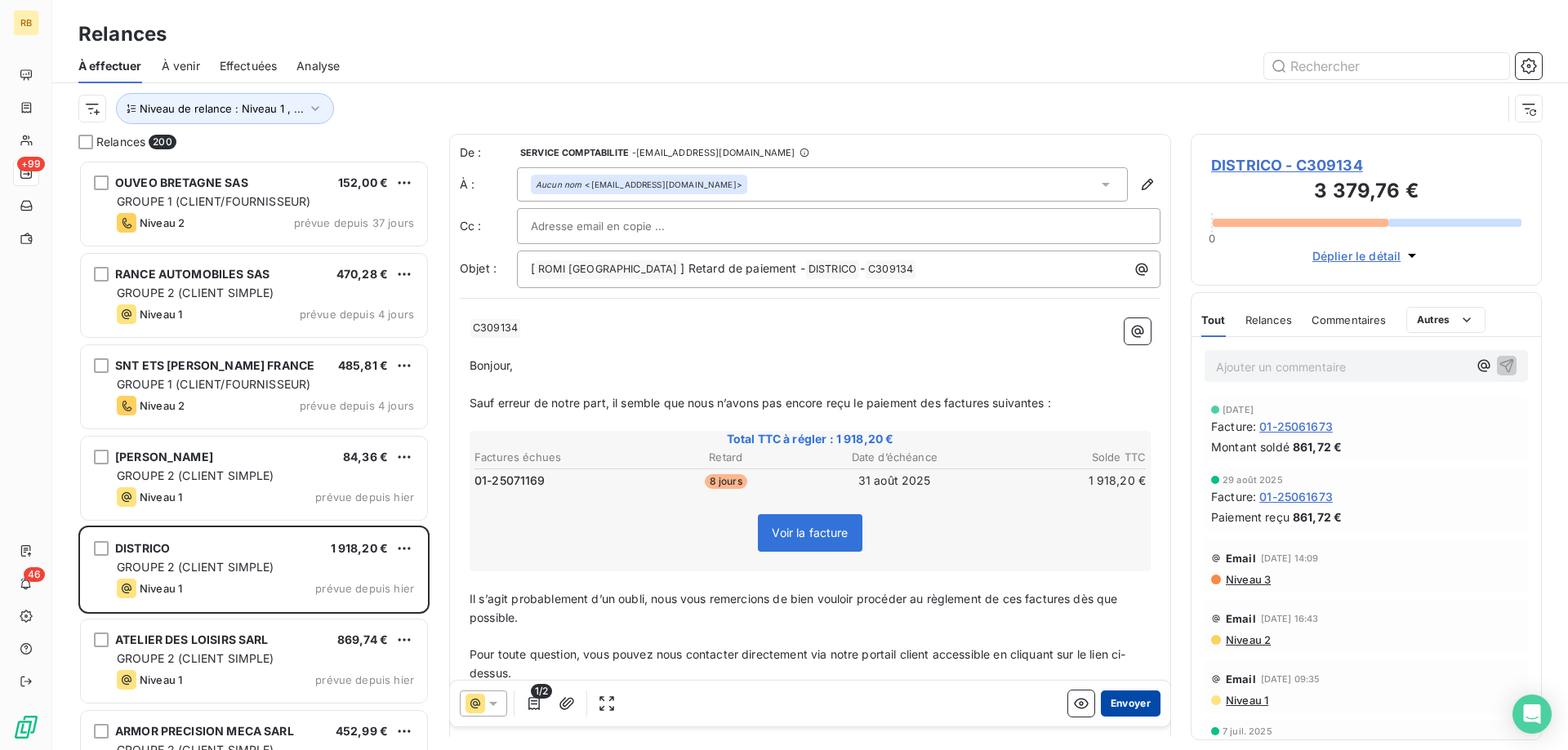
click at [1119, 703] on button "Envoyer" at bounding box center [1131, 703] width 60 height 26
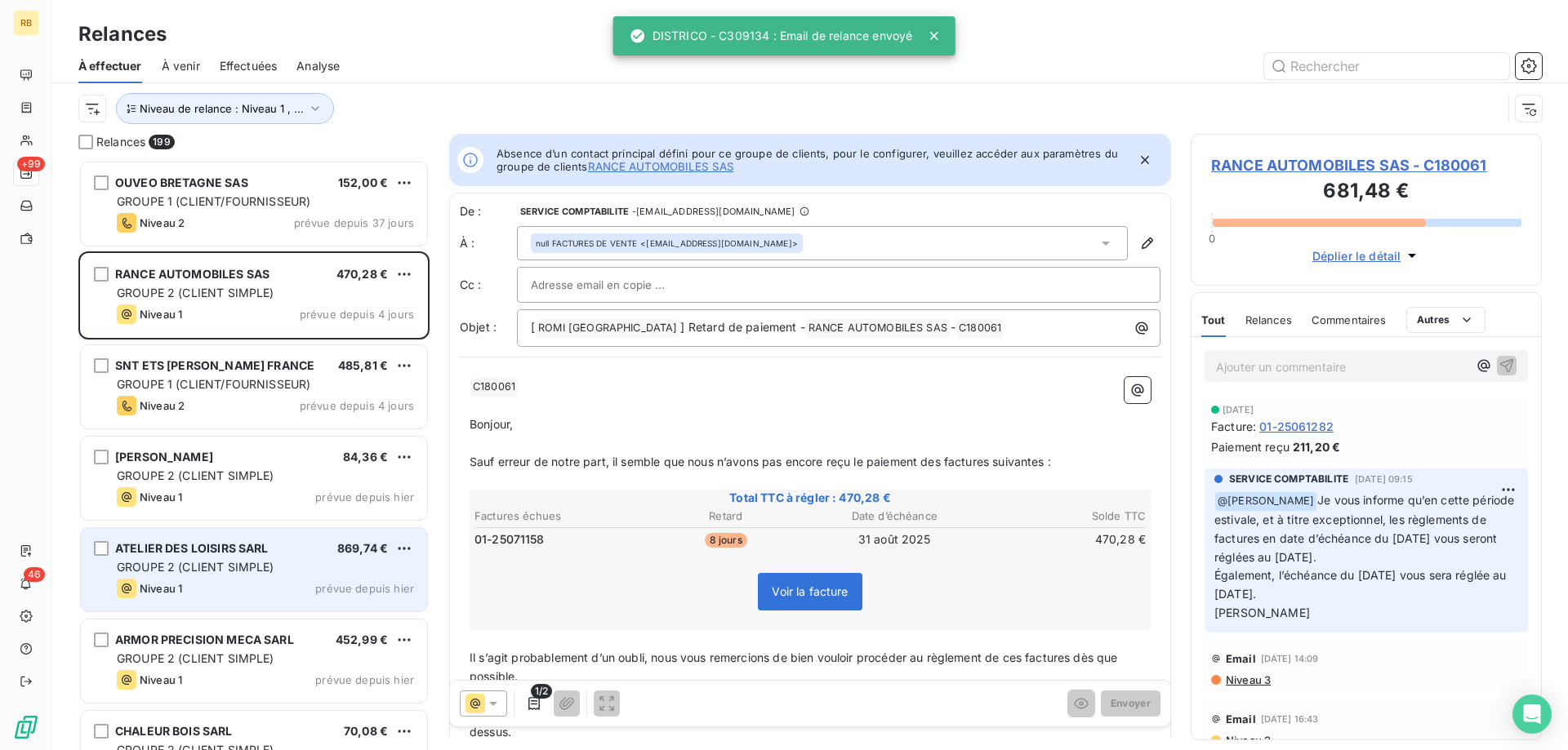
click at [271, 588] on div "Niveau 1 prévue depuis [DATE]" at bounding box center [265, 589] width 297 height 20
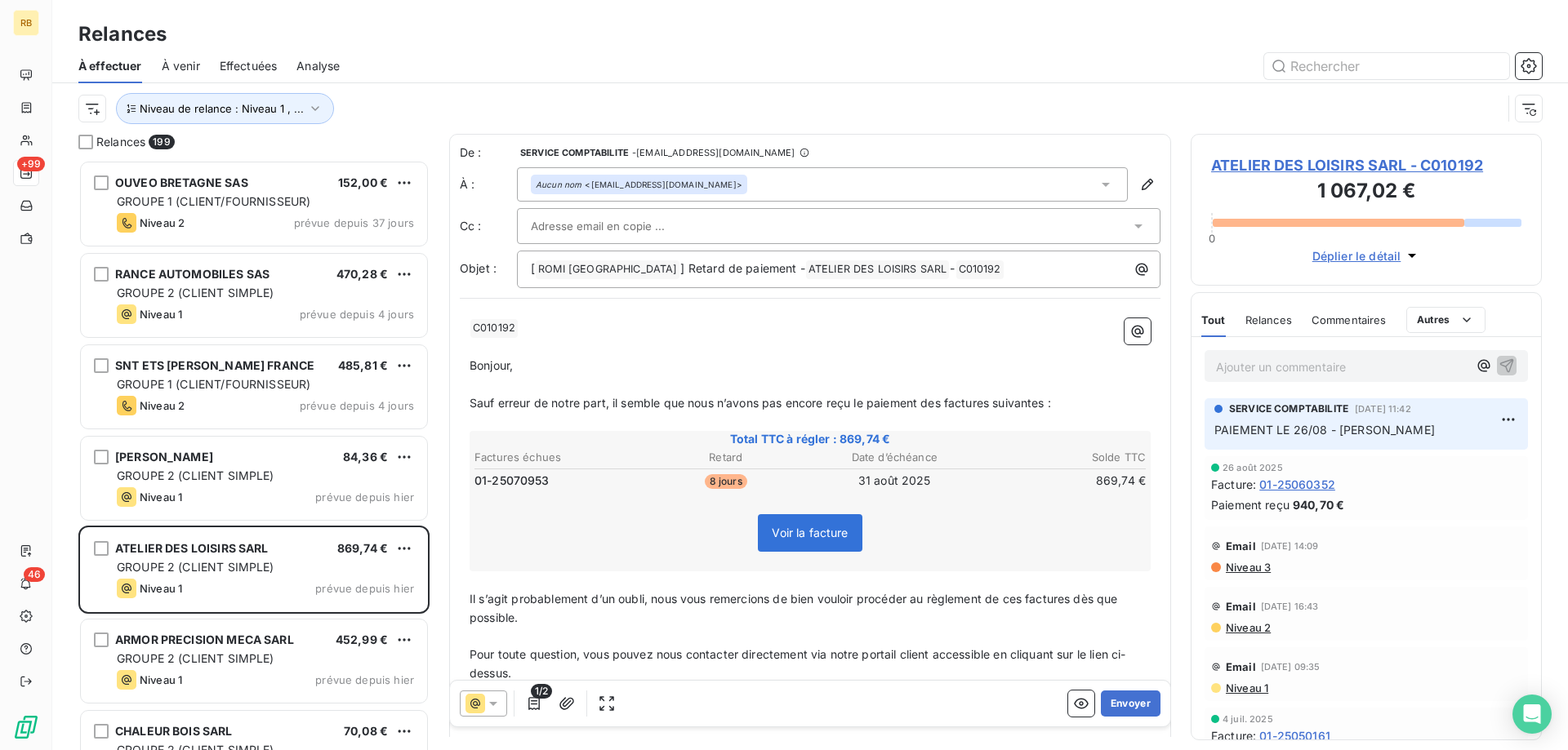
drag, startPoint x: 1126, startPoint y: 705, endPoint x: 1101, endPoint y: 604, distance: 104.0
click at [1101, 604] on div "De : SERVICE COMPTABILITE - [EMAIL_ADDRESS][DOMAIN_NAME] À : Aucun nom <[EMAIL_…" at bounding box center [810, 436] width 722 height 603
click at [1267, 362] on p "Ajouter un commentaire ﻿" at bounding box center [1341, 367] width 252 height 21
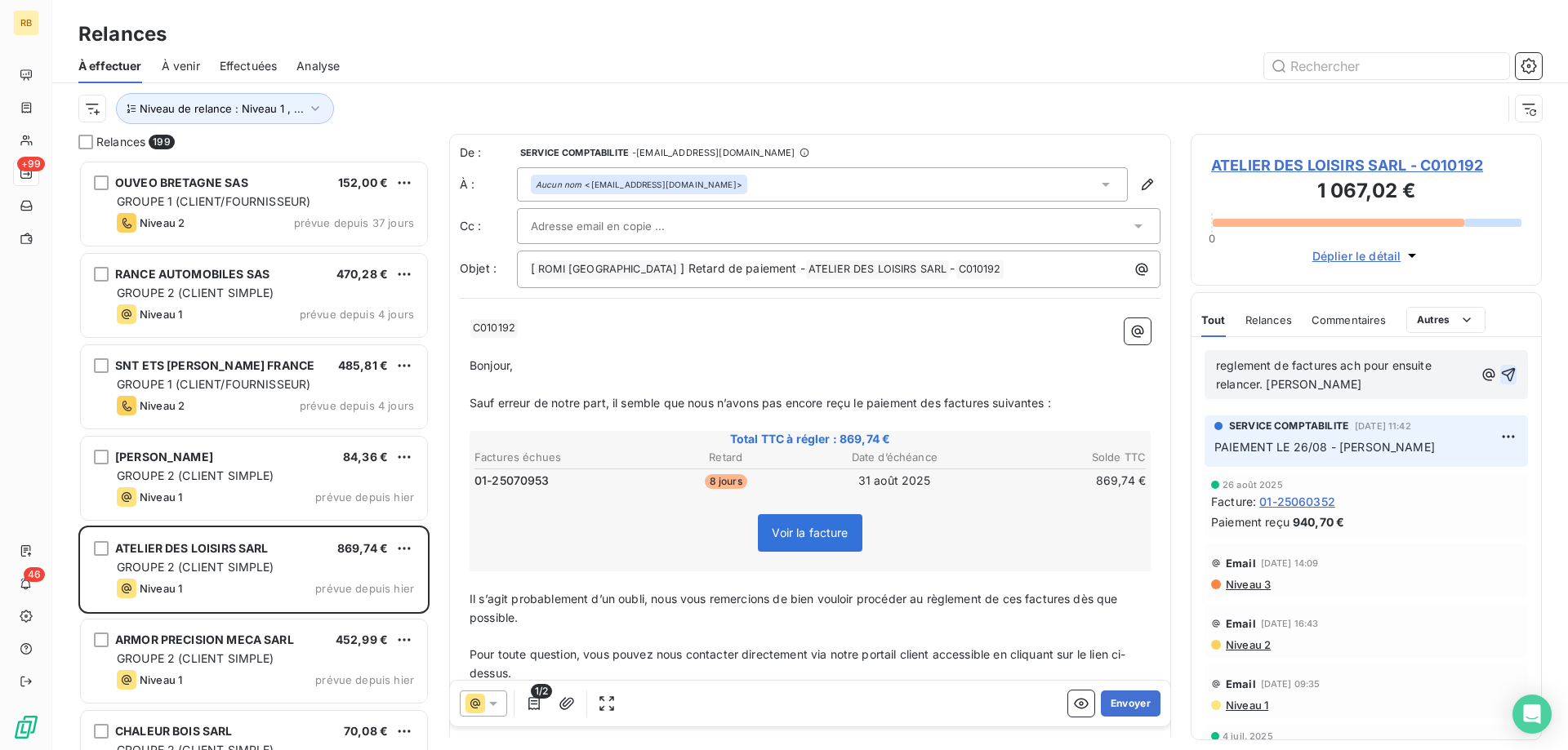
click at [1512, 371] on icon "button" at bounding box center [1510, 375] width 14 height 14
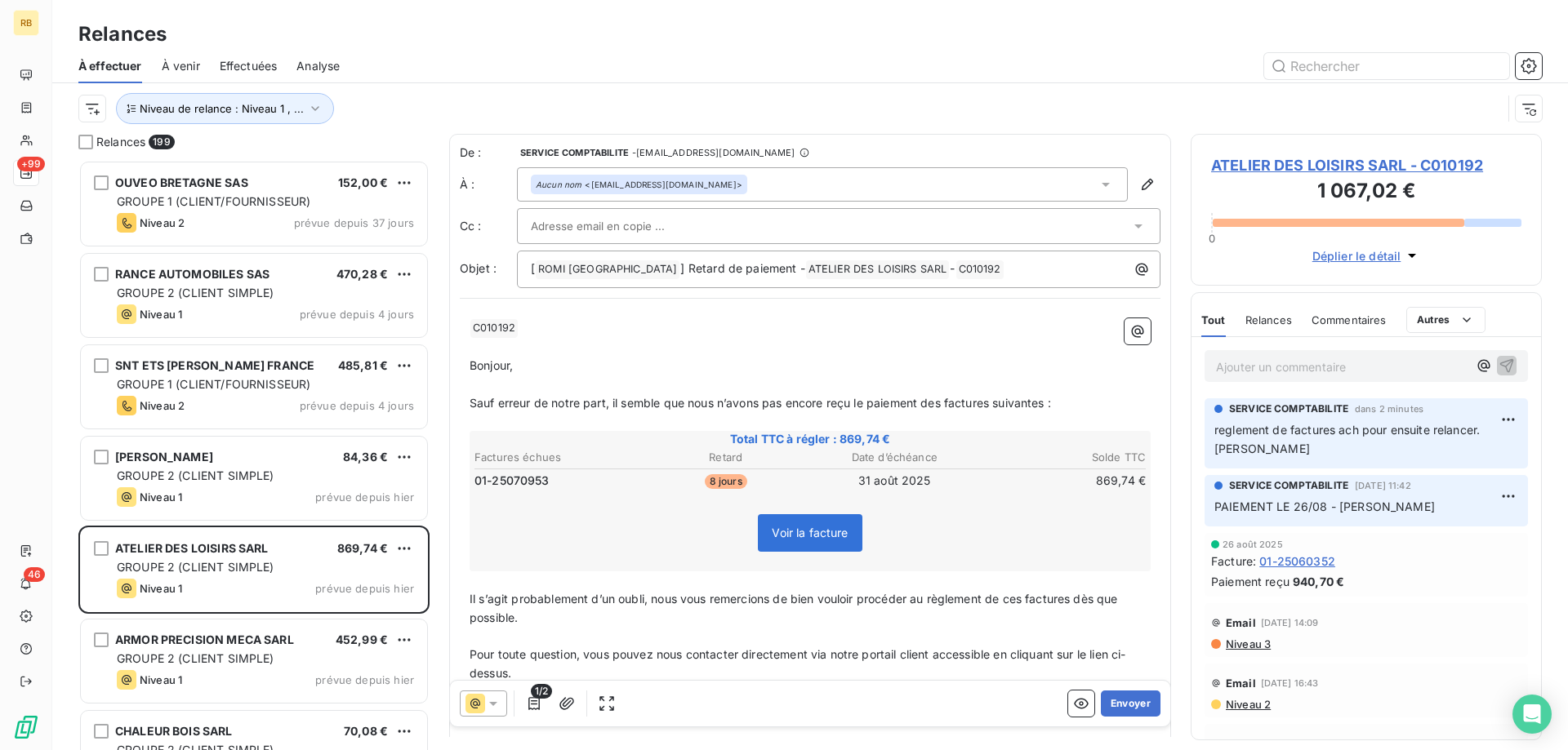
click at [1281, 165] on span "ATELIER DES LOISIRS SARL - C010192" at bounding box center [1367, 165] width 311 height 22
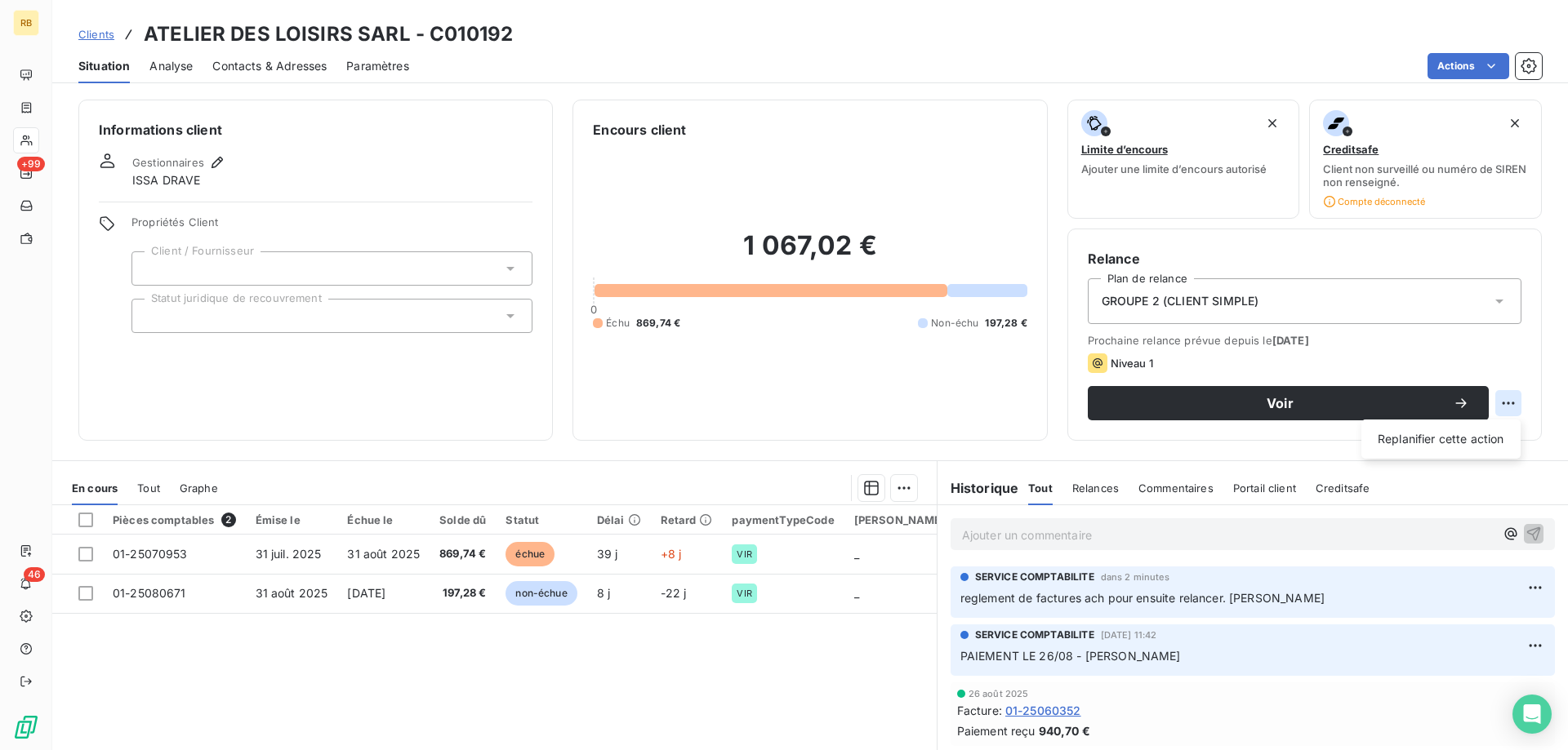
click at [1503, 405] on html "RB +99 46 Clients ATELIER DES LOISIRS SARL - C010192 Situation Analyse Contacts…" at bounding box center [784, 375] width 1568 height 750
click at [1467, 436] on div "Replanifier cette action" at bounding box center [1441, 439] width 146 height 26
select select "8"
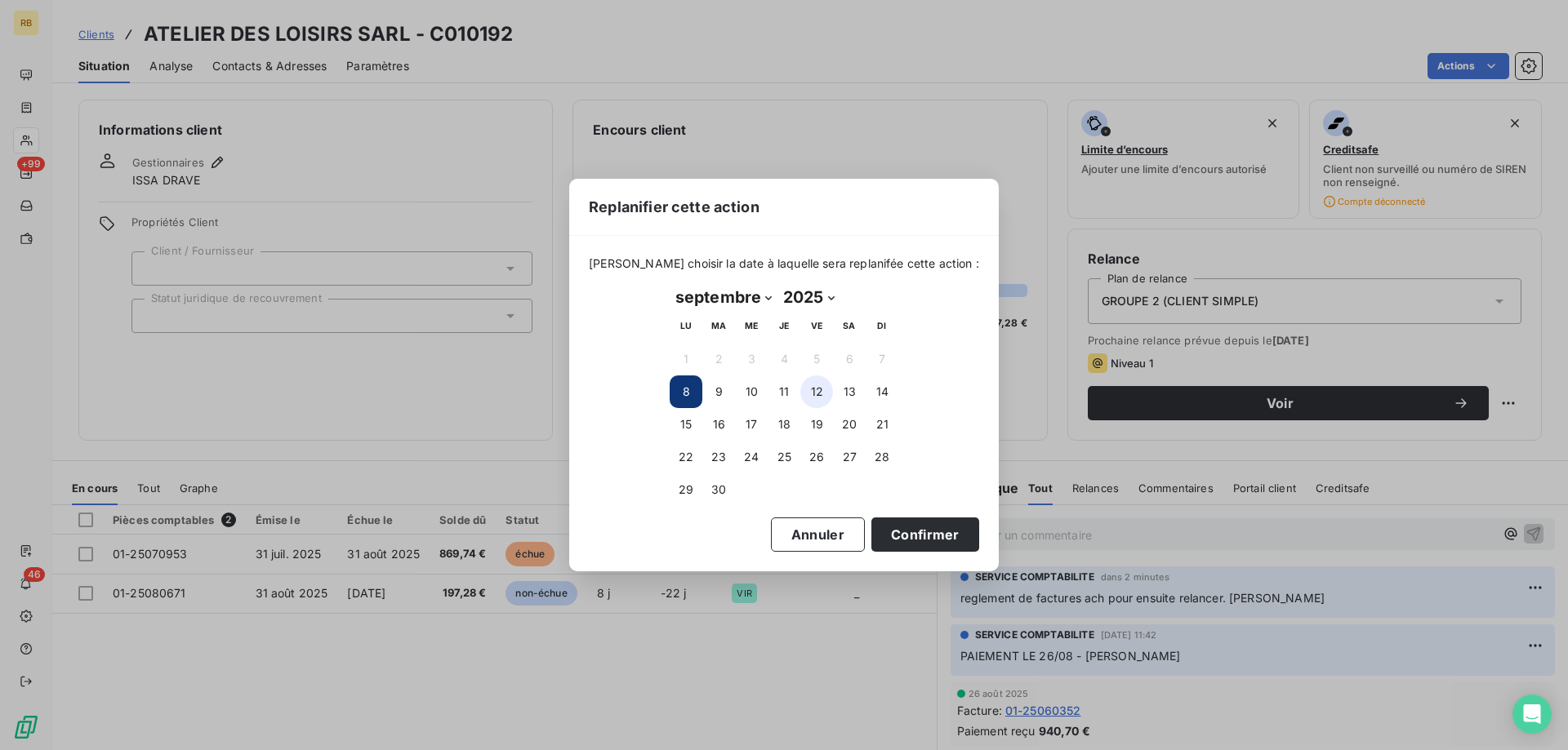
click at [818, 396] on button "12" at bounding box center [817, 392] width 32 height 32
click at [784, 402] on button "11" at bounding box center [784, 392] width 32 height 32
click at [898, 525] on button "Confirmer" at bounding box center [925, 534] width 107 height 34
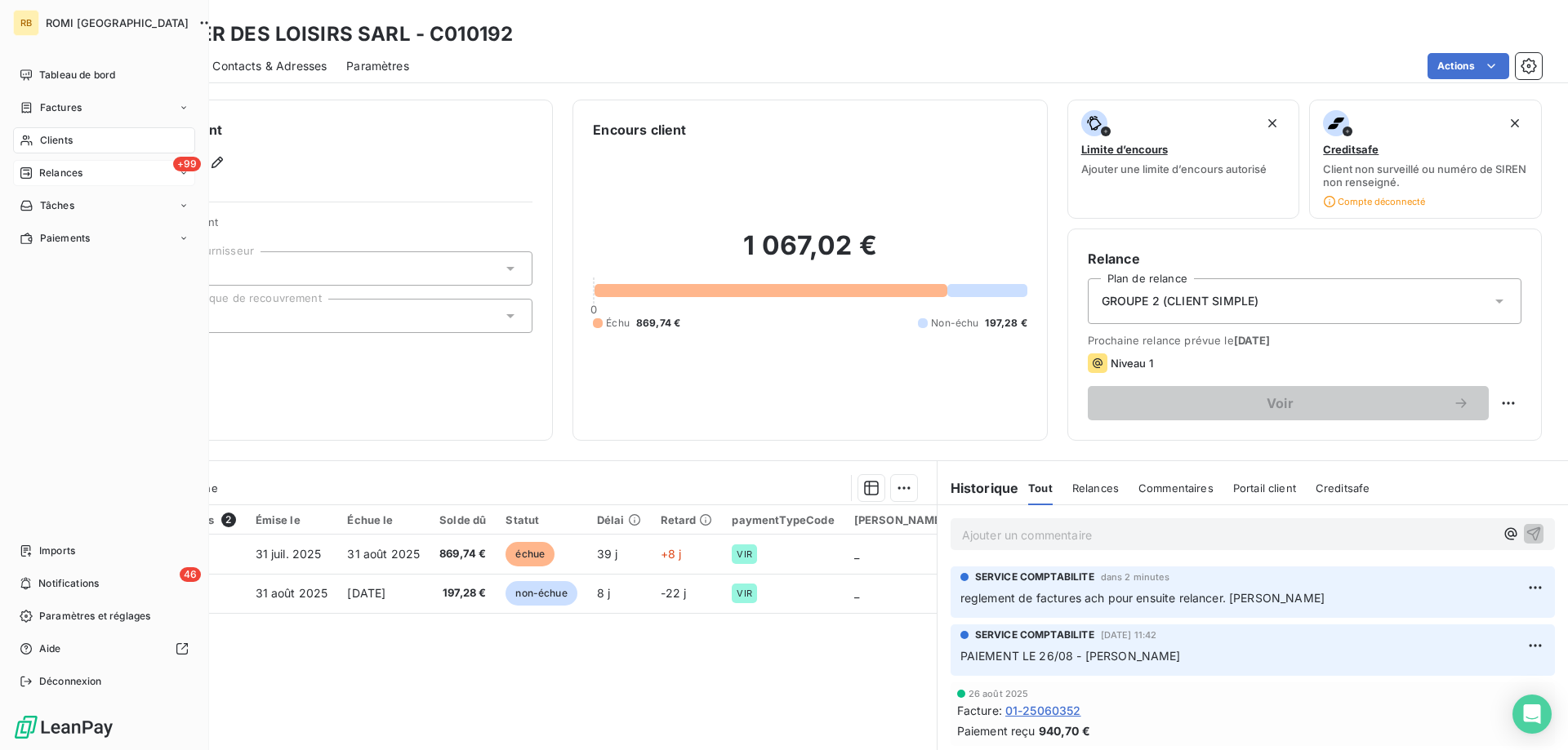
click at [55, 163] on div "+99 Relances" at bounding box center [104, 173] width 182 height 26
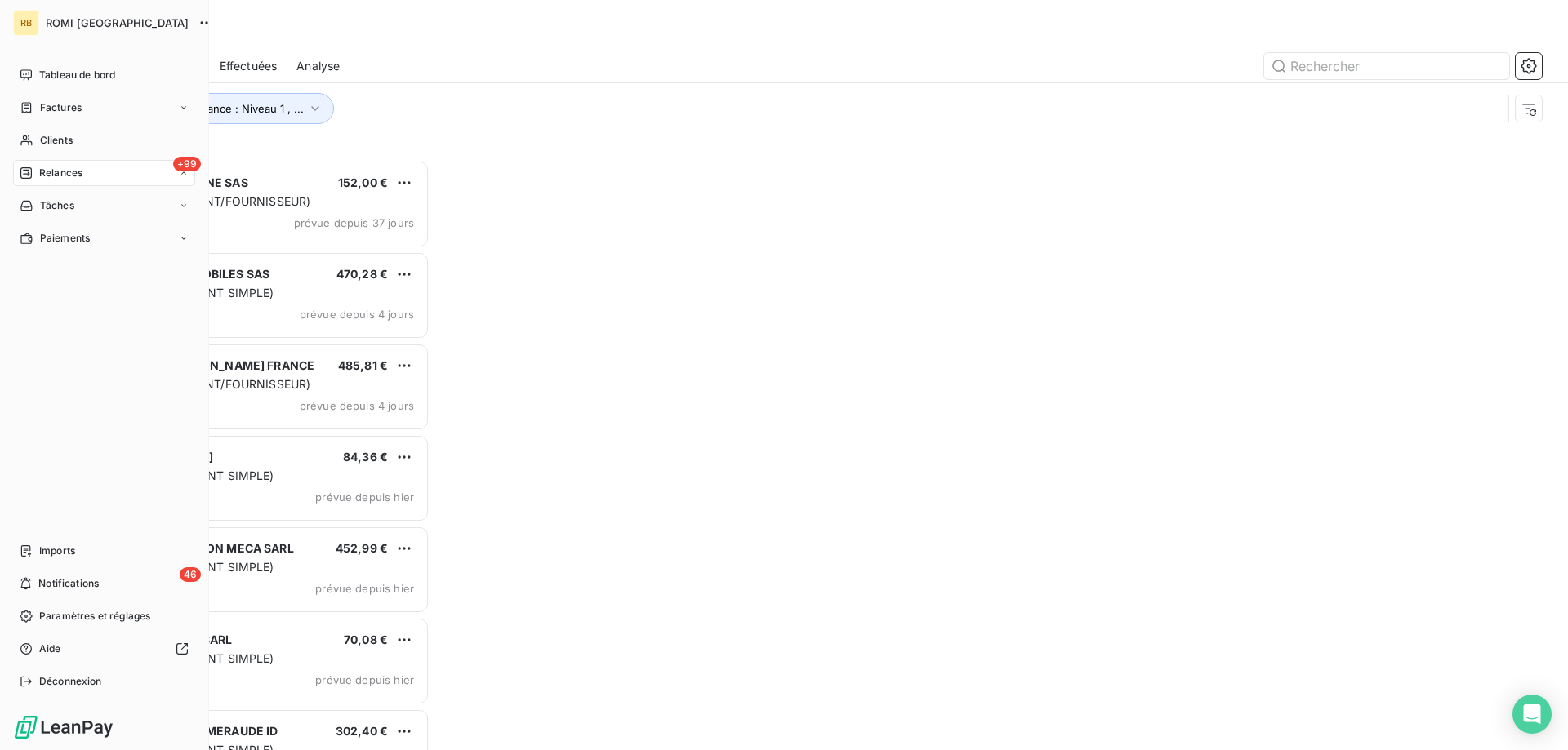
scroll to position [591, 351]
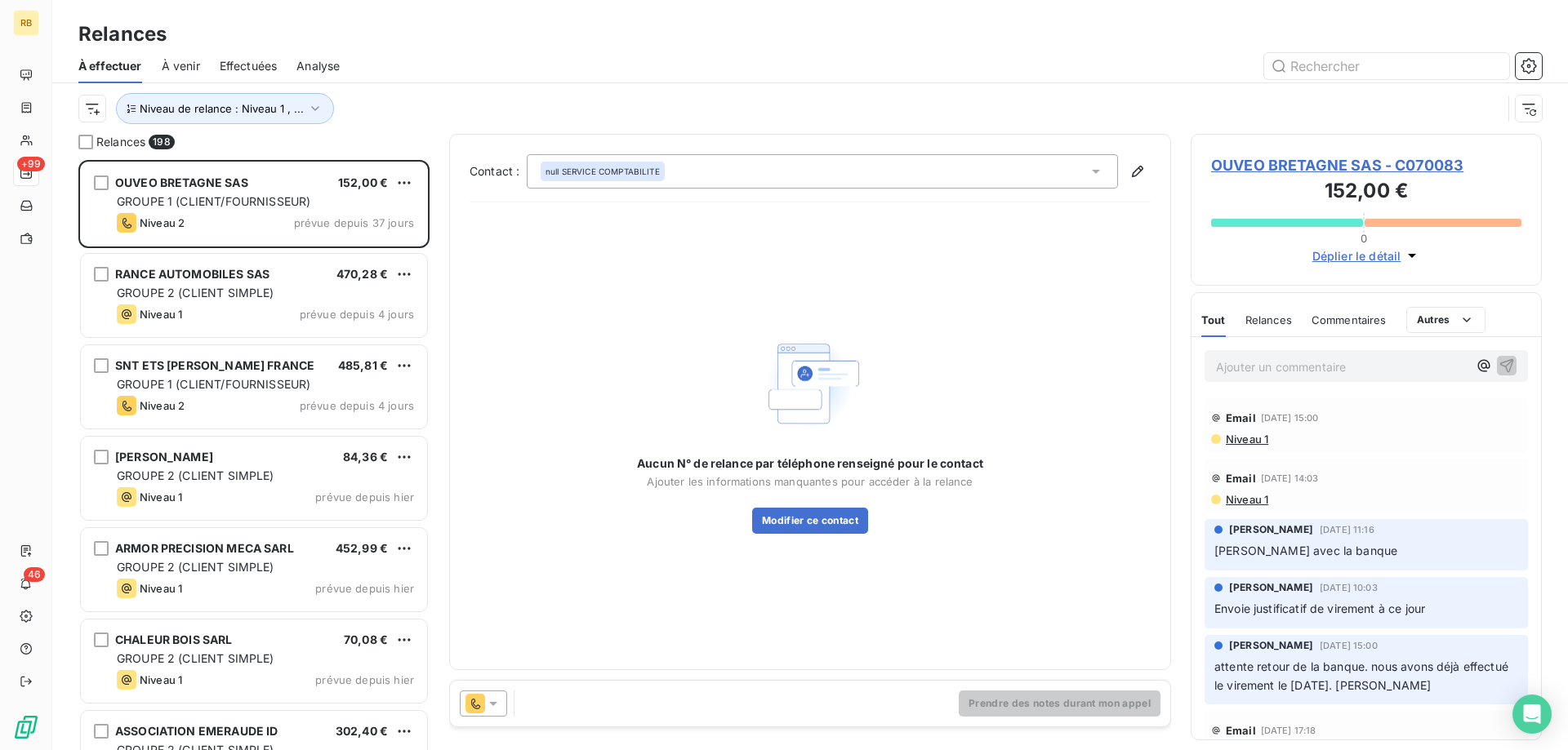
click at [227, 431] on div "SNT ETS [PERSON_NAME] FRANCE 485,81 € GROUPE 1 (CLIENT/FOURNISSEUR) Niveau 2 pr…" at bounding box center [254, 388] width 351 height 91
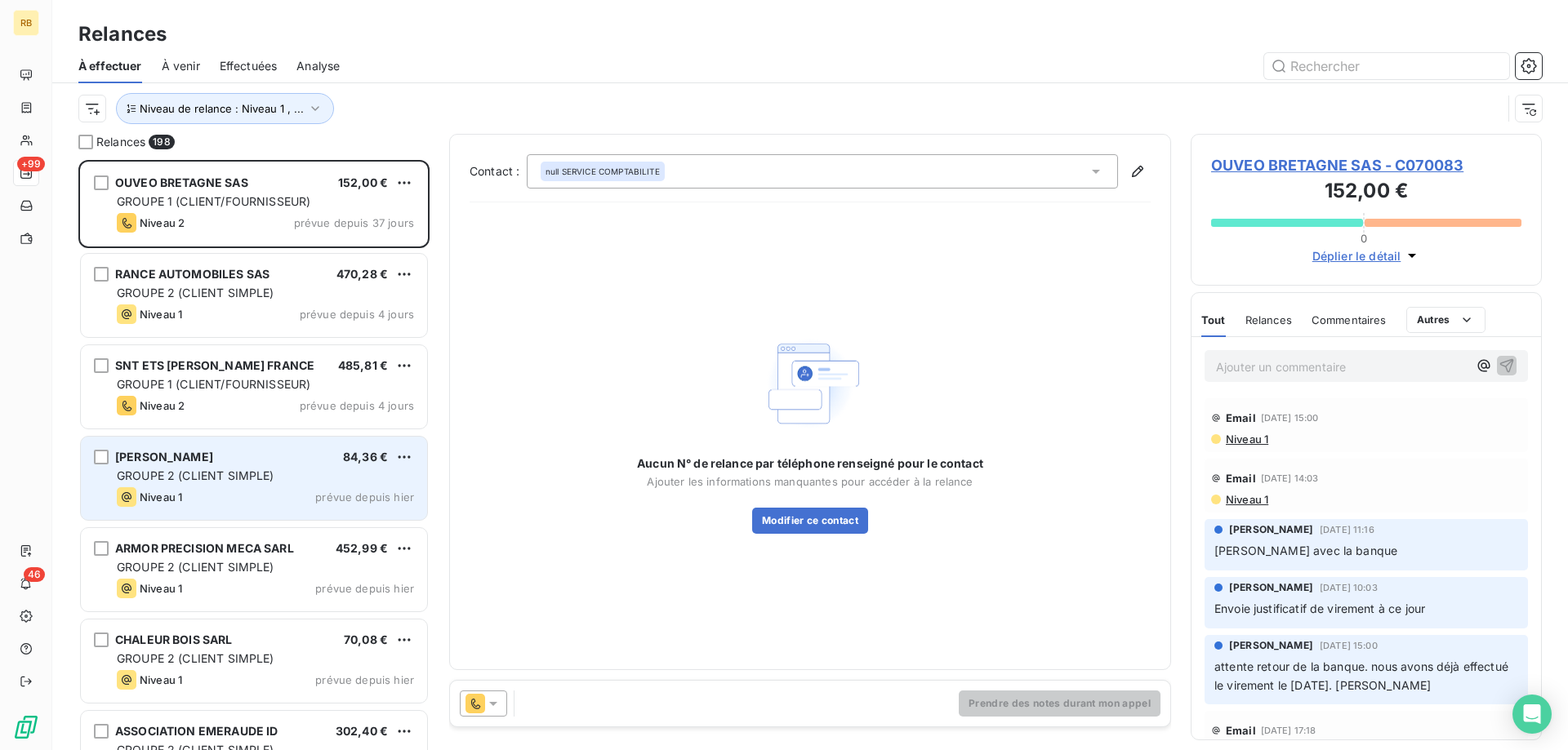
click at [213, 465] on div "[PERSON_NAME]" at bounding box center [164, 457] width 98 height 16
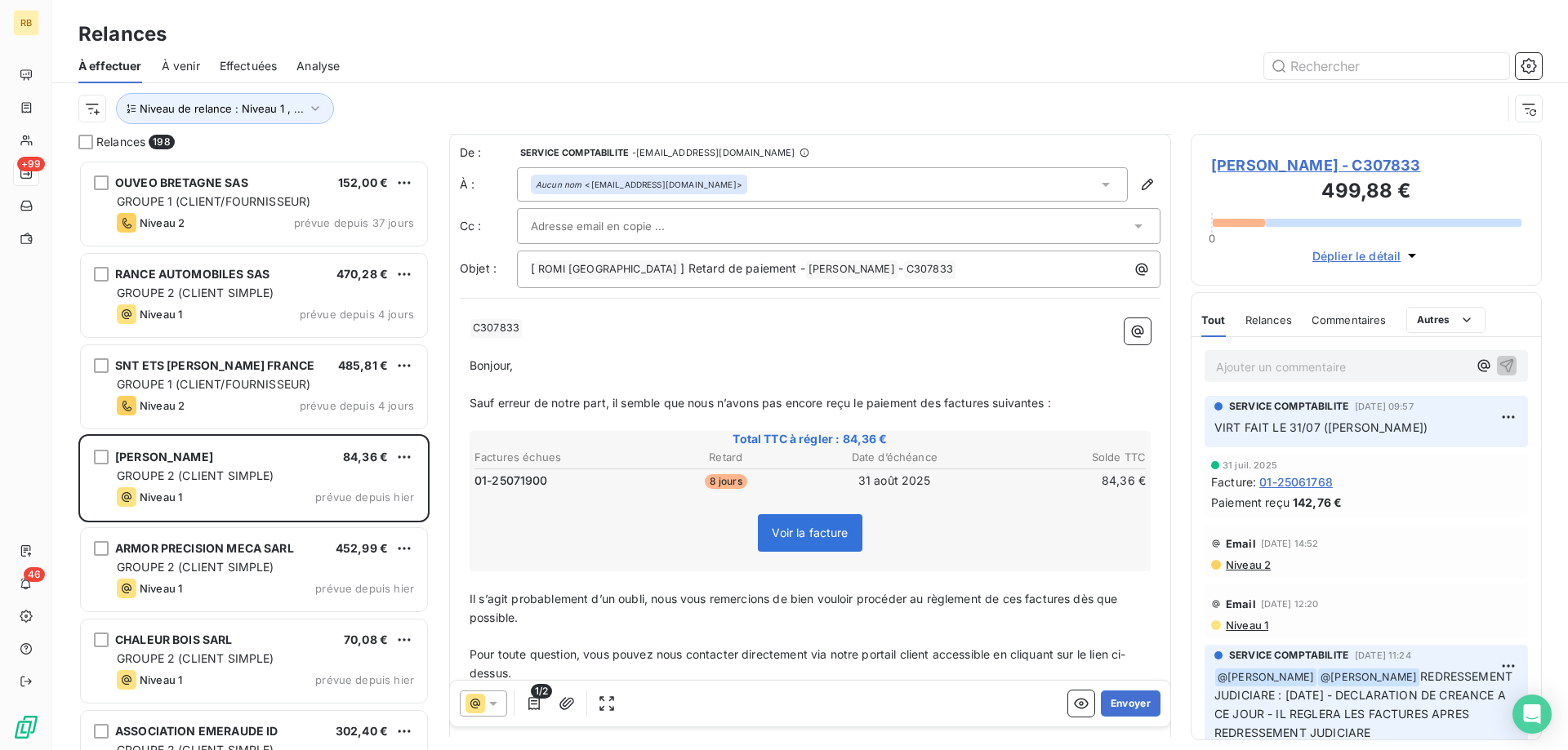
scroll to position [250, 0]
